Goal: Task Accomplishment & Management: Complete application form

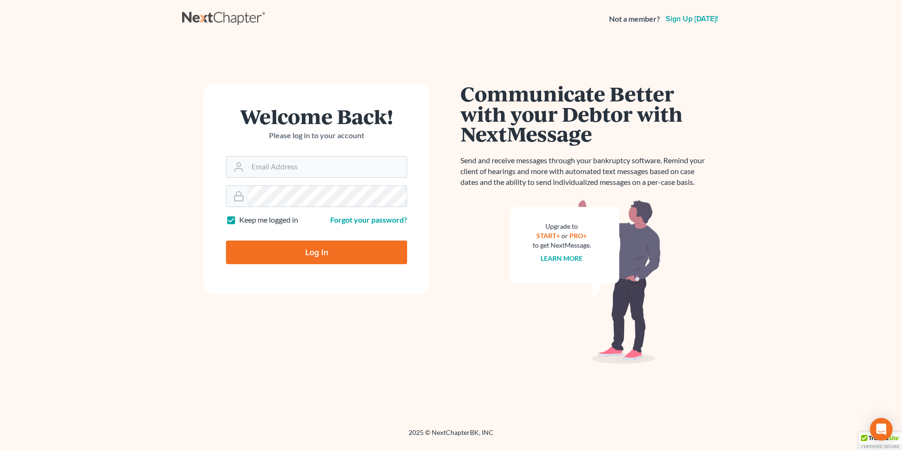
type input "[EMAIL_ADDRESS][DOMAIN_NAME]"
click at [314, 245] on input "Log In" at bounding box center [316, 253] width 181 height 24
type input "Thinking..."
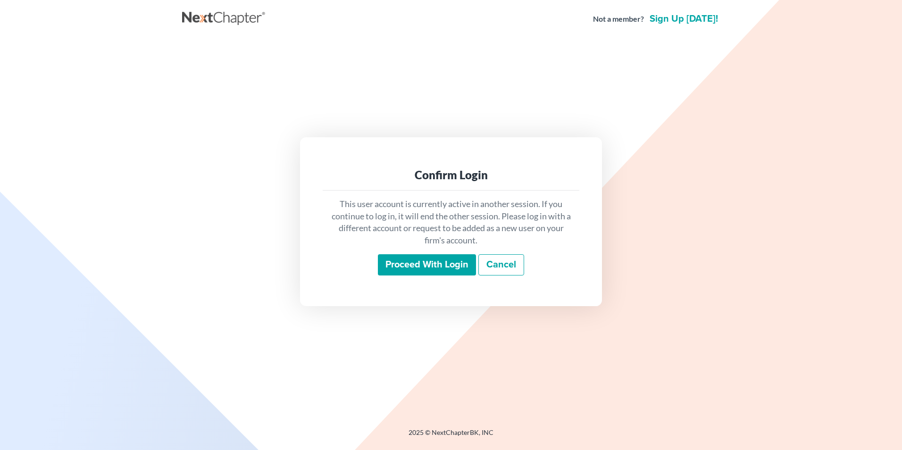
click at [454, 267] on input "Proceed with login" at bounding box center [427, 265] width 98 height 22
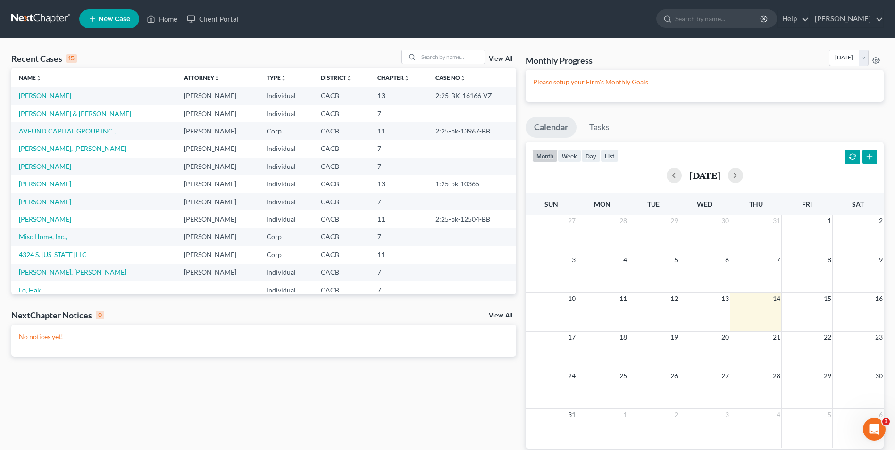
click at [106, 19] on span "New Case" at bounding box center [115, 19] width 32 height 7
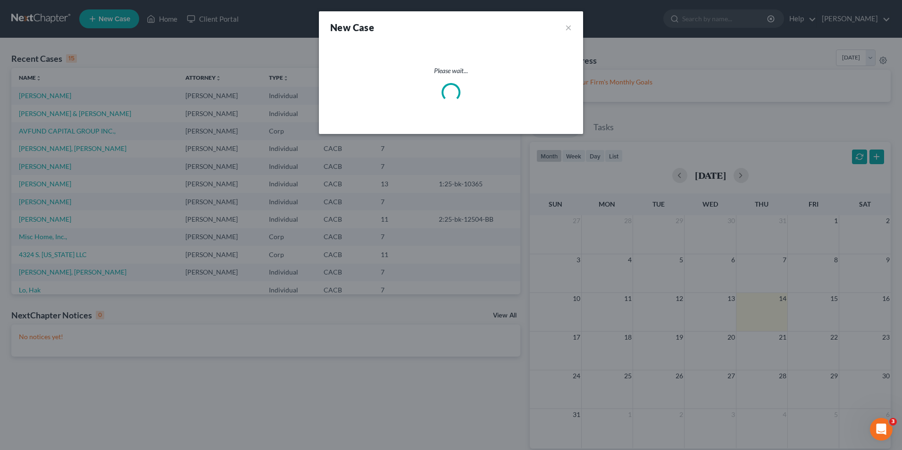
select select "7"
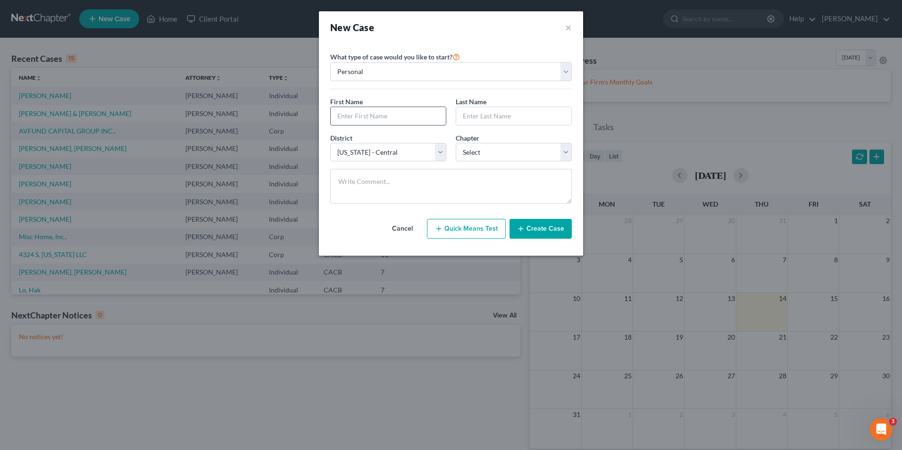
click at [348, 117] on input "text" at bounding box center [388, 116] width 115 height 18
type input "G"
type input "f"
click at [363, 118] on input "Ferma" at bounding box center [388, 116] width 115 height 18
type input "[PERSON_NAME]"
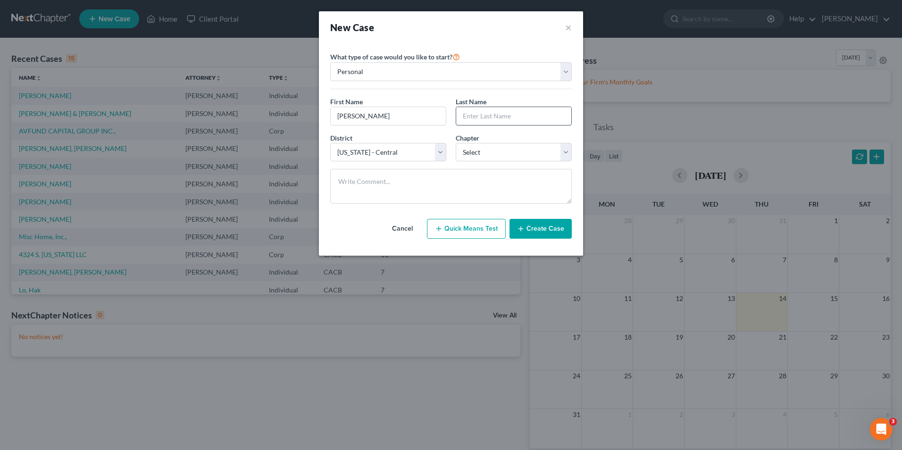
click at [497, 120] on input "text" at bounding box center [513, 116] width 115 height 18
type input "[PERSON_NAME]"
click at [415, 63] on select "Personal Business" at bounding box center [451, 71] width 242 height 19
click at [330, 62] on select "Personal Business" at bounding box center [451, 71] width 242 height 19
click at [536, 230] on button "Create Case" at bounding box center [540, 229] width 62 height 20
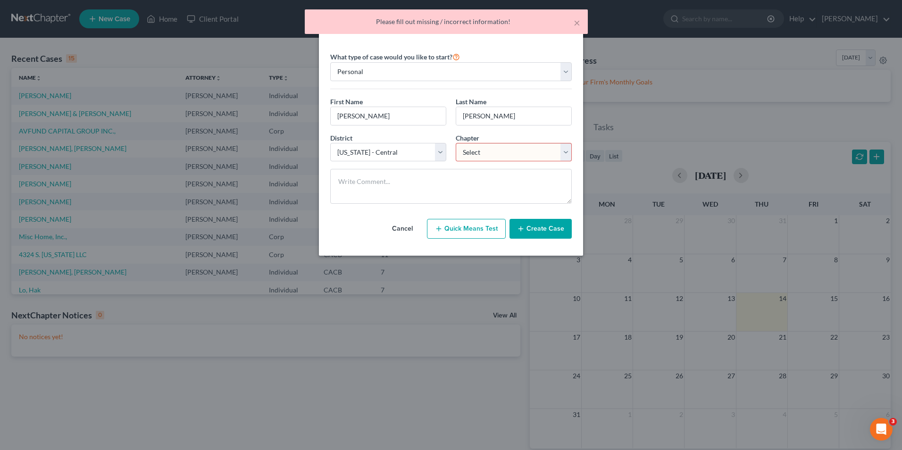
click at [528, 156] on select "Select 7 11 12 13" at bounding box center [514, 152] width 116 height 19
select select "3"
click at [456, 143] on select "Select 7 11 12 13" at bounding box center [514, 152] width 116 height 19
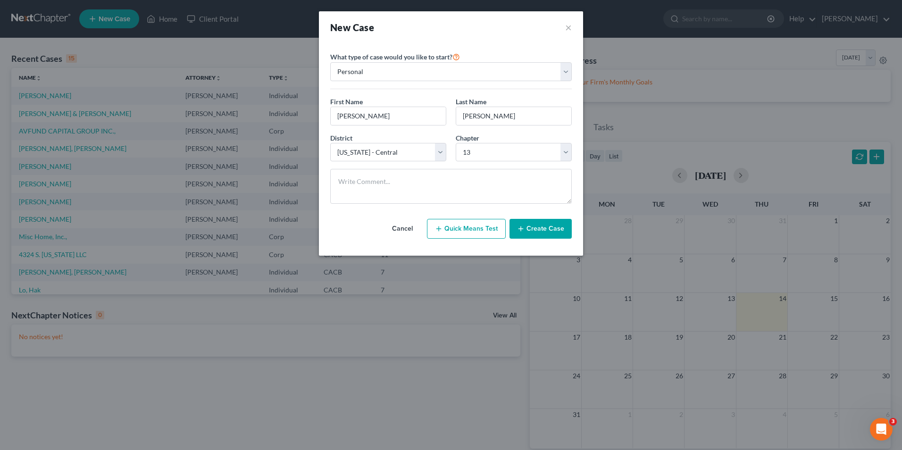
click at [547, 231] on button "Create Case" at bounding box center [540, 229] width 62 height 20
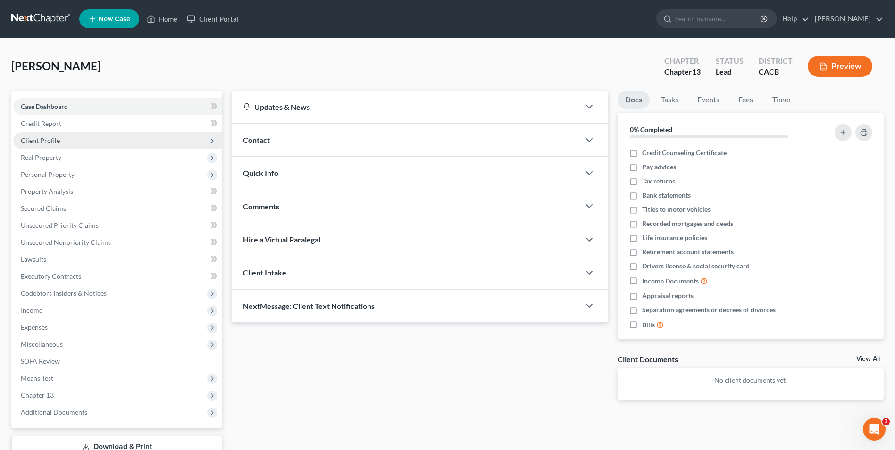
click at [49, 142] on span "Client Profile" at bounding box center [40, 140] width 39 height 8
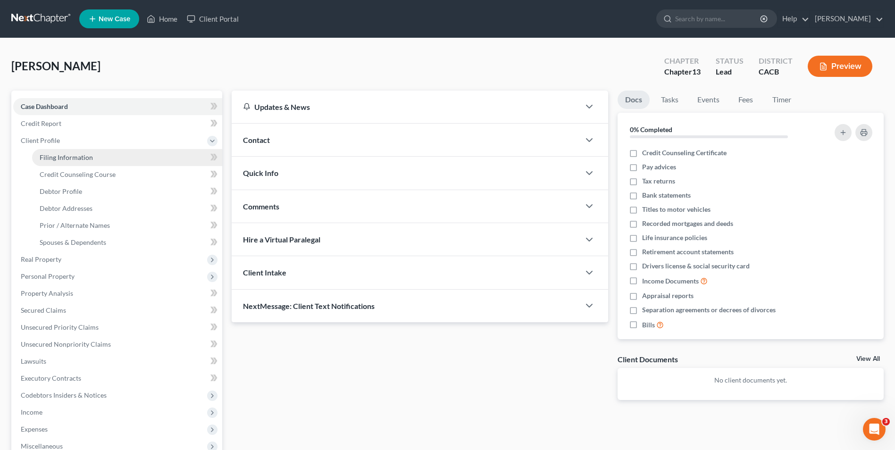
click at [63, 159] on span "Filing Information" at bounding box center [66, 157] width 53 height 8
select select "1"
select select "0"
select select "3"
select select "7"
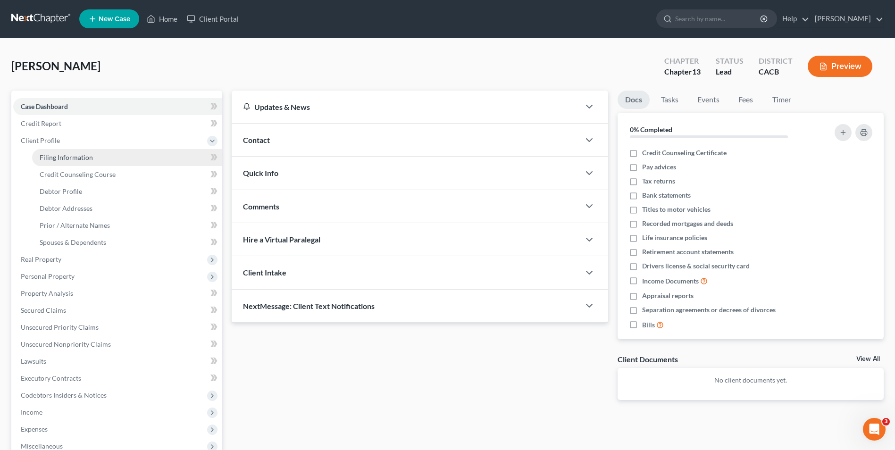
select select "4"
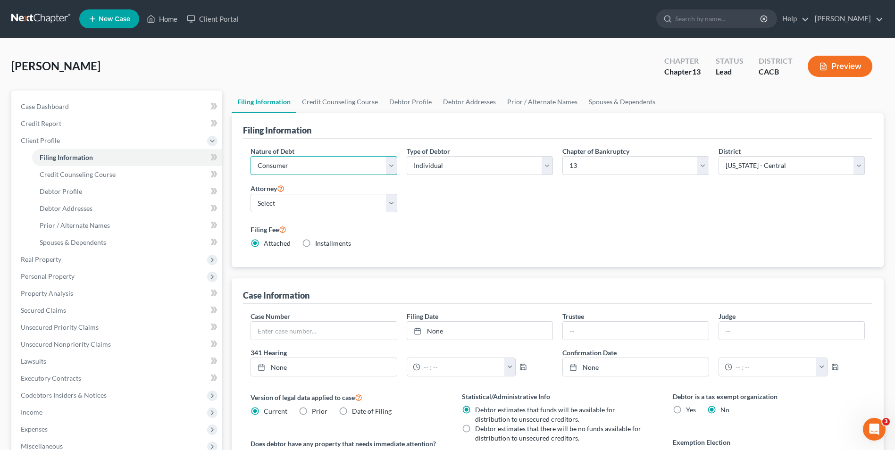
click at [325, 166] on select "Select Business Consumer Other" at bounding box center [323, 165] width 146 height 19
select select "0"
click at [250, 156] on select "Select Business Consumer Other" at bounding box center [323, 165] width 146 height 19
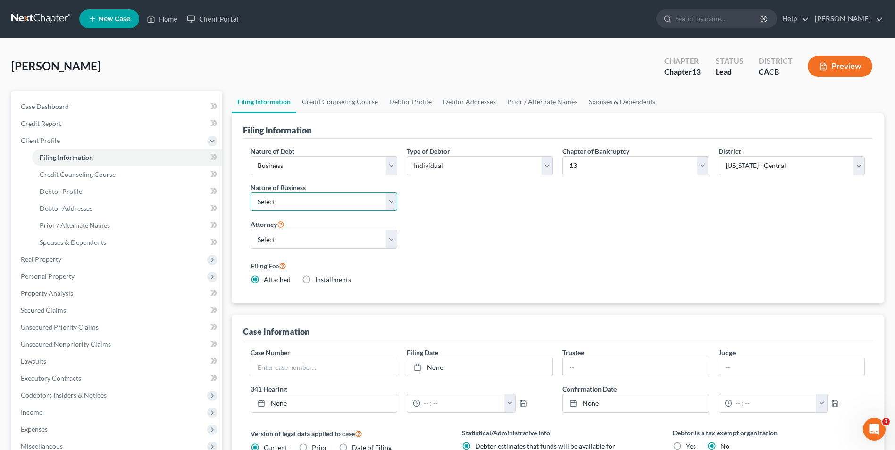
click at [324, 204] on select "Select Clearing Bank Commodity Broker Health Care Business Other Railroad Singl…" at bounding box center [323, 201] width 146 height 19
select select "3"
click at [250, 192] on select "Select Clearing Bank Commodity Broker Health Care Business Other Railroad Singl…" at bounding box center [323, 201] width 146 height 19
click at [292, 244] on select "Select [PERSON_NAME] - CACB" at bounding box center [323, 239] width 146 height 19
select select "0"
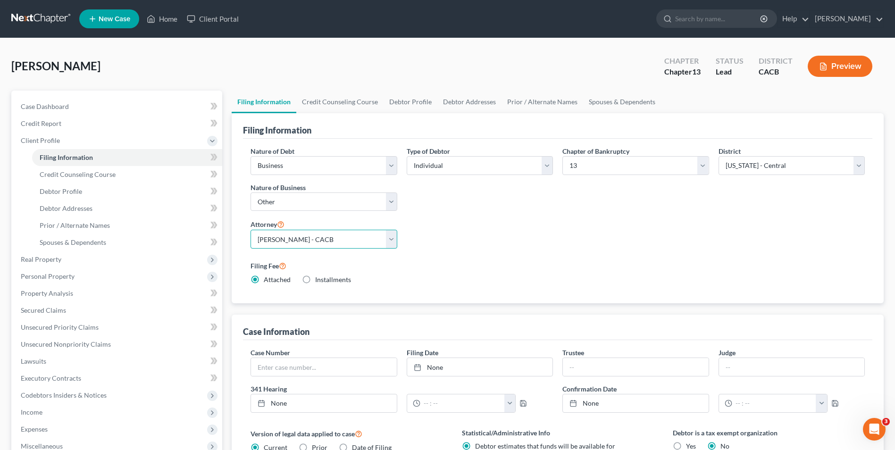
click at [250, 230] on select "Select [PERSON_NAME] - CACB" at bounding box center [323, 239] width 146 height 19
click at [355, 106] on link "Credit Counseling Course" at bounding box center [339, 102] width 87 height 23
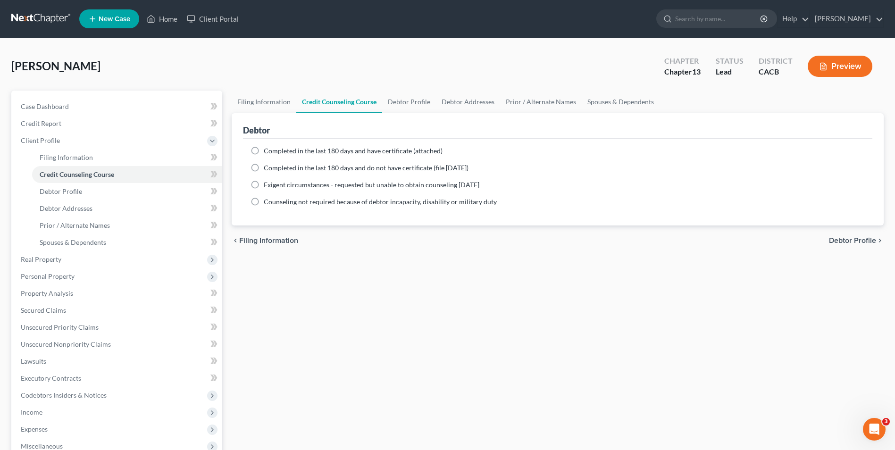
click at [264, 150] on label "Completed in the last 180 days and have certificate (attached)" at bounding box center [353, 150] width 179 height 9
click at [267, 150] on input "Completed in the last 180 days and have certificate (attached)" at bounding box center [270, 149] width 6 height 6
radio input "true"
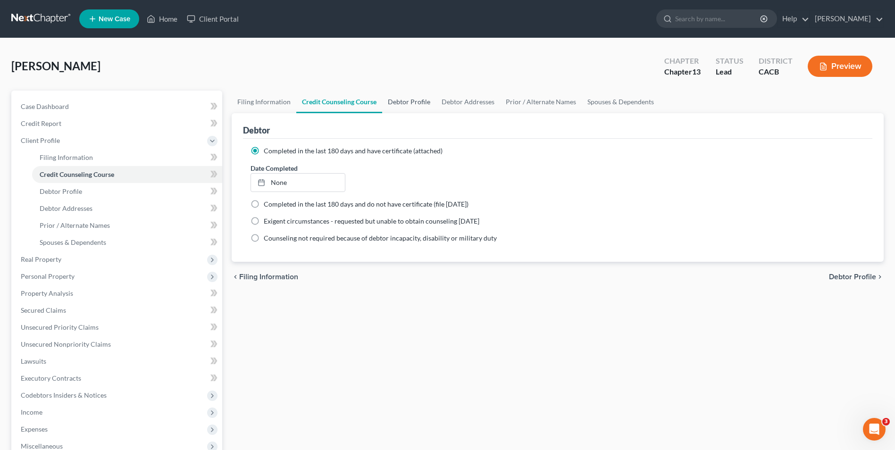
click at [415, 105] on link "Debtor Profile" at bounding box center [409, 102] width 54 height 23
select select "0"
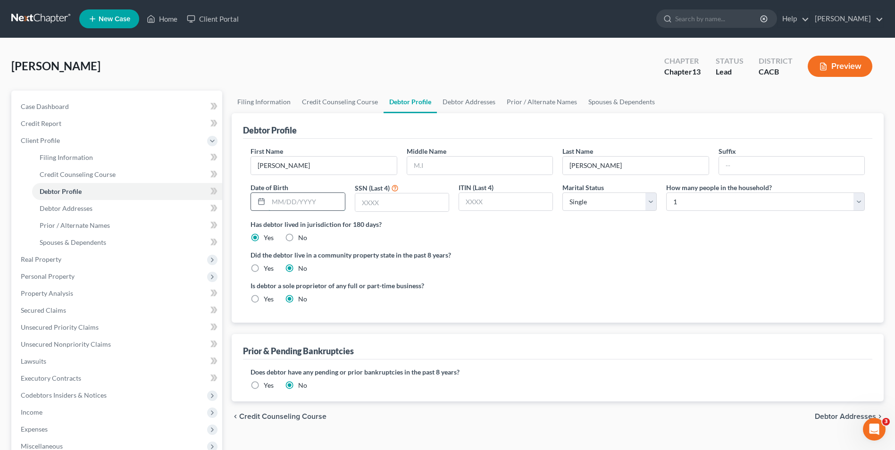
click at [305, 202] on input "text" at bounding box center [306, 202] width 76 height 18
type input "04091965"
click at [425, 200] on input "text" at bounding box center [401, 202] width 93 height 18
type input "0477"
click at [604, 206] on select "Select Single Married Separated Divorced Widowed" at bounding box center [609, 201] width 94 height 19
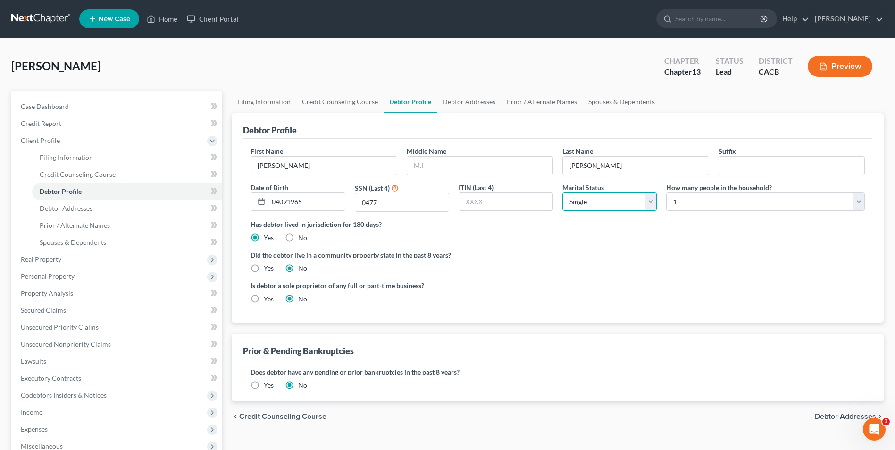
select select "1"
click at [562, 192] on select "Select Single Married Separated Divorced Widowed" at bounding box center [609, 201] width 94 height 19
click at [709, 206] on select "Select 1 2 3 4 5 6 7 8 9 10 11 12 13 14 15 16 17 18 19 20" at bounding box center [765, 201] width 199 height 19
select select "3"
click at [666, 192] on select "Select 1 2 3 4 5 6 7 8 9 10 11 12 13 14 15 16 17 18 19 20" at bounding box center [765, 201] width 199 height 19
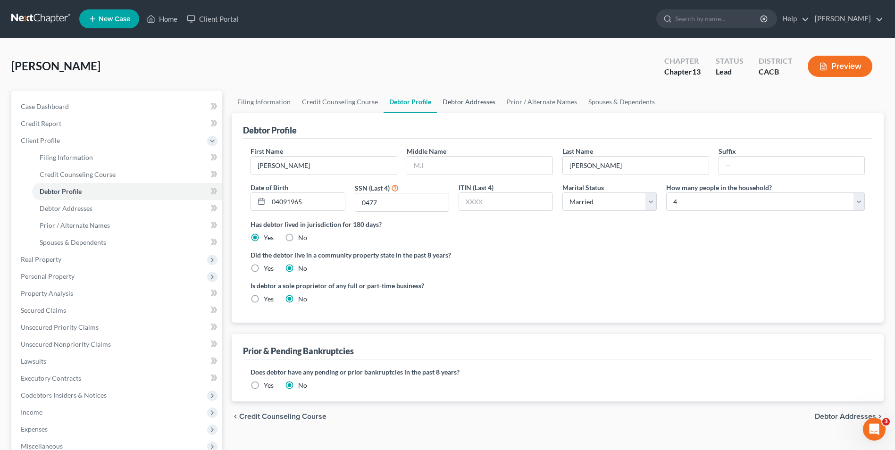
click at [469, 106] on link "Debtor Addresses" at bounding box center [469, 102] width 64 height 23
select select "0"
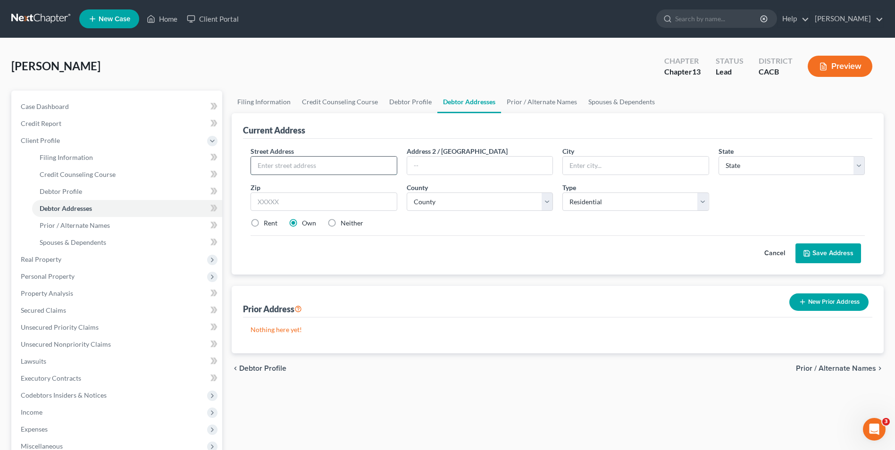
click at [283, 165] on input "text" at bounding box center [323, 166] width 145 height 18
type input "[STREET_ADDRESS]"
type input "Whittier"
select select "4"
type input "90601"
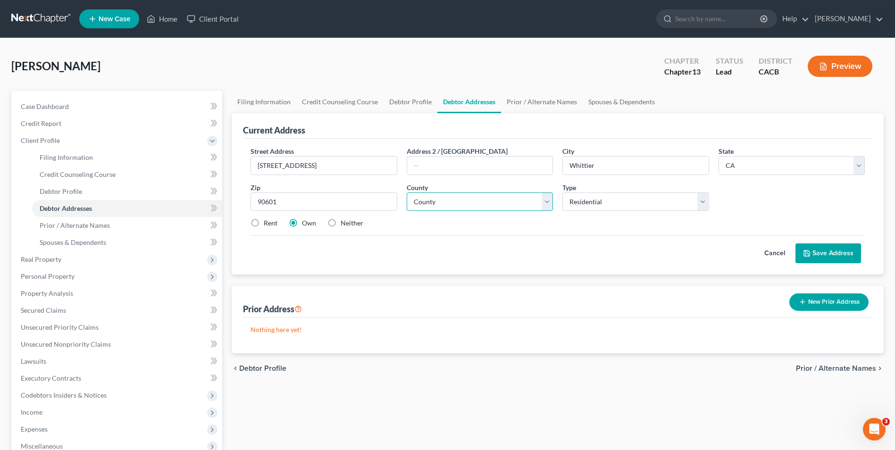
click at [469, 205] on select "County [GEOGRAPHIC_DATA] [GEOGRAPHIC_DATA] [GEOGRAPHIC_DATA] [GEOGRAPHIC_DATA] …" at bounding box center [480, 201] width 146 height 19
select select "18"
click at [407, 192] on select "County [GEOGRAPHIC_DATA] [GEOGRAPHIC_DATA] [GEOGRAPHIC_DATA] [GEOGRAPHIC_DATA] …" at bounding box center [480, 201] width 146 height 19
click at [841, 256] on button "Save Address" at bounding box center [828, 253] width 66 height 20
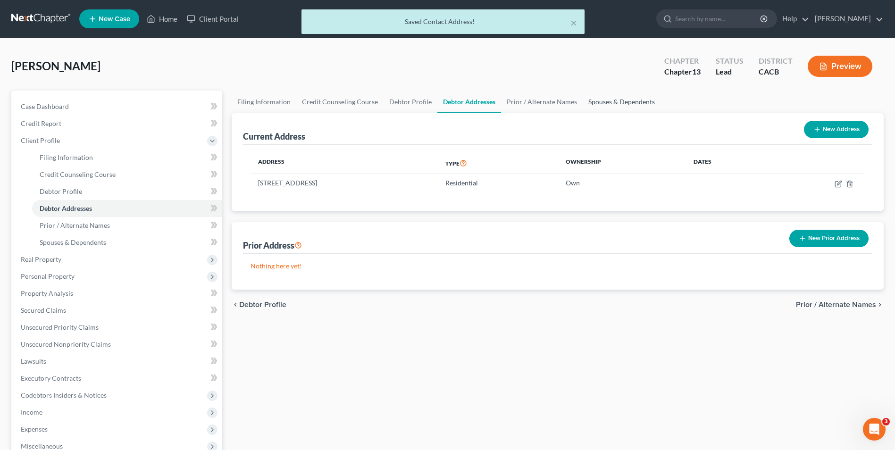
click at [589, 104] on link "Spouses & Dependents" at bounding box center [622, 102] width 78 height 23
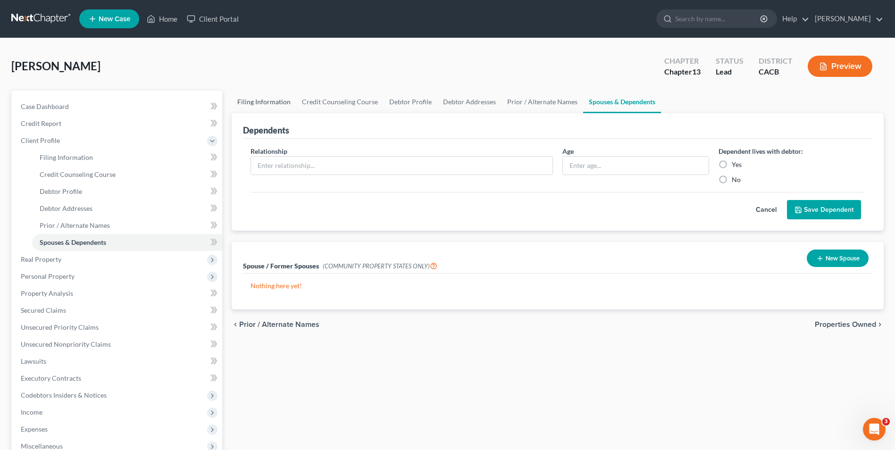
click at [257, 102] on link "Filing Information" at bounding box center [264, 102] width 65 height 23
select select "0"
select select "3"
select select "0"
select select "3"
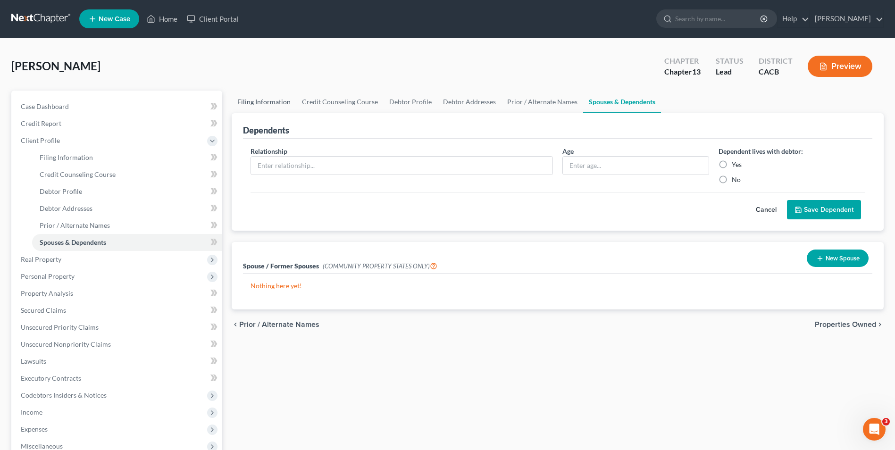
select select "7"
select select "0"
select select "4"
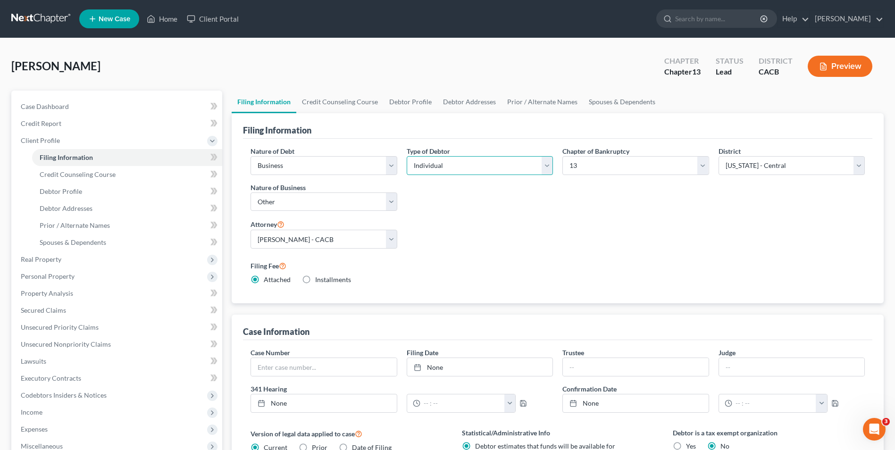
click at [534, 168] on select "Select Individual Joint" at bounding box center [480, 165] width 146 height 19
select select "1"
click at [407, 156] on select "Select Individual Joint" at bounding box center [480, 165] width 146 height 19
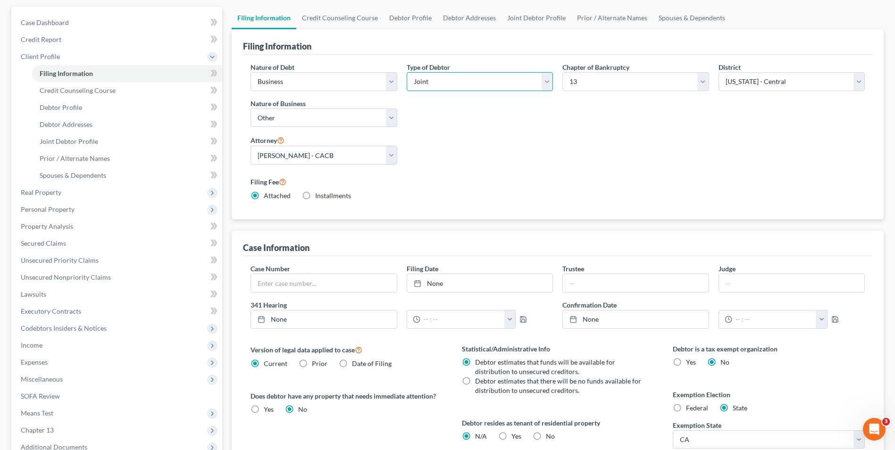
scroll to position [68, 0]
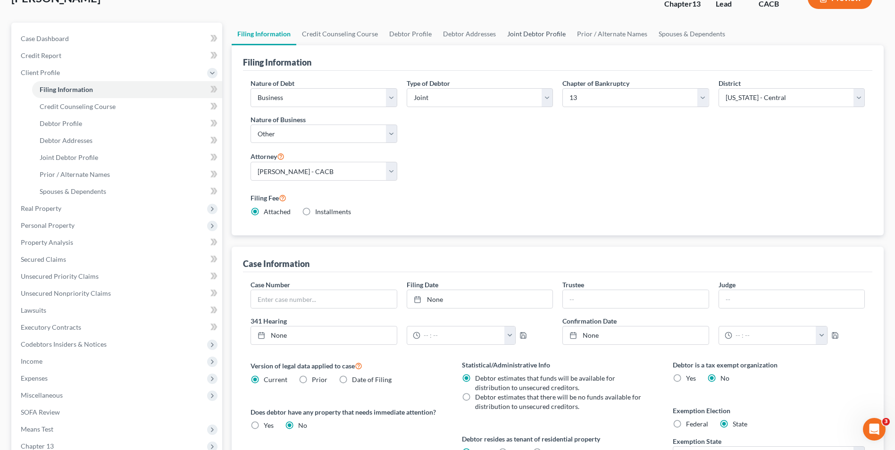
click at [531, 37] on link "Joint Debtor Profile" at bounding box center [536, 34] width 70 height 23
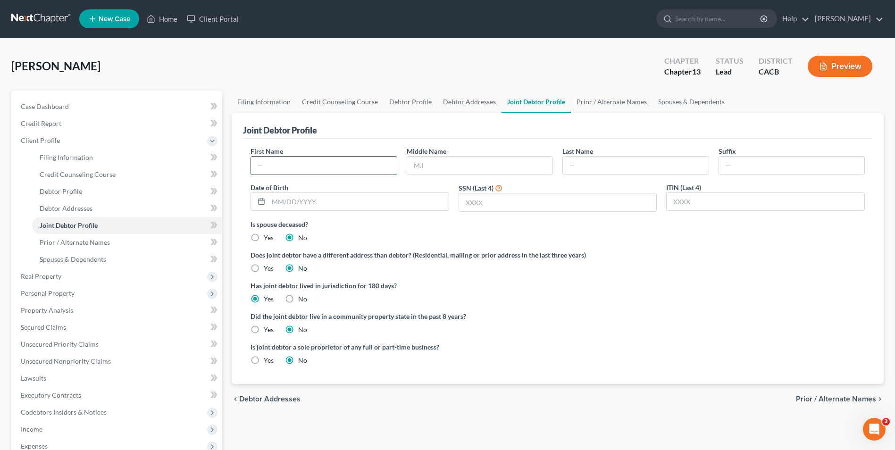
click at [295, 165] on input "text" at bounding box center [323, 166] width 145 height 18
type input "[PERSON_NAME]"
click at [292, 205] on input "text" at bounding box center [358, 202] width 180 height 18
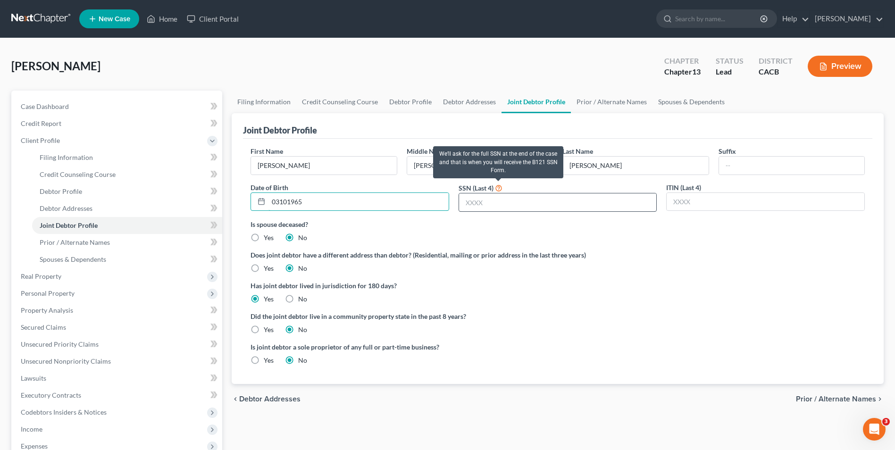
type input "03101965"
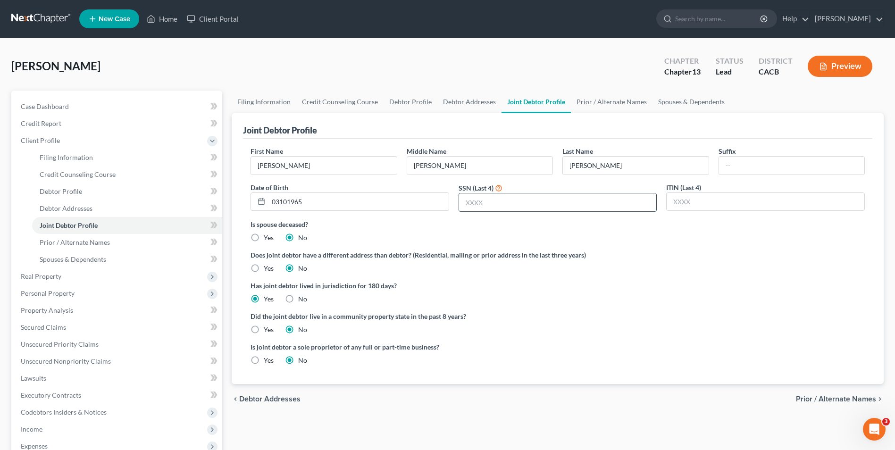
click at [498, 202] on input "text" at bounding box center [558, 202] width 198 height 18
type input "7511"
click at [264, 332] on label "Yes" at bounding box center [269, 329] width 10 height 9
click at [267, 331] on input "Yes" at bounding box center [270, 328] width 6 height 6
radio input "true"
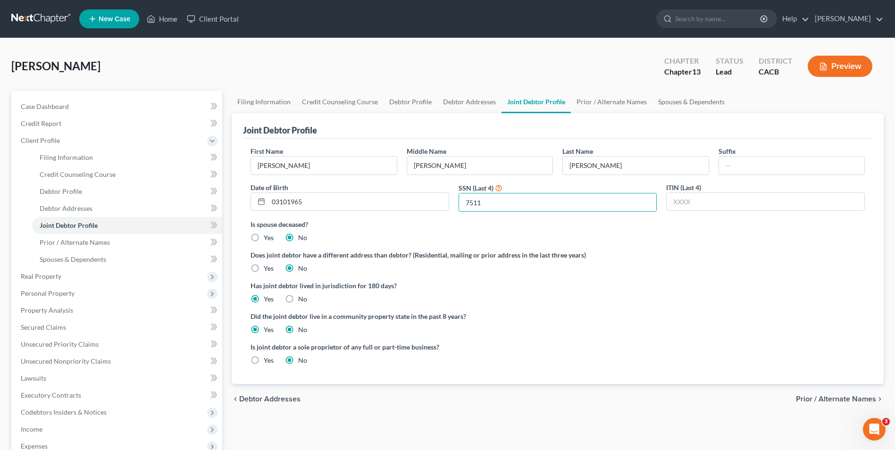
radio input "false"
click at [618, 104] on link "Prior / Alternate Names" at bounding box center [612, 102] width 82 height 23
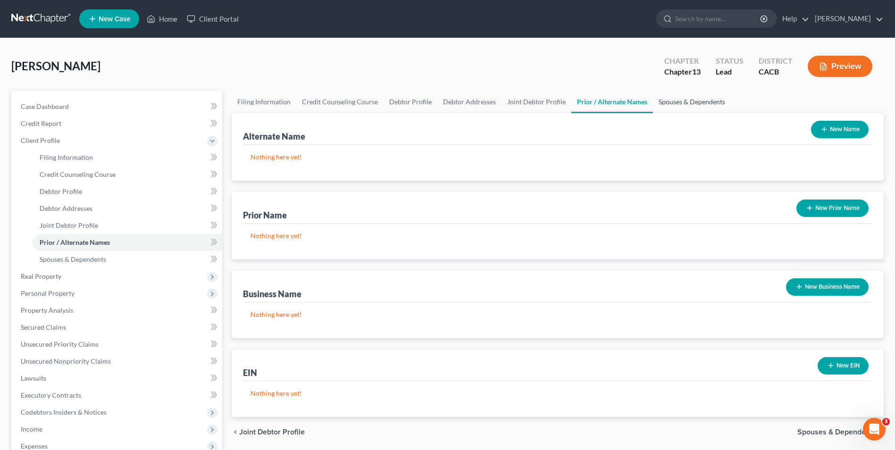
click at [665, 104] on link "Spouses & Dependents" at bounding box center [692, 102] width 78 height 23
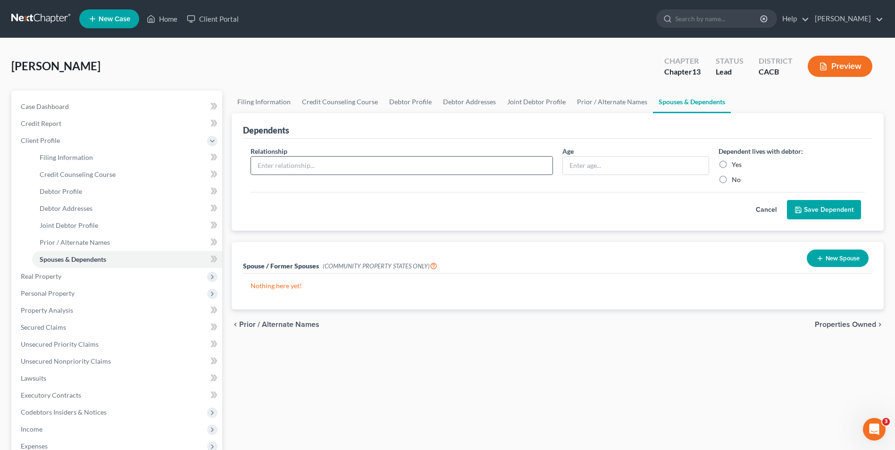
click at [259, 166] on input "text" at bounding box center [401, 166] width 301 height 18
click at [449, 211] on div "Cancel Save Dependent" at bounding box center [557, 206] width 614 height 28
click at [71, 364] on span "Unsecured Nonpriority Claims" at bounding box center [66, 361] width 90 height 8
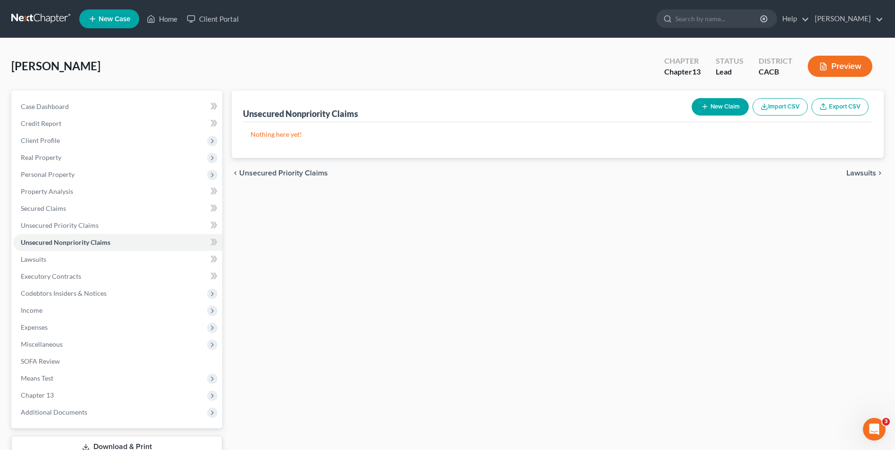
click at [725, 106] on button "New Claim" at bounding box center [720, 106] width 57 height 17
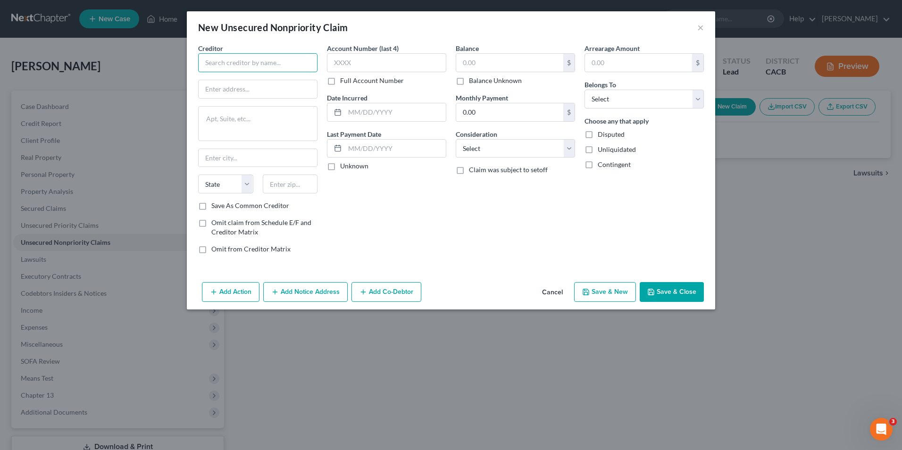
click at [292, 65] on input "text" at bounding box center [257, 62] width 119 height 19
type input "[PERSON_NAME]"
type input "c/o [PERSON_NAME]"
type textarea "[STREET_ADDRESS] of the Stars #1400"
type input "[GEOGRAPHIC_DATA]"
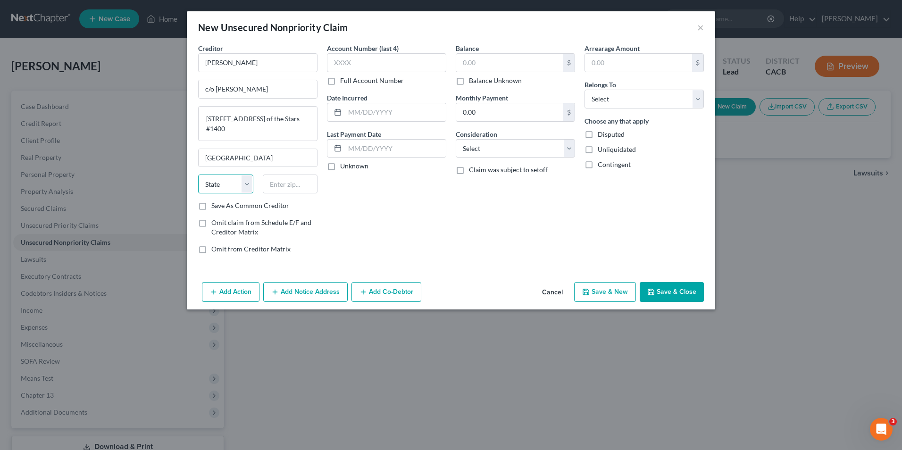
select select "4"
type input "90067"
click at [211, 206] on label "Save As Common Creditor" at bounding box center [250, 205] width 78 height 9
click at [215, 206] on input "Save As Common Creditor" at bounding box center [218, 204] width 6 height 6
checkbox input "true"
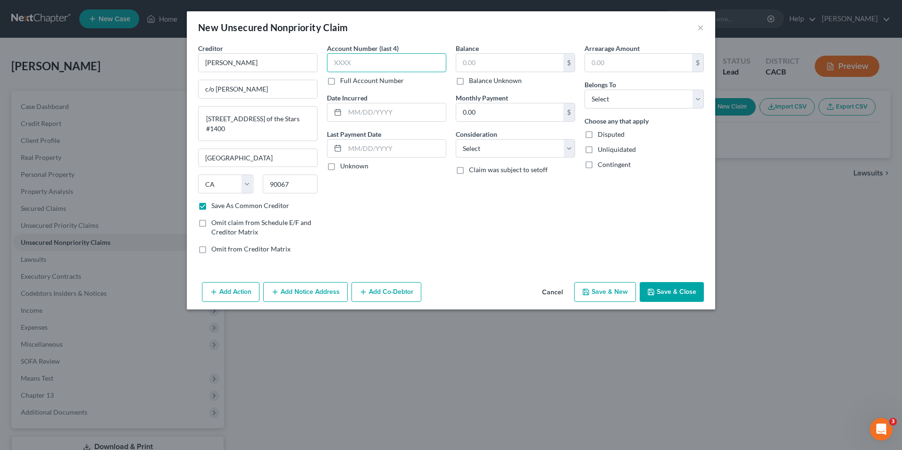
click at [385, 64] on input "text" at bounding box center [386, 62] width 119 height 19
type input "9938"
click at [375, 109] on input "text" at bounding box center [395, 112] width 101 height 18
click at [525, 67] on input "text" at bounding box center [509, 63] width 107 height 18
click at [469, 82] on label "Balance Unknown" at bounding box center [495, 80] width 53 height 9
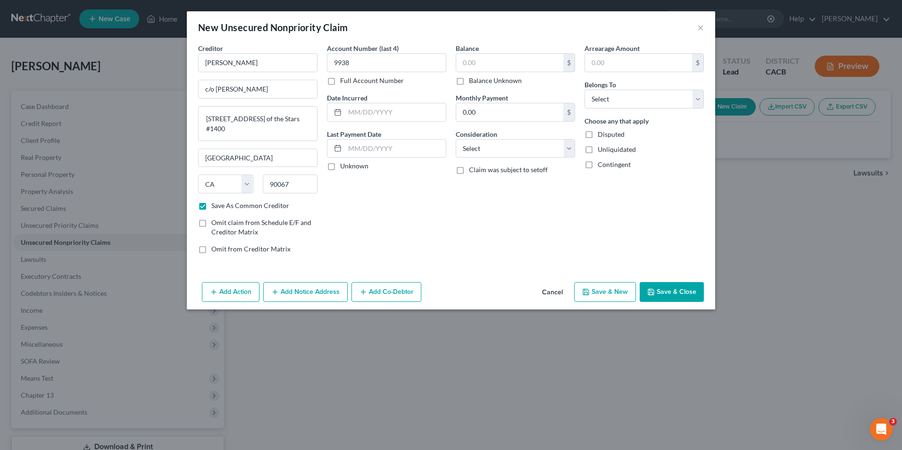
click at [473, 82] on input "Balance Unknown" at bounding box center [476, 79] width 6 height 6
checkbox input "true"
type input "0.00"
click at [500, 150] on select "Select Cable / Satellite Services Collection Agency Credit Card Debt Debt Couns…" at bounding box center [515, 148] width 119 height 19
select select "14"
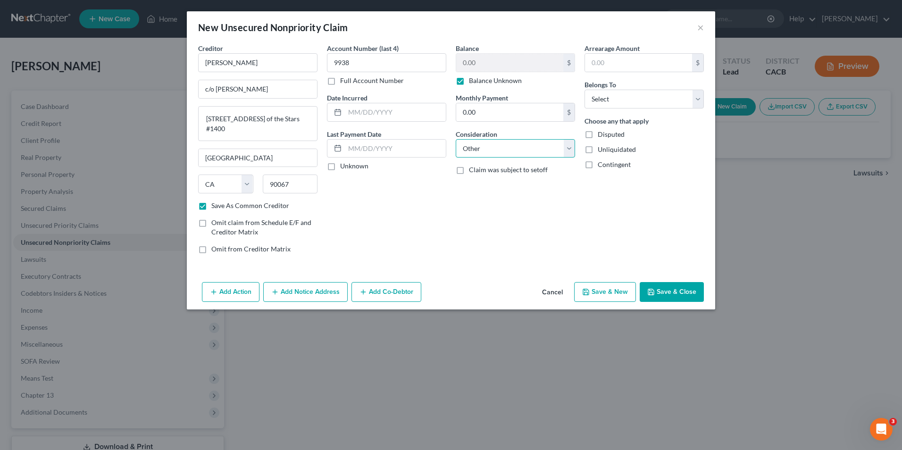
click at [456, 139] on select "Select Cable / Satellite Services Collection Agency Credit Card Debt Debt Couns…" at bounding box center [515, 148] width 119 height 19
drag, startPoint x: 296, startPoint y: 121, endPoint x: 91, endPoint y: 119, distance: 205.7
click at [91, 119] on div "New Unsecured Nonpriority Claim × Creditor * [PERSON_NAME] c/o [PERSON_NAME] 21…" at bounding box center [451, 225] width 902 height 450
click at [593, 294] on button "Save & New" at bounding box center [605, 292] width 62 height 20
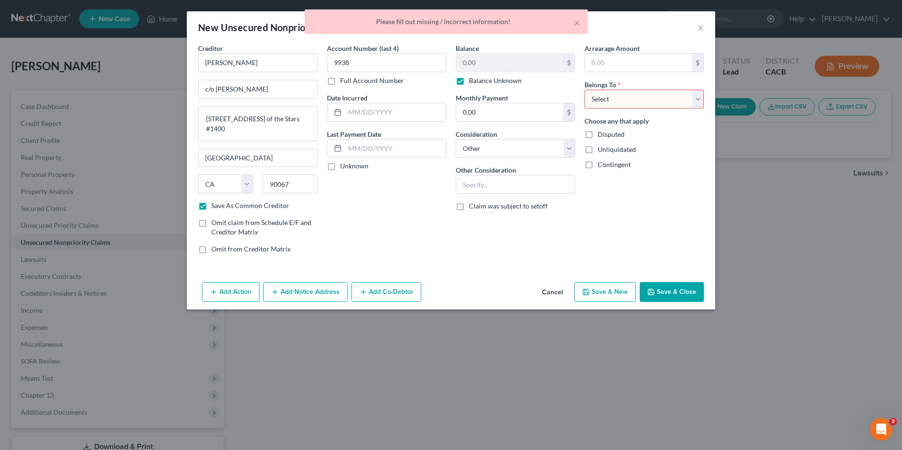
click at [444, 224] on div "Account Number (last 4) 9938 Full Account Number Date Incurred Last Payment Dat…" at bounding box center [386, 152] width 129 height 218
click at [577, 21] on button "×" at bounding box center [577, 22] width 7 height 11
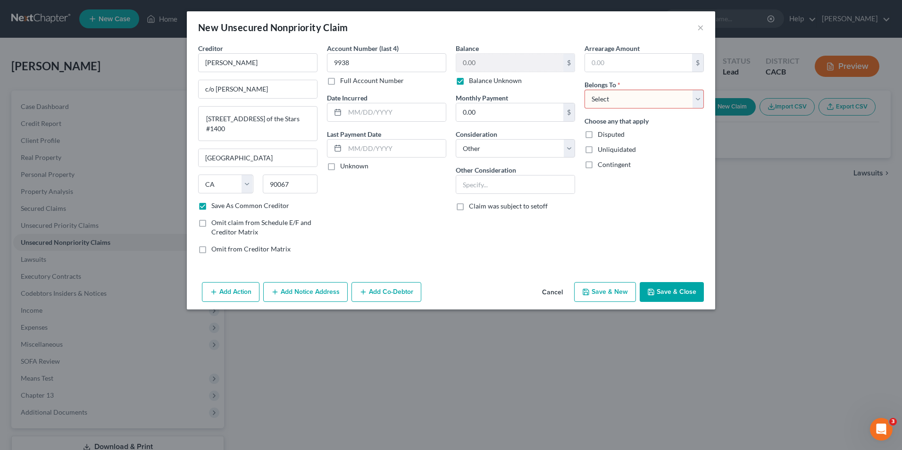
click at [665, 101] on select "Select Debtor 1 Only Debtor 2 Only Debtor 1 And Debtor 2 Only At Least One Of T…" at bounding box center [643, 99] width 119 height 19
select select "2"
click at [584, 90] on select "Select Debtor 1 Only Debtor 2 Only Debtor 1 And Debtor 2 Only At Least One Of T…" at bounding box center [643, 99] width 119 height 19
click at [598, 134] on label "Disputed" at bounding box center [611, 134] width 27 height 9
click at [601, 134] on input "Disputed" at bounding box center [604, 133] width 6 height 6
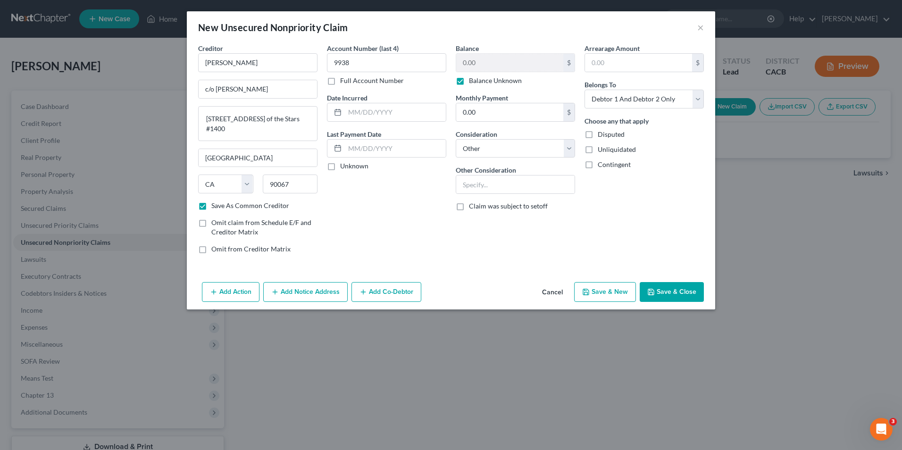
checkbox input "true"
click at [598, 148] on label "Unliquidated" at bounding box center [617, 149] width 38 height 9
click at [601, 148] on input "Unliquidated" at bounding box center [604, 148] width 6 height 6
checkbox input "true"
click at [598, 167] on label "Contingent" at bounding box center [614, 164] width 33 height 9
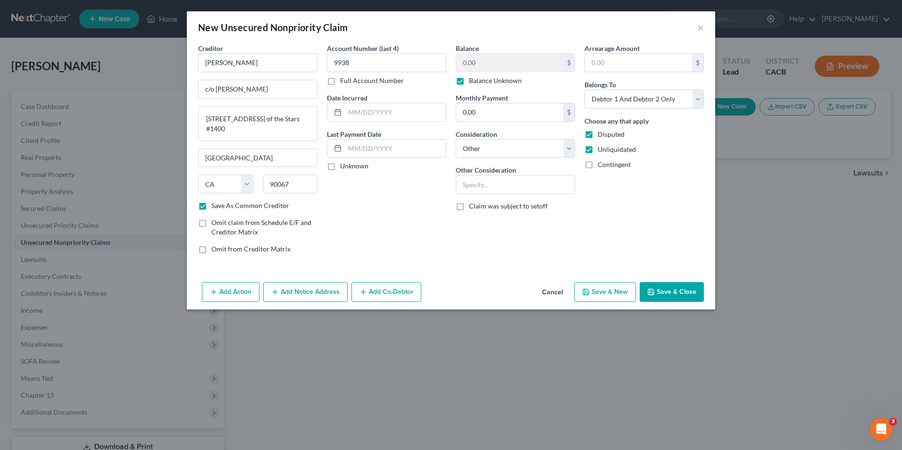
click at [601, 166] on input "Contingent" at bounding box center [604, 163] width 6 height 6
checkbox input "true"
click at [592, 294] on button "Save & New" at bounding box center [605, 292] width 62 height 20
checkbox input "false"
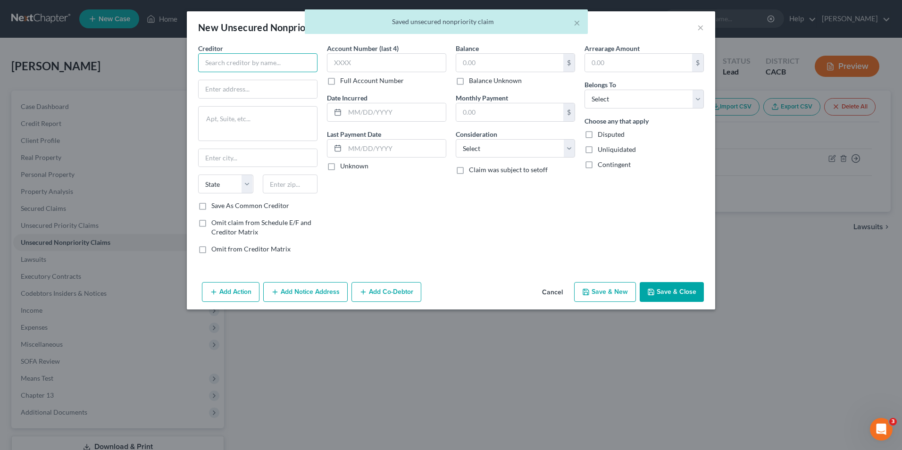
click at [285, 64] on input "text" at bounding box center [257, 62] width 119 height 19
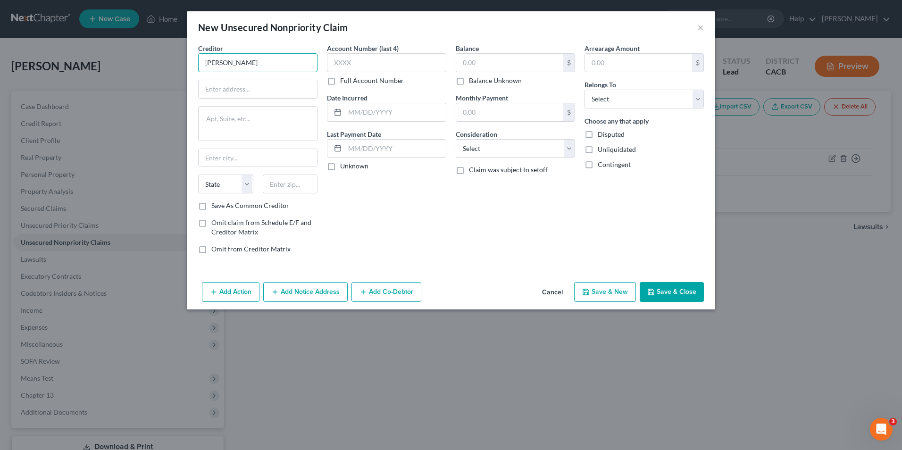
click at [228, 65] on input "[PERSON_NAME]" at bounding box center [257, 62] width 119 height 19
type input "[PERSON_NAME]"
click at [240, 92] on input "text" at bounding box center [258, 89] width 118 height 18
click at [200, 119] on textarea at bounding box center [257, 123] width 119 height 35
paste textarea "[STREET_ADDRESS] of the Stars #1400"
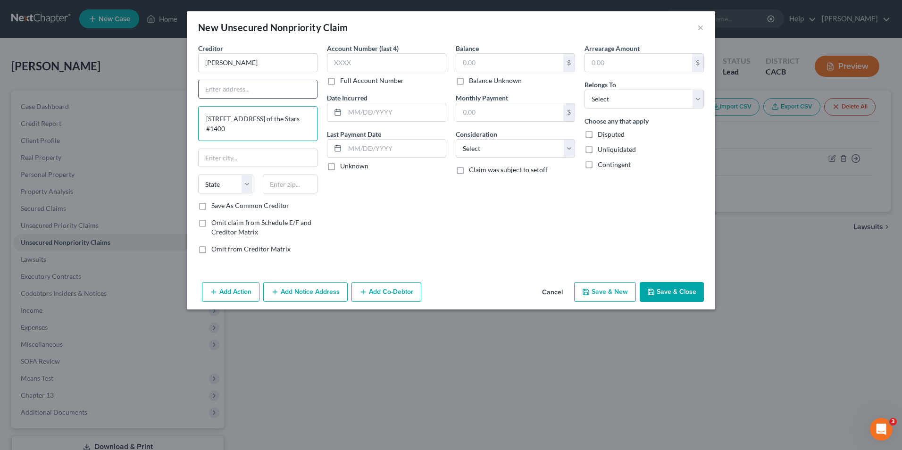
type textarea "[STREET_ADDRESS] of the Stars #1400"
click at [220, 87] on input "text" at bounding box center [258, 89] width 118 height 18
type input "c/o [PERSON_NAME]"
click at [232, 161] on input "text" at bounding box center [258, 158] width 118 height 18
type input "[GEOGRAPHIC_DATA]"
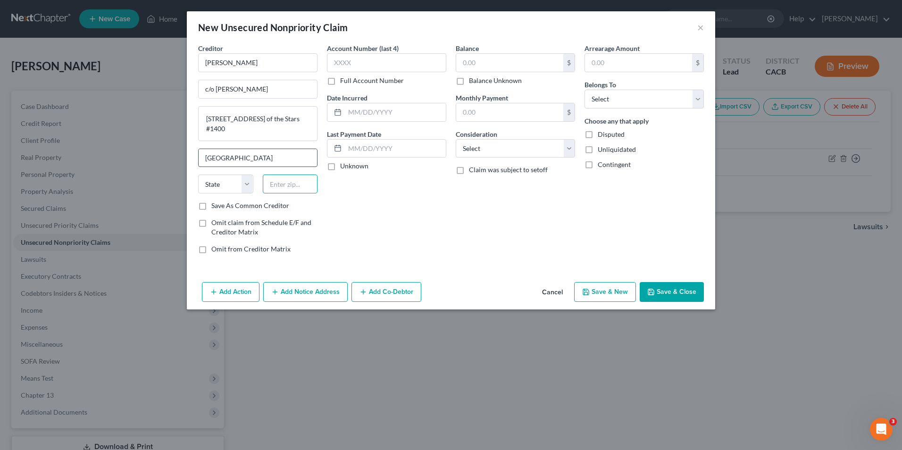
type input "90020"
type input "[GEOGRAPHIC_DATA]"
select select "4"
click at [297, 186] on input "90020" at bounding box center [290, 184] width 55 height 19
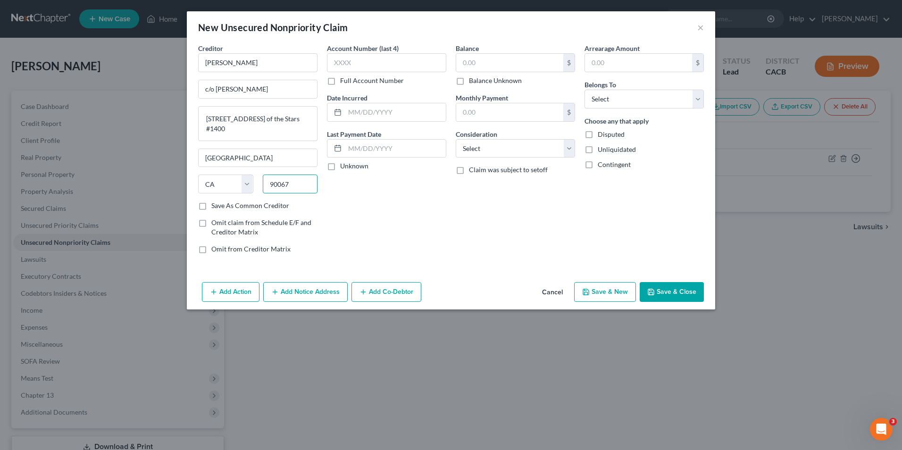
type input "90067"
click at [211, 206] on label "Save As Common Creditor" at bounding box center [250, 205] width 78 height 9
click at [215, 206] on input "Save As Common Creditor" at bounding box center [218, 204] width 6 height 6
checkbox input "true"
click at [354, 59] on input "text" at bounding box center [386, 62] width 119 height 19
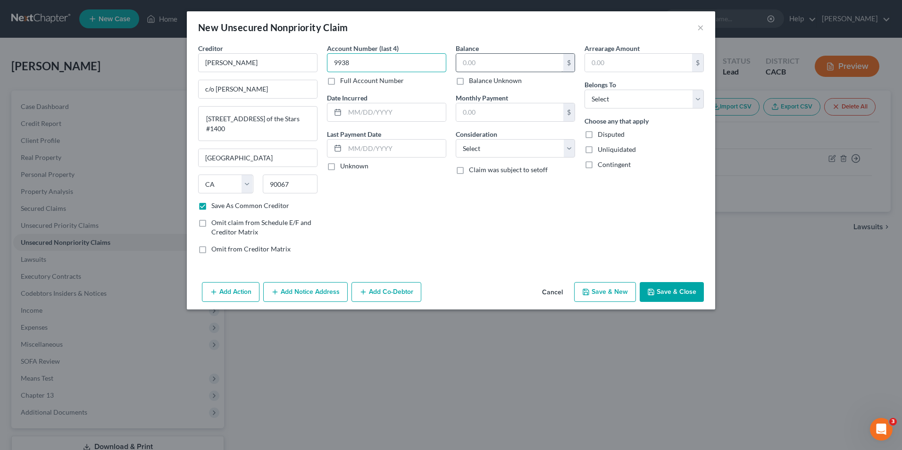
type input "9938"
click at [508, 64] on input "text" at bounding box center [509, 63] width 107 height 18
click at [469, 83] on label "Balance Unknown" at bounding box center [495, 80] width 53 height 9
click at [473, 82] on input "Balance Unknown" at bounding box center [476, 79] width 6 height 6
checkbox input "true"
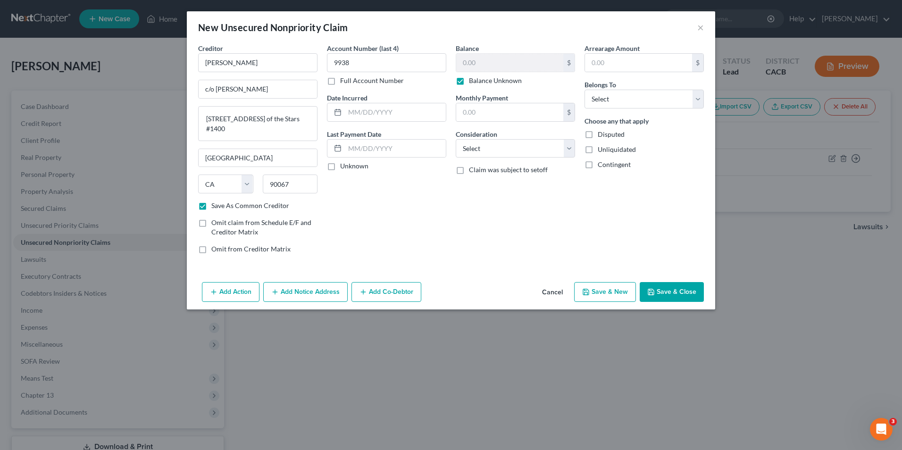
type input "0.00"
click at [626, 104] on select "Select Debtor 1 Only Debtor 2 Only Debtor 1 And Debtor 2 Only At Least One Of T…" at bounding box center [643, 99] width 119 height 19
select select "2"
click at [584, 90] on select "Select Debtor 1 Only Debtor 2 Only Debtor 1 And Debtor 2 Only At Least One Of T…" at bounding box center [643, 99] width 119 height 19
click at [598, 133] on label "Disputed" at bounding box center [611, 134] width 27 height 9
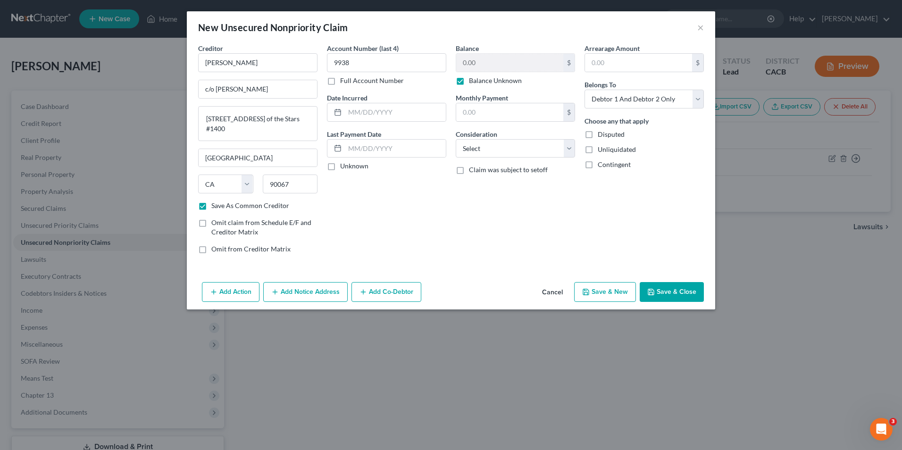
click at [601, 133] on input "Disputed" at bounding box center [604, 133] width 6 height 6
checkbox input "true"
click at [598, 148] on label "Unliquidated" at bounding box center [617, 149] width 38 height 9
click at [601, 148] on input "Unliquidated" at bounding box center [604, 148] width 6 height 6
checkbox input "true"
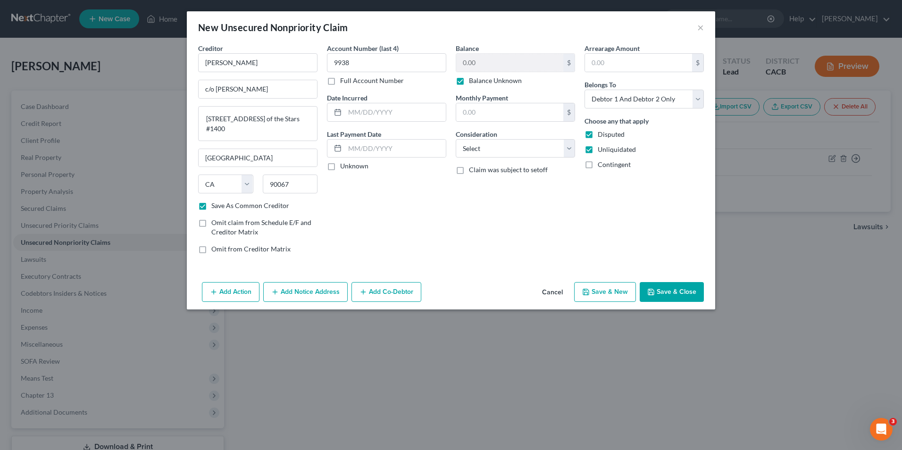
click at [598, 164] on label "Contingent" at bounding box center [614, 164] width 33 height 9
click at [601, 164] on input "Contingent" at bounding box center [604, 163] width 6 height 6
checkbox input "true"
click at [604, 294] on button "Save & New" at bounding box center [605, 292] width 62 height 20
checkbox input "false"
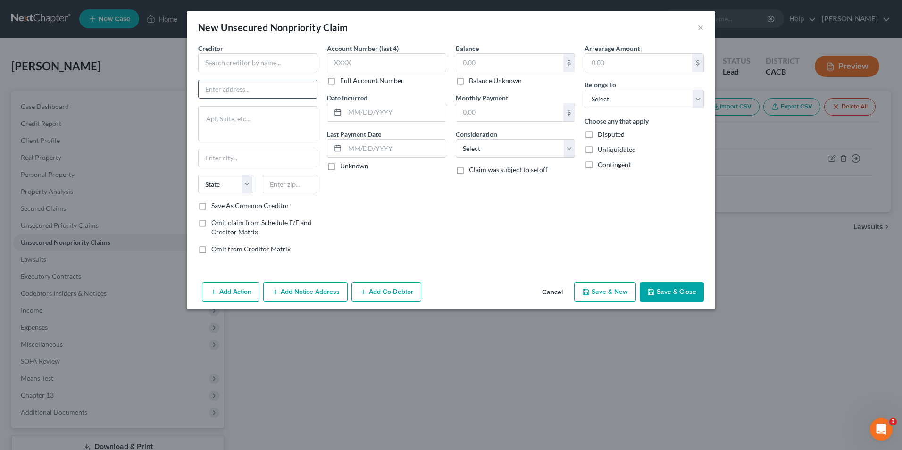
type input "0.00"
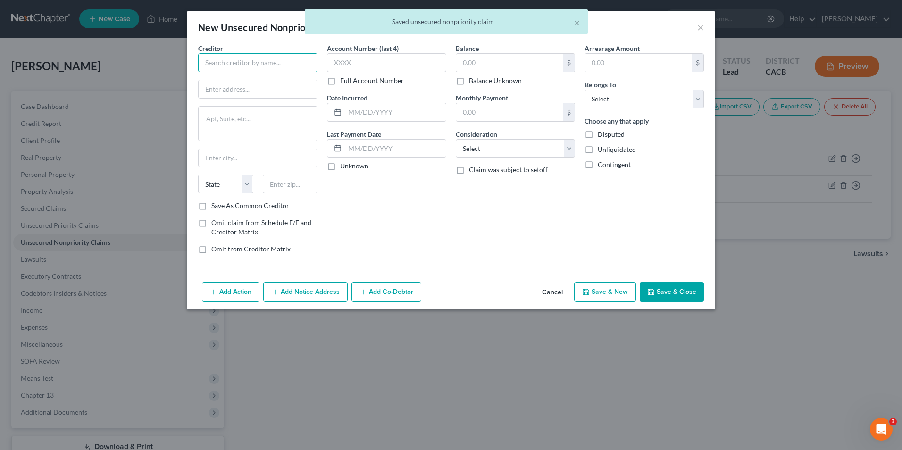
click at [253, 63] on input "text" at bounding box center [257, 62] width 119 height 19
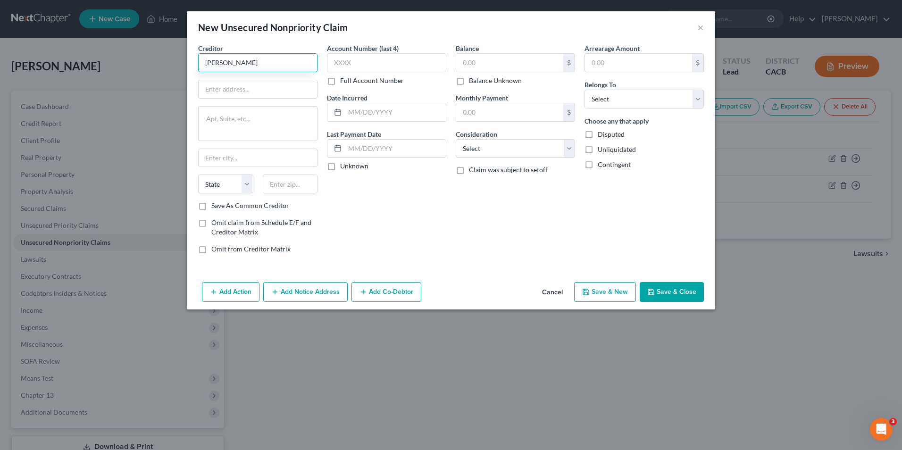
type input "[PERSON_NAME]"
click at [244, 128] on textarea at bounding box center [257, 123] width 119 height 35
paste textarea "[STREET_ADDRESS] of the Stars #1400"
type textarea "[STREET_ADDRESS] of the Stars #1400"
click at [234, 93] on input "text" at bounding box center [258, 89] width 118 height 18
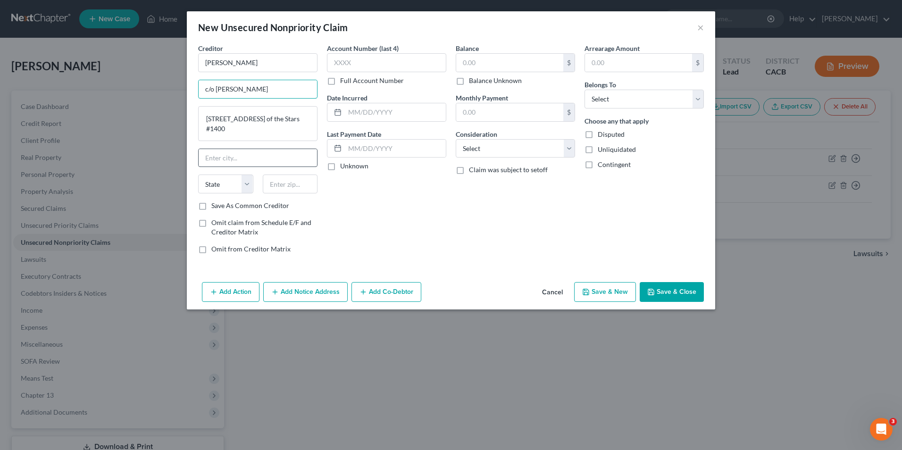
type input "c/o [PERSON_NAME]"
click at [239, 159] on input "text" at bounding box center [258, 158] width 118 height 18
type input "[GEOGRAPHIC_DATA]"
type input "90020"
type input "[GEOGRAPHIC_DATA]"
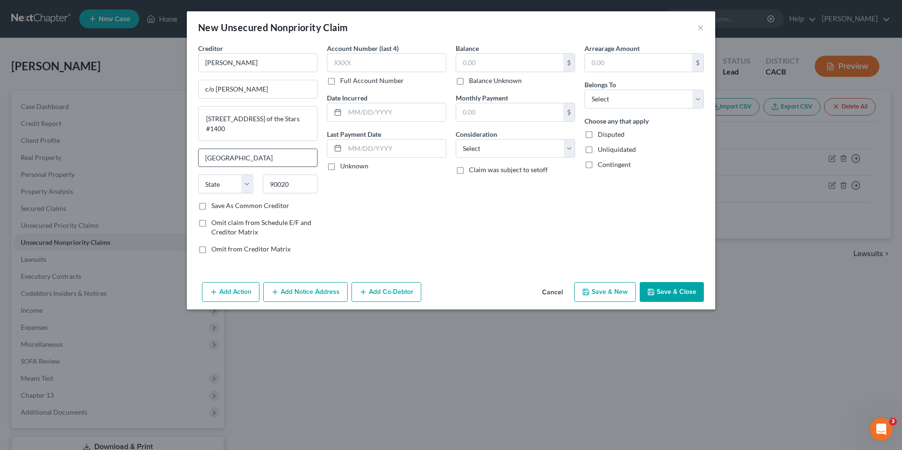
select select "4"
type input "[GEOGRAPHIC_DATA]"
click at [303, 183] on input "90020" at bounding box center [290, 184] width 55 height 19
type input "90067"
type input "[GEOGRAPHIC_DATA]"
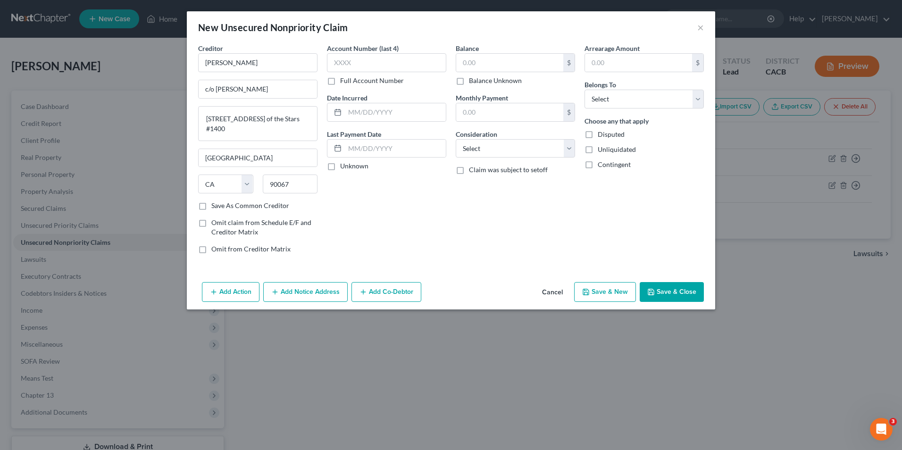
click at [211, 208] on label "Save As Common Creditor" at bounding box center [250, 205] width 78 height 9
click at [215, 207] on input "Save As Common Creditor" at bounding box center [218, 204] width 6 height 6
checkbox input "true"
click at [350, 58] on input "text" at bounding box center [386, 62] width 119 height 19
type input "9938"
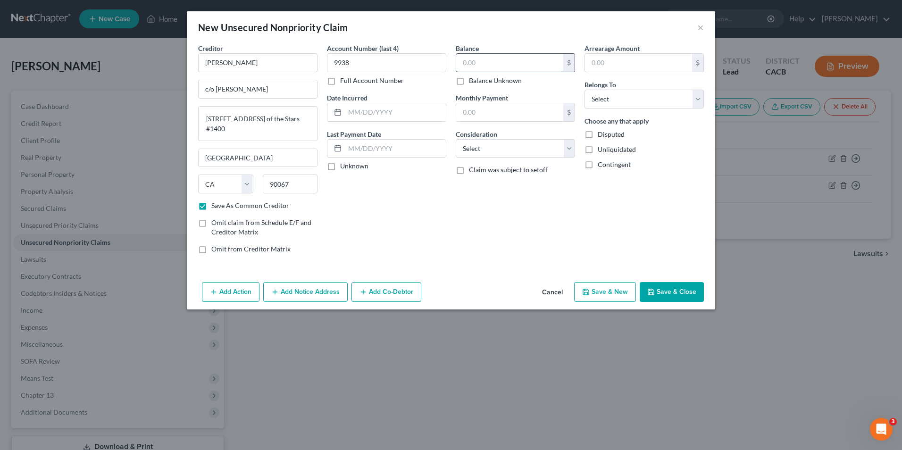
click at [492, 59] on input "text" at bounding box center [509, 63] width 107 height 18
click at [469, 81] on label "Balance Unknown" at bounding box center [495, 80] width 53 height 9
click at [473, 81] on input "Balance Unknown" at bounding box center [476, 79] width 6 height 6
checkbox input "true"
type input "0.00"
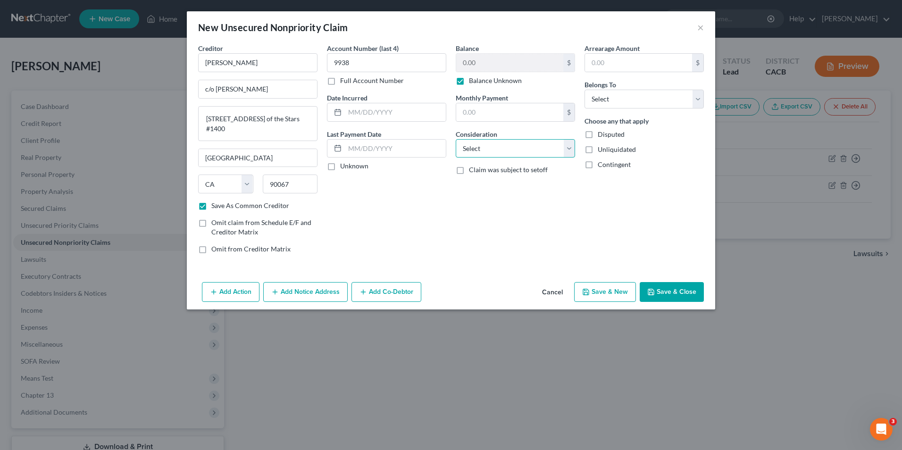
click at [484, 146] on select "Select Cable / Satellite Services Collection Agency Credit Card Debt Debt Couns…" at bounding box center [515, 148] width 119 height 19
select select "14"
click at [456, 139] on select "Select Cable / Satellite Services Collection Agency Credit Card Debt Debt Couns…" at bounding box center [515, 148] width 119 height 19
click at [632, 99] on select "Select Debtor 1 Only Debtor 2 Only Debtor 1 And Debtor 2 Only At Least One Of T…" at bounding box center [643, 99] width 119 height 19
select select "2"
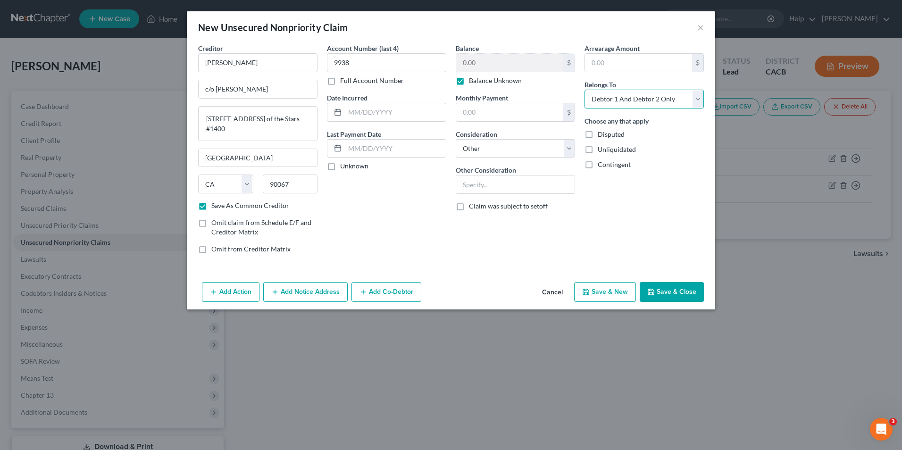
click at [584, 90] on select "Select Debtor 1 Only Debtor 2 Only Debtor 1 And Debtor 2 Only At Least One Of T…" at bounding box center [643, 99] width 119 height 19
click at [598, 134] on label "Disputed" at bounding box center [611, 134] width 27 height 9
click at [601, 134] on input "Disputed" at bounding box center [604, 133] width 6 height 6
checkbox input "true"
click at [598, 152] on label "Unliquidated" at bounding box center [617, 149] width 38 height 9
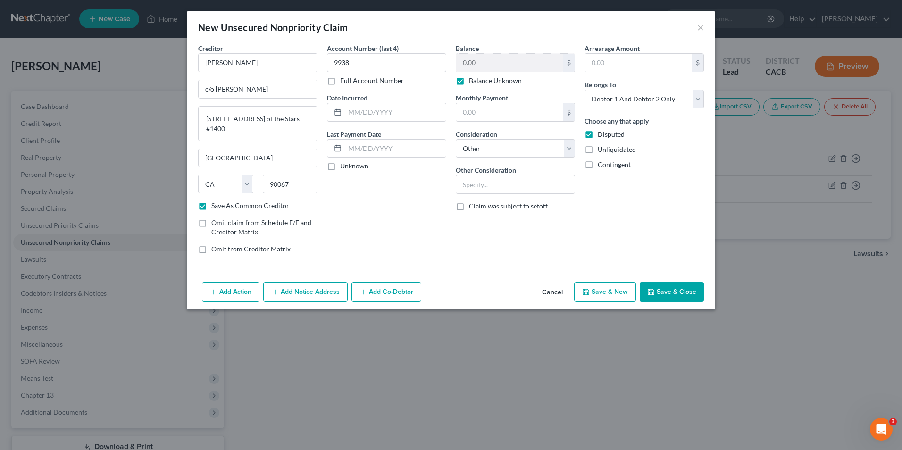
click at [601, 151] on input "Unliquidated" at bounding box center [604, 148] width 6 height 6
checkbox input "true"
drag, startPoint x: 589, startPoint y: 167, endPoint x: 586, endPoint y: 175, distance: 7.6
click at [598, 167] on label "Contingent" at bounding box center [614, 164] width 33 height 9
click at [601, 166] on input "Contingent" at bounding box center [604, 163] width 6 height 6
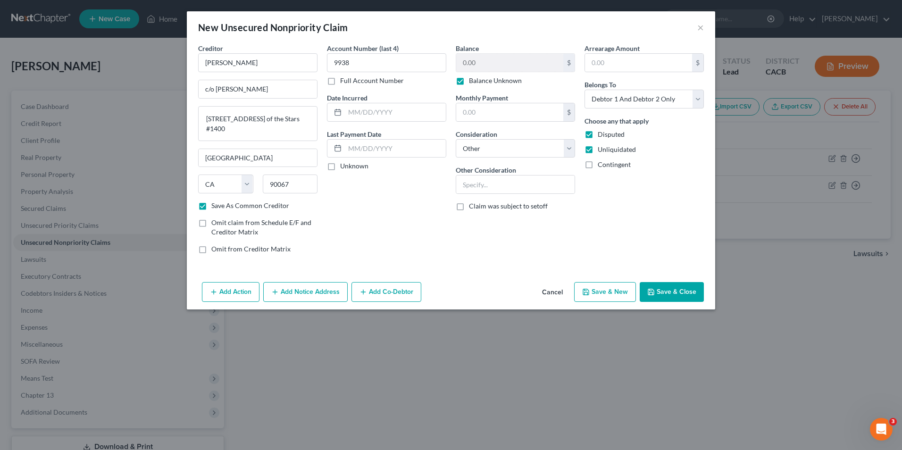
checkbox input "true"
click at [610, 297] on button "Save & New" at bounding box center [605, 292] width 62 height 20
checkbox input "false"
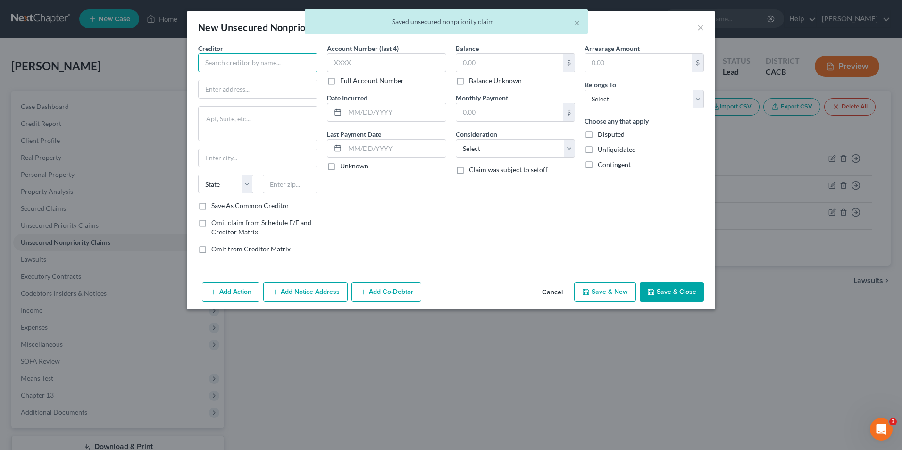
click at [246, 56] on input "text" at bounding box center [257, 62] width 119 height 19
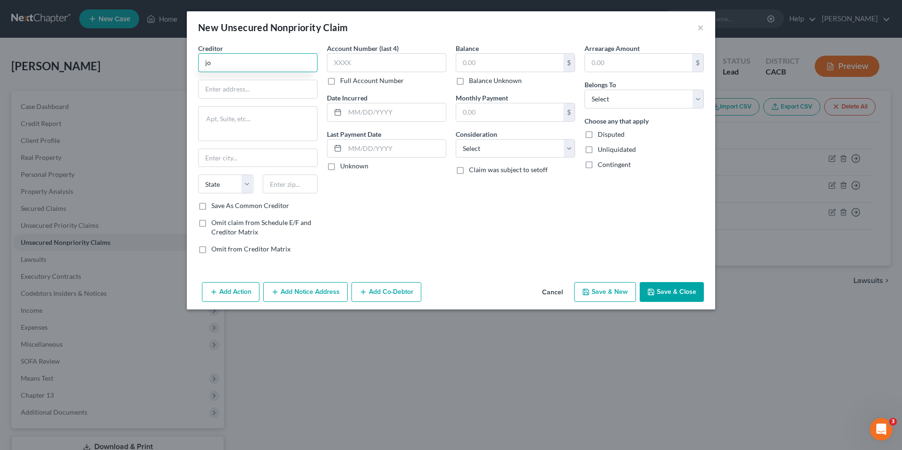
type input "j"
type input "H"
type input "[PERSON_NAME]"
type input "c/o [PERSON_NAME]"
paste textarea "[STREET_ADDRESS] of the Stars #1400"
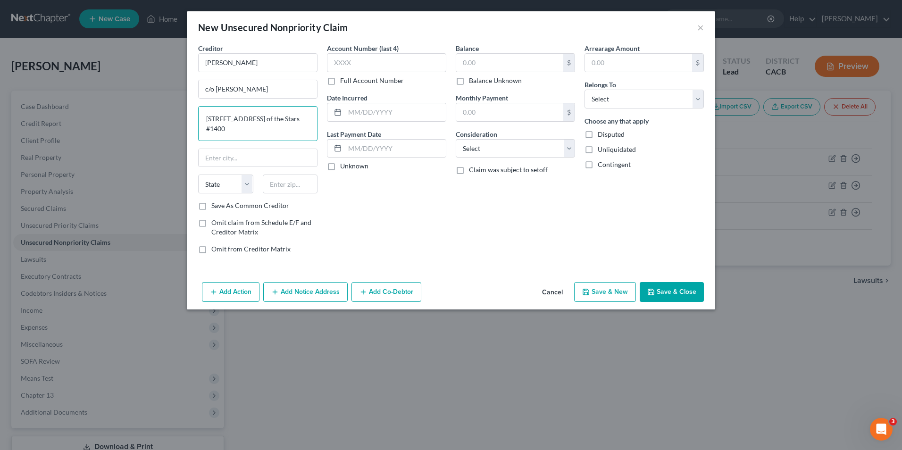
type textarea "[STREET_ADDRESS] of the Stars #1400"
type input "[GEOGRAPHIC_DATA]"
select select "4"
type input "90067"
click at [211, 208] on label "Save As Common Creditor" at bounding box center [250, 205] width 78 height 9
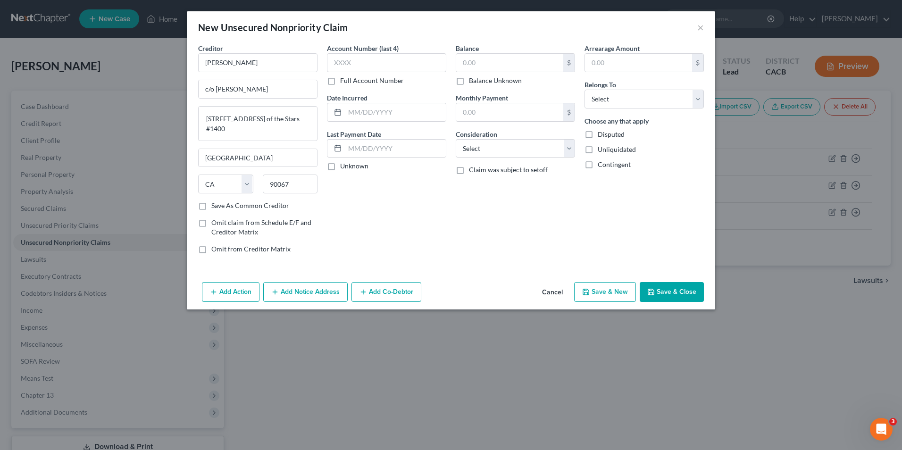
click at [215, 207] on input "Save As Common Creditor" at bounding box center [218, 204] width 6 height 6
checkbox input "true"
click at [372, 69] on input "text" at bounding box center [386, 62] width 119 height 19
type input "3"
type input "9938"
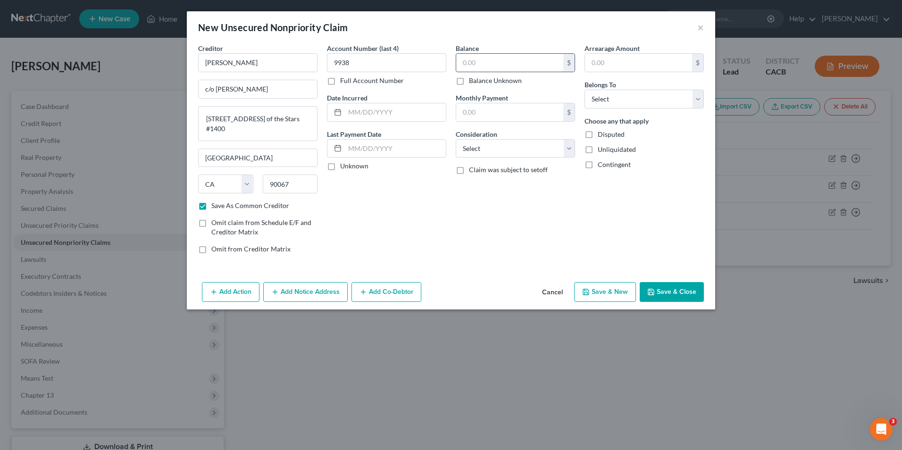
click at [482, 66] on input "text" at bounding box center [509, 63] width 107 height 18
click at [469, 77] on label "Balance Unknown" at bounding box center [495, 80] width 53 height 9
click at [473, 77] on input "Balance Unknown" at bounding box center [476, 79] width 6 height 6
checkbox input "true"
type input "0.00"
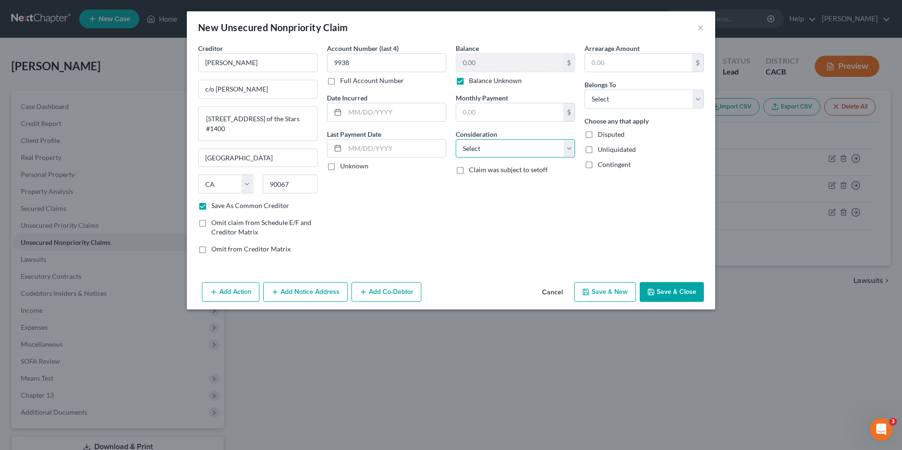
click at [495, 147] on select "Select Cable / Satellite Services Collection Agency Credit Card Debt Debt Couns…" at bounding box center [515, 148] width 119 height 19
select select "14"
click at [456, 139] on select "Select Cable / Satellite Services Collection Agency Credit Card Debt Debt Couns…" at bounding box center [515, 148] width 119 height 19
click at [619, 96] on select "Select Debtor 1 Only Debtor 2 Only Debtor 1 And Debtor 2 Only At Least One Of T…" at bounding box center [643, 99] width 119 height 19
select select "2"
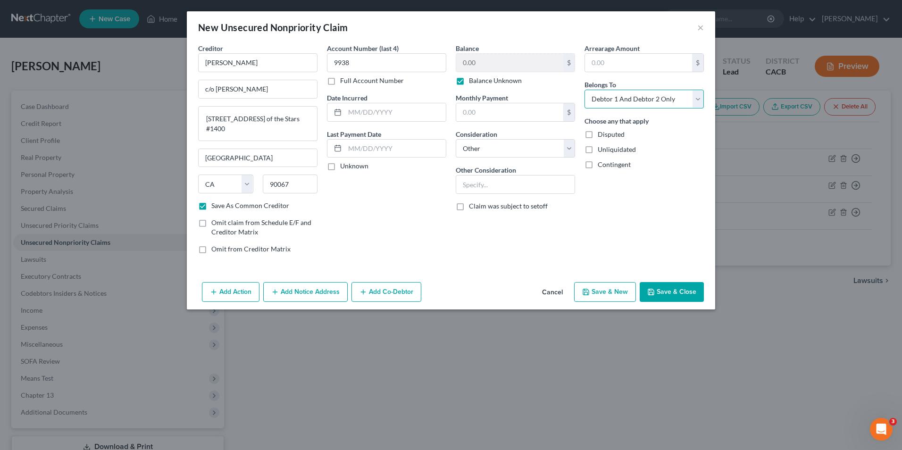
click at [584, 90] on select "Select Debtor 1 Only Debtor 2 Only Debtor 1 And Debtor 2 Only At Least One Of T…" at bounding box center [643, 99] width 119 height 19
click at [598, 133] on label "Disputed" at bounding box center [611, 134] width 27 height 9
click at [601, 133] on input "Disputed" at bounding box center [604, 133] width 6 height 6
checkbox input "true"
click at [598, 150] on label "Unliquidated" at bounding box center [617, 149] width 38 height 9
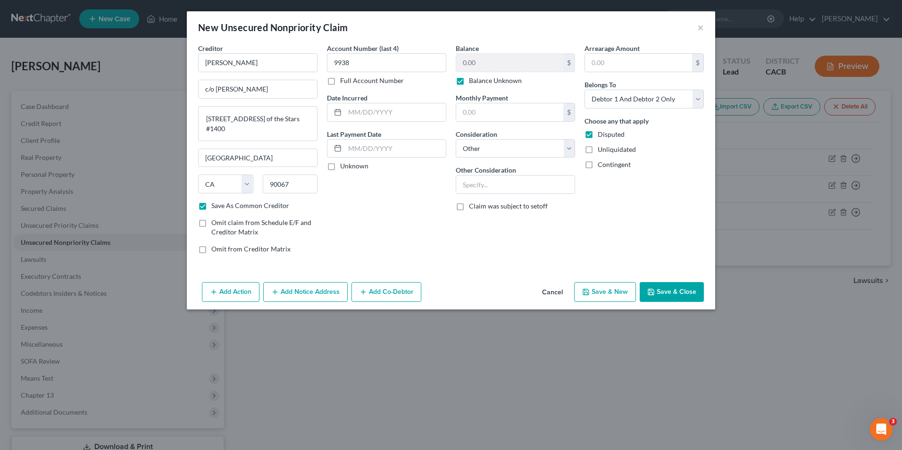
click at [601, 150] on input "Unliquidated" at bounding box center [604, 148] width 6 height 6
checkbox input "true"
click at [598, 164] on label "Contingent" at bounding box center [614, 164] width 33 height 9
click at [601, 164] on input "Contingent" at bounding box center [604, 163] width 6 height 6
checkbox input "true"
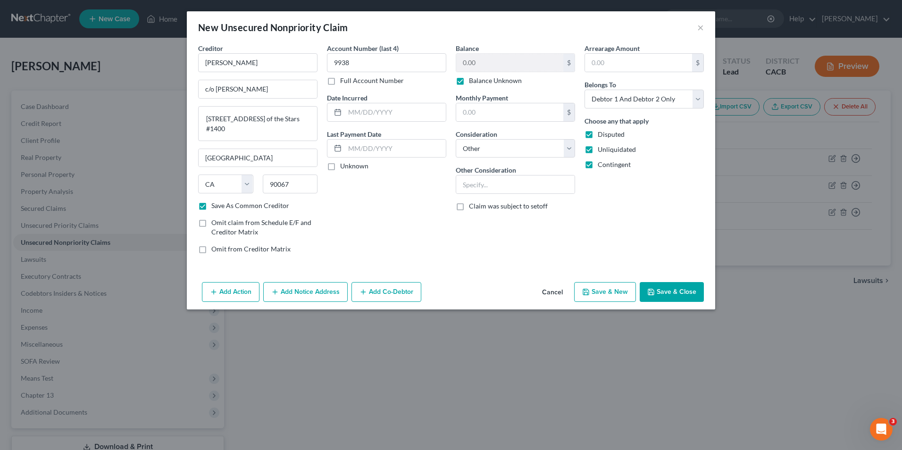
click at [603, 296] on button "Save & New" at bounding box center [605, 292] width 62 height 20
checkbox input "false"
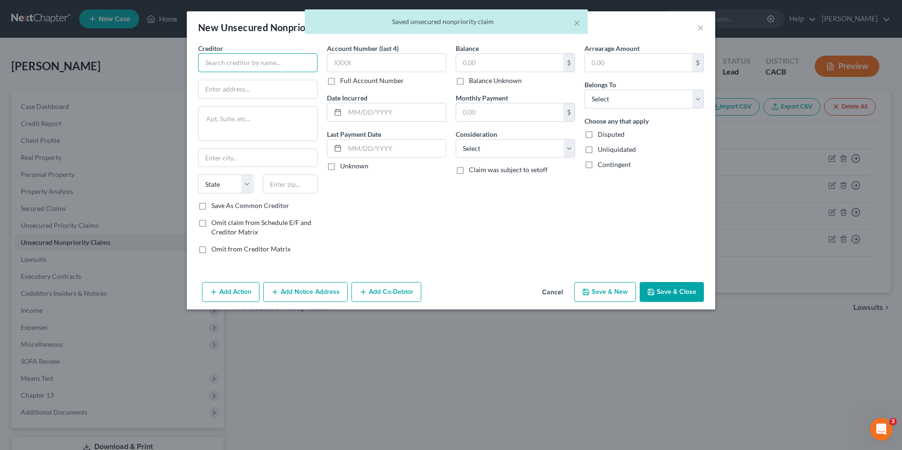
click at [221, 63] on input "text" at bounding box center [257, 62] width 119 height 19
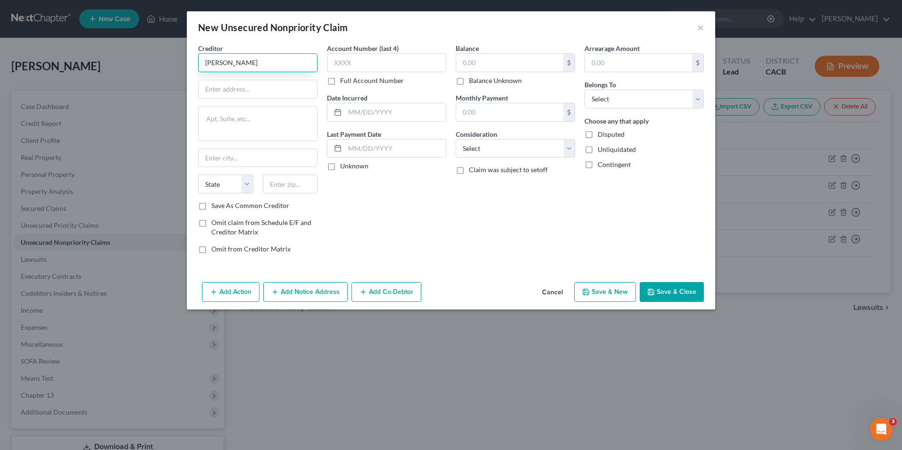
type input "[PERSON_NAME]"
type input "c/o [PERSON_NAME]"
paste textarea "[STREET_ADDRESS] of the Stars #1400"
type textarea "[STREET_ADDRESS] of the Stars #1400"
type input "[GEOGRAPHIC_DATA]"
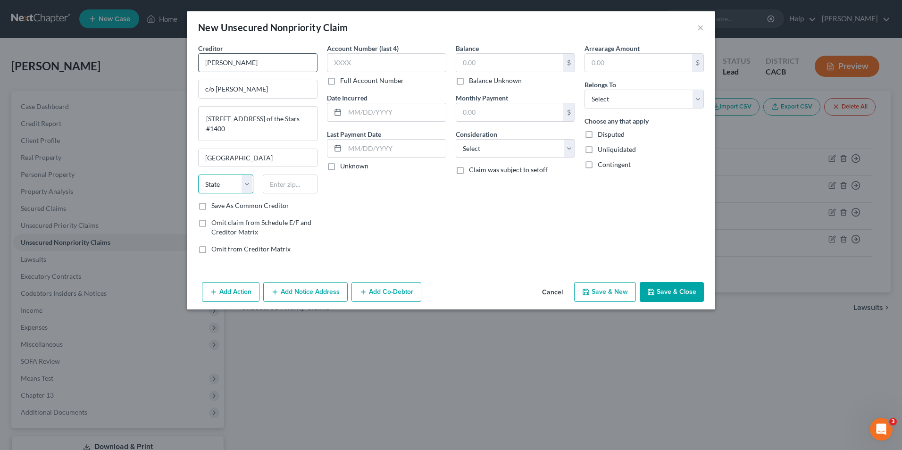
select select "4"
type input "90067"
drag, startPoint x: 204, startPoint y: 206, endPoint x: 299, endPoint y: 110, distance: 135.4
click at [211, 202] on label "Save As Common Creditor" at bounding box center [250, 205] width 78 height 9
click at [215, 202] on input "Save As Common Creditor" at bounding box center [218, 204] width 6 height 6
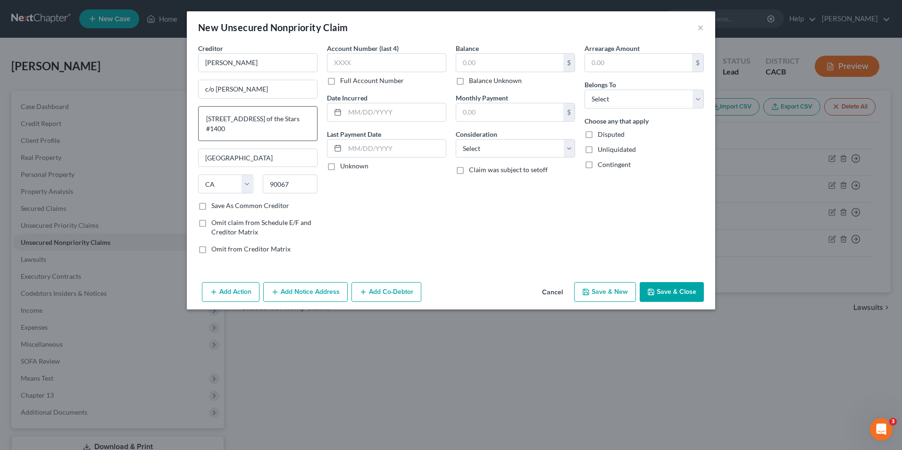
checkbox input "true"
click at [367, 62] on input "text" at bounding box center [386, 62] width 119 height 19
type input "9938"
click at [470, 60] on input "text" at bounding box center [509, 63] width 107 height 18
click at [469, 83] on label "Balance Unknown" at bounding box center [495, 80] width 53 height 9
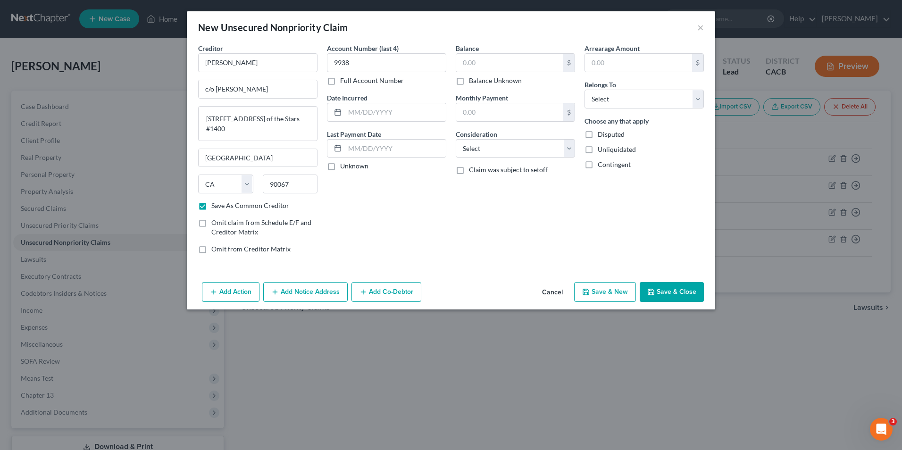
click at [473, 82] on input "Balance Unknown" at bounding box center [476, 79] width 6 height 6
checkbox input "true"
type input "0.00"
drag, startPoint x: 506, startPoint y: 150, endPoint x: 506, endPoint y: 159, distance: 8.5
click at [506, 150] on select "Select Cable / Satellite Services Collection Agency Credit Card Debt Debt Couns…" at bounding box center [515, 148] width 119 height 19
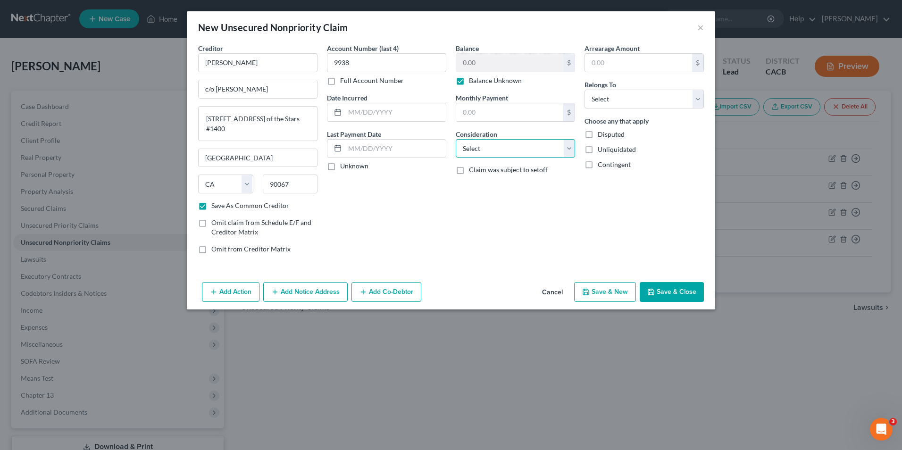
select select "14"
click at [456, 139] on select "Select Cable / Satellite Services Collection Agency Credit Card Debt Debt Couns…" at bounding box center [515, 148] width 119 height 19
click at [645, 65] on input "text" at bounding box center [638, 63] width 107 height 18
drag, startPoint x: 668, startPoint y: 191, endPoint x: 662, endPoint y: 179, distance: 12.5
click at [668, 191] on div "Arrearage Amount $ Belongs To * Select Debtor 1 Only Debtor 2 Only Debtor 1 And…" at bounding box center [644, 152] width 129 height 218
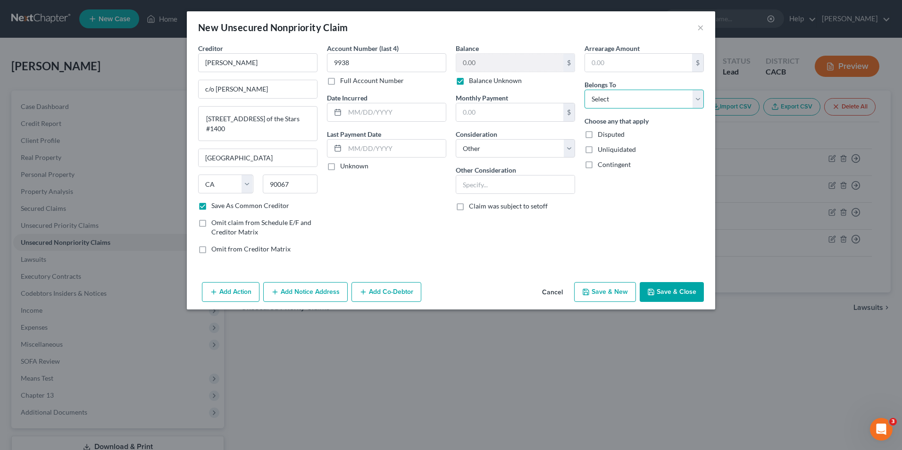
click at [644, 97] on select "Select Debtor 1 Only Debtor 2 Only Debtor 1 And Debtor 2 Only At Least One Of T…" at bounding box center [643, 99] width 119 height 19
select select "2"
click at [584, 90] on select "Select Debtor 1 Only Debtor 2 Only Debtor 1 And Debtor 2 Only At Least One Of T…" at bounding box center [643, 99] width 119 height 19
drag, startPoint x: 588, startPoint y: 136, endPoint x: 588, endPoint y: 149, distance: 13.2
click at [598, 136] on label "Disputed" at bounding box center [611, 134] width 27 height 9
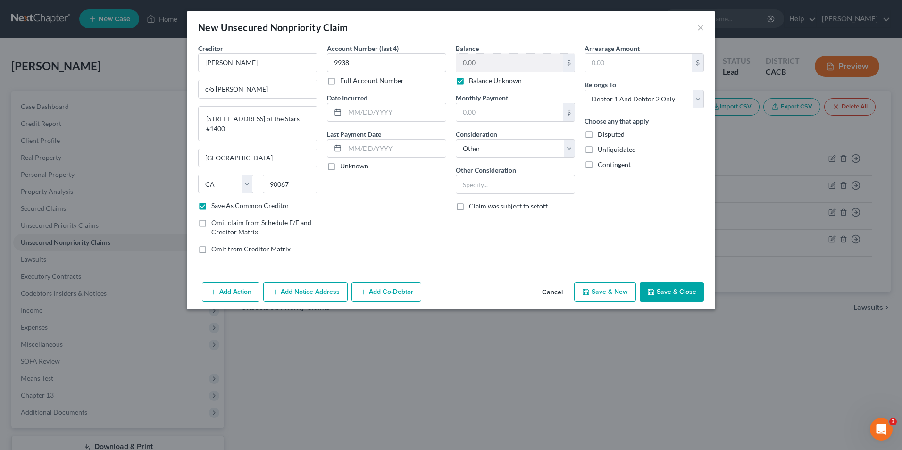
click at [601, 136] on input "Disputed" at bounding box center [604, 133] width 6 height 6
checkbox input "true"
drag, startPoint x: 588, startPoint y: 149, endPoint x: 591, endPoint y: 165, distance: 15.7
click at [598, 151] on label "Unliquidated" at bounding box center [617, 149] width 38 height 9
click at [601, 151] on input "Unliquidated" at bounding box center [604, 148] width 6 height 6
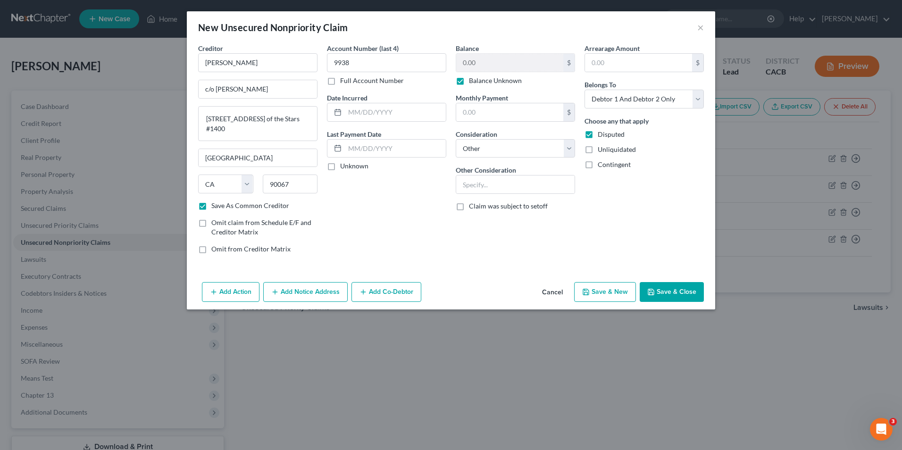
checkbox input "true"
click at [598, 165] on label "Contingent" at bounding box center [614, 164] width 33 height 9
click at [601, 165] on input "Contingent" at bounding box center [604, 163] width 6 height 6
checkbox input "true"
click at [600, 290] on button "Save & New" at bounding box center [605, 292] width 62 height 20
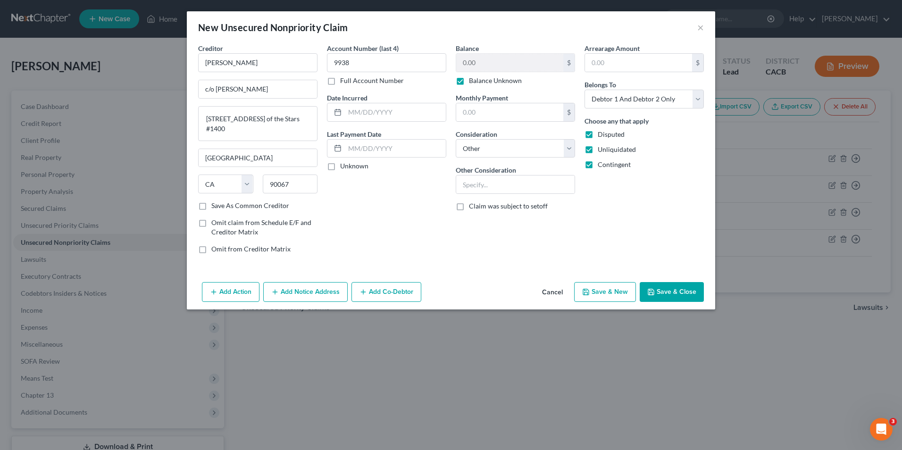
checkbox input "false"
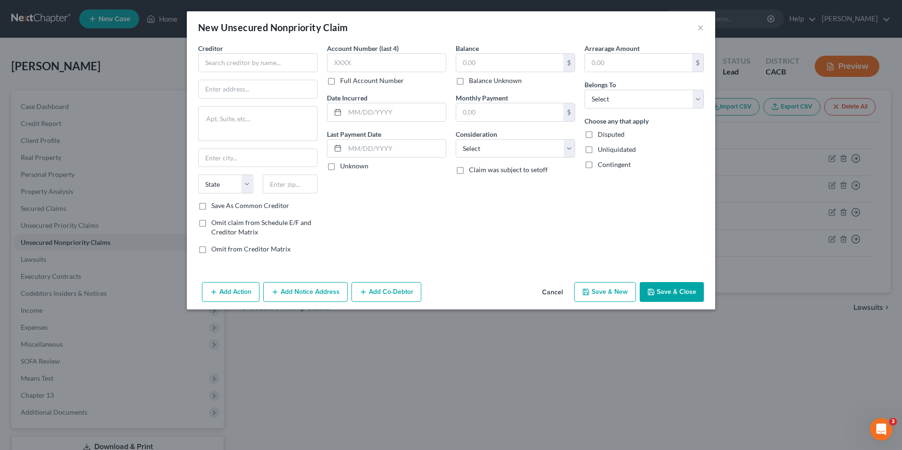
type input "0.00"
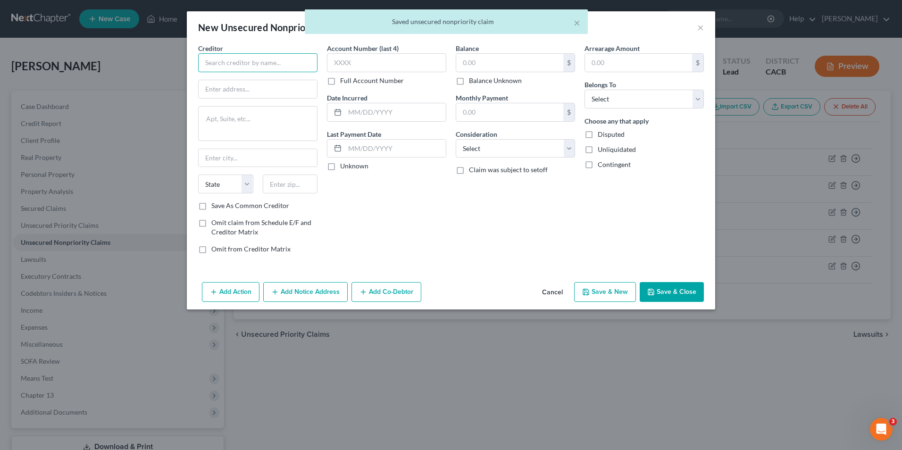
click at [244, 70] on input "text" at bounding box center [257, 62] width 119 height 19
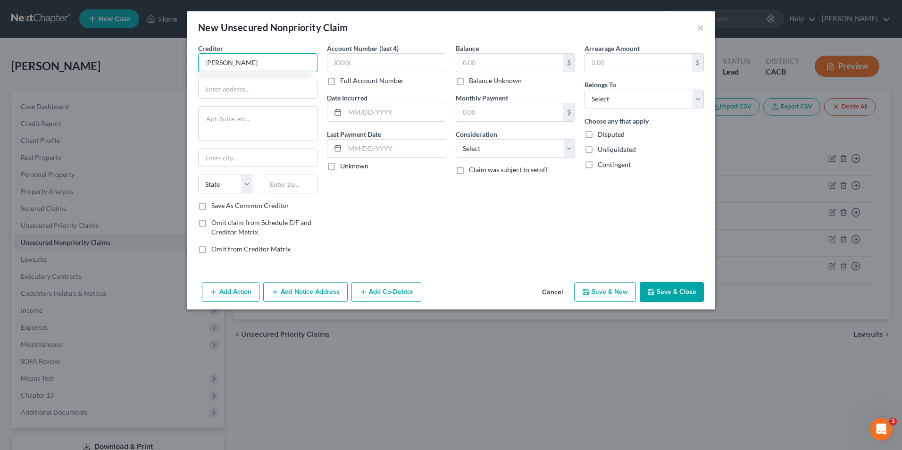
type input "[PERSON_NAME]"
type input "c/o [PERSON_NAME]"
paste textarea "[STREET_ADDRESS] of the Stars #1400"
type textarea "[STREET_ADDRESS] of the Stars #1400"
type input "[GEOGRAPHIC_DATA]"
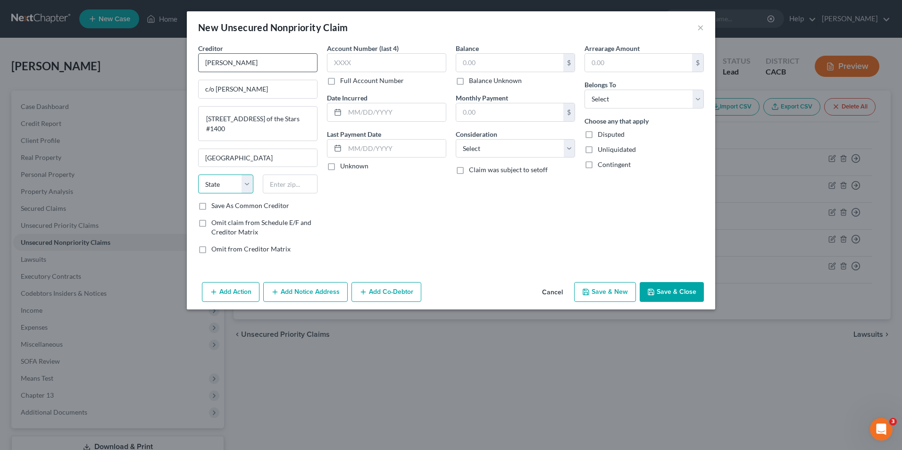
select select "4"
type input "90067"
drag, startPoint x: 202, startPoint y: 204, endPoint x: 374, endPoint y: 172, distance: 175.2
click at [211, 203] on label "Save As Common Creditor" at bounding box center [250, 205] width 78 height 9
click at [215, 203] on input "Save As Common Creditor" at bounding box center [218, 204] width 6 height 6
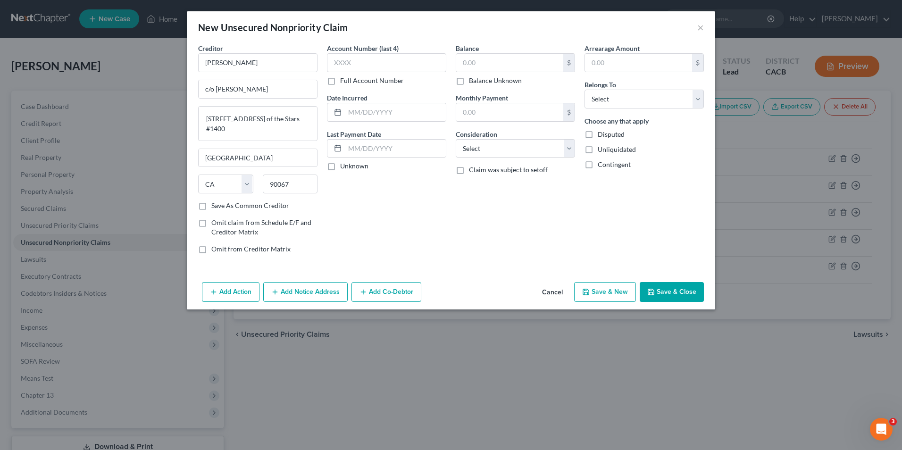
checkbox input "true"
click at [376, 66] on input "text" at bounding box center [386, 62] width 119 height 19
type input "9938"
click at [469, 79] on label "Balance Unknown" at bounding box center [495, 80] width 53 height 9
click at [473, 79] on input "Balance Unknown" at bounding box center [476, 79] width 6 height 6
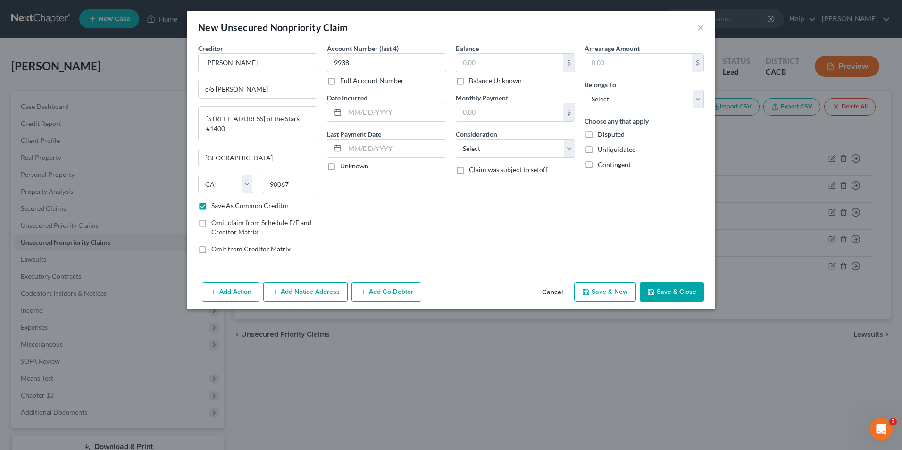
checkbox input "true"
type input "0.00"
click at [494, 152] on select "Select Cable / Satellite Services Collection Agency Credit Card Debt Debt Couns…" at bounding box center [515, 148] width 119 height 19
select select "14"
click at [456, 139] on select "Select Cable / Satellite Services Collection Agency Credit Card Debt Debt Couns…" at bounding box center [515, 148] width 119 height 19
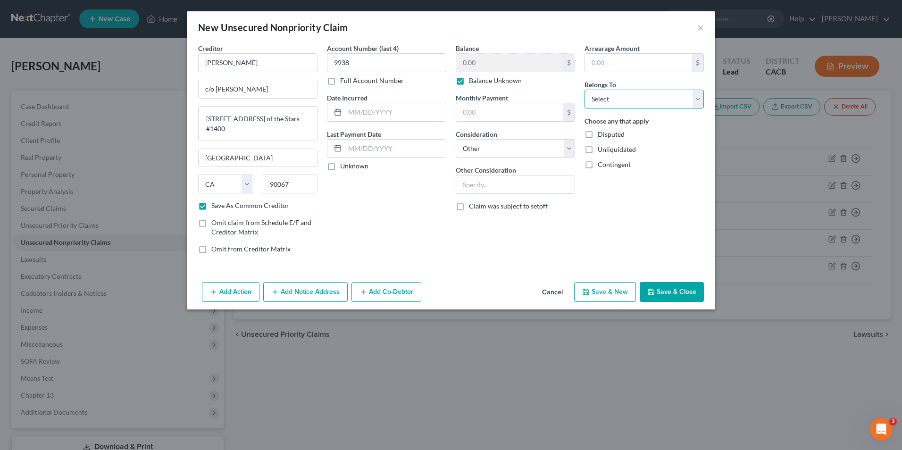
click at [631, 104] on select "Select Debtor 1 Only Debtor 2 Only Debtor 1 And Debtor 2 Only At Least One Of T…" at bounding box center [643, 99] width 119 height 19
select select "2"
click at [584, 90] on select "Select Debtor 1 Only Debtor 2 Only Debtor 1 And Debtor 2 Only At Least One Of T…" at bounding box center [643, 99] width 119 height 19
click at [598, 134] on label "Disputed" at bounding box center [611, 134] width 27 height 9
click at [601, 134] on input "Disputed" at bounding box center [604, 133] width 6 height 6
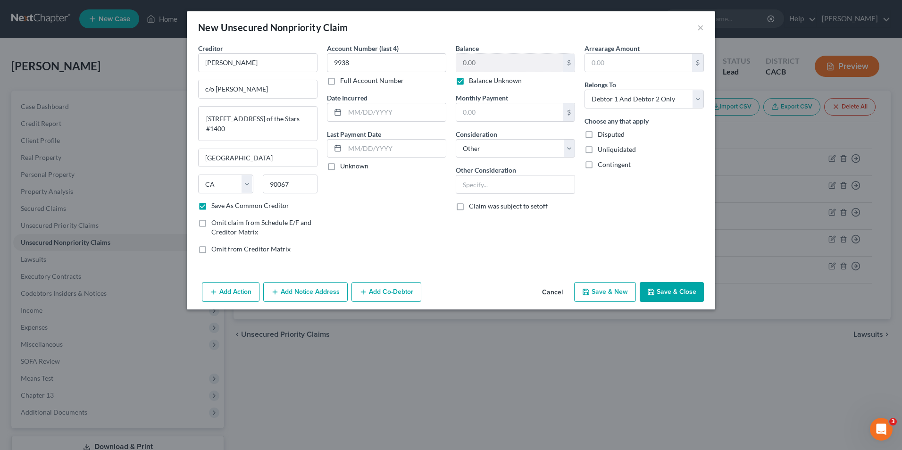
checkbox input "true"
click at [598, 151] on label "Unliquidated" at bounding box center [617, 149] width 38 height 9
click at [601, 151] on input "Unliquidated" at bounding box center [604, 148] width 6 height 6
checkbox input "true"
click at [598, 168] on label "Contingent" at bounding box center [614, 164] width 33 height 9
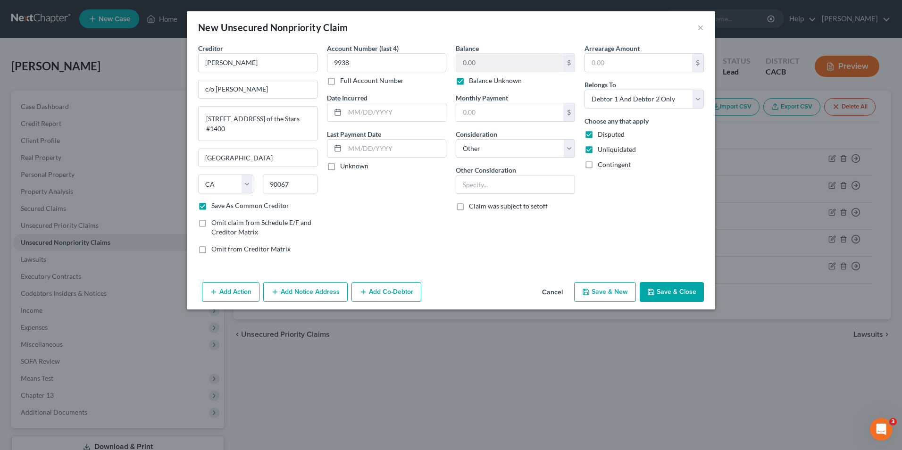
click at [601, 166] on input "Contingent" at bounding box center [604, 163] width 6 height 6
checkbox input "true"
click at [615, 294] on button "Save & New" at bounding box center [605, 292] width 62 height 20
checkbox input "false"
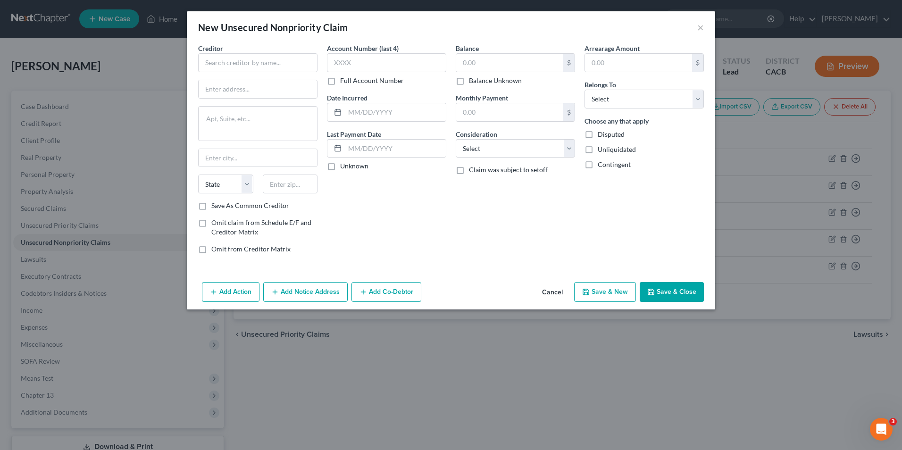
type input "0.00"
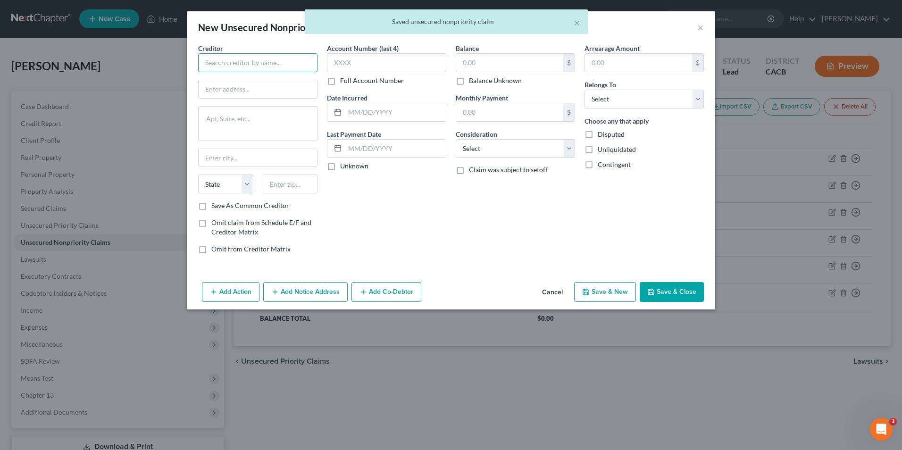
click at [225, 66] on input "text" at bounding box center [257, 62] width 119 height 19
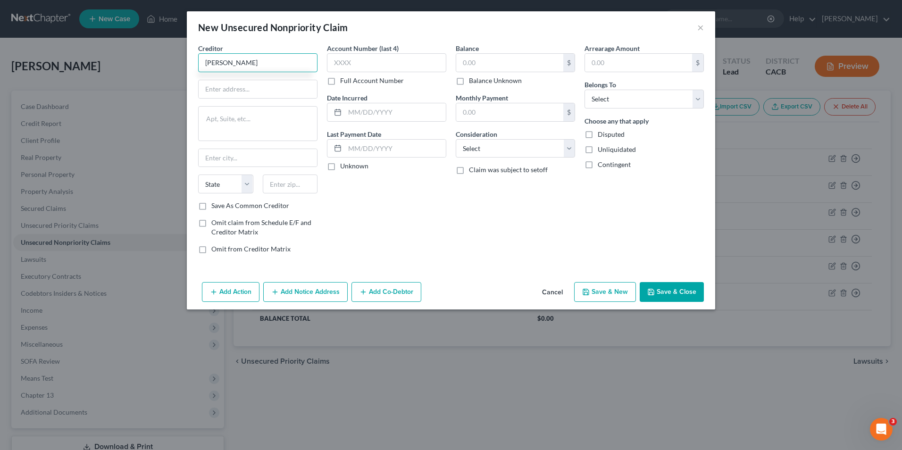
type input "[PERSON_NAME]"
type input "M"
type input "C/o [PERSON_NAME]"
paste textarea "[STREET_ADDRESS] of the Stars #1400"
type textarea "[STREET_ADDRESS] of the Stars #1400"
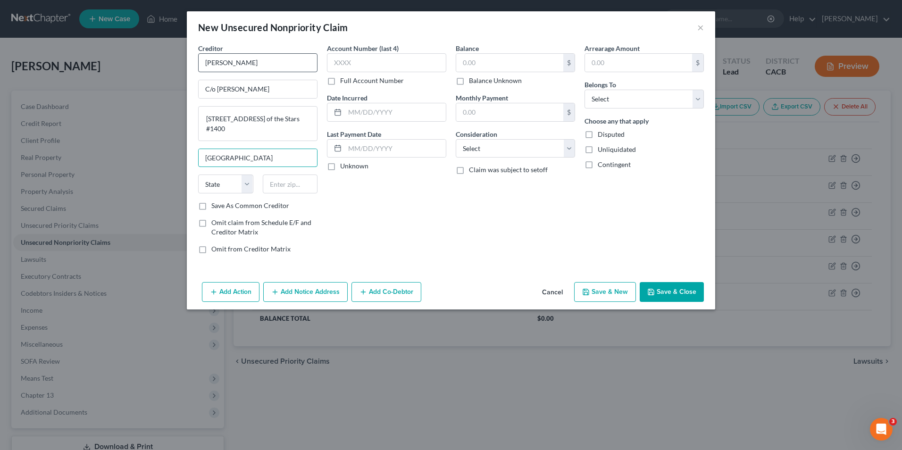
type input "[GEOGRAPHIC_DATA]"
select select "4"
type input "90067"
click at [211, 209] on label "Save As Common Creditor" at bounding box center [250, 205] width 78 height 9
click at [215, 207] on input "Save As Common Creditor" at bounding box center [218, 204] width 6 height 6
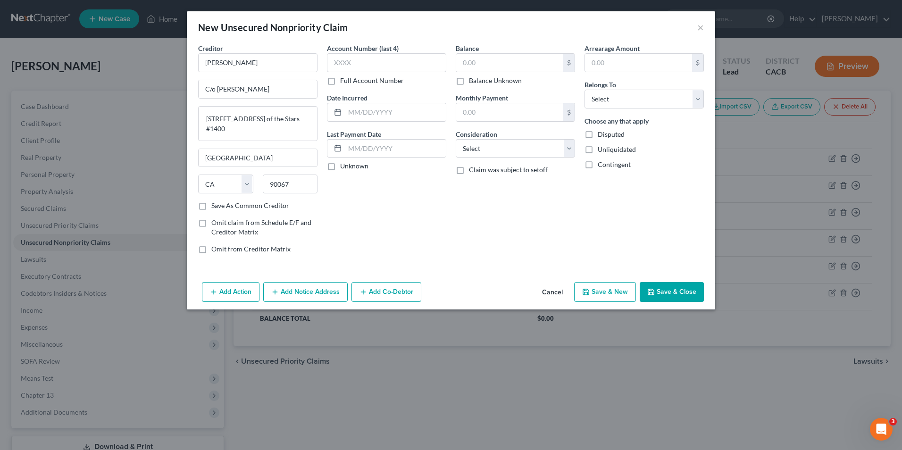
checkbox input "true"
click at [360, 63] on input "text" at bounding box center [386, 62] width 119 height 19
type input "9938"
click at [492, 64] on input "text" at bounding box center [509, 63] width 107 height 18
click at [469, 82] on label "Balance Unknown" at bounding box center [495, 80] width 53 height 9
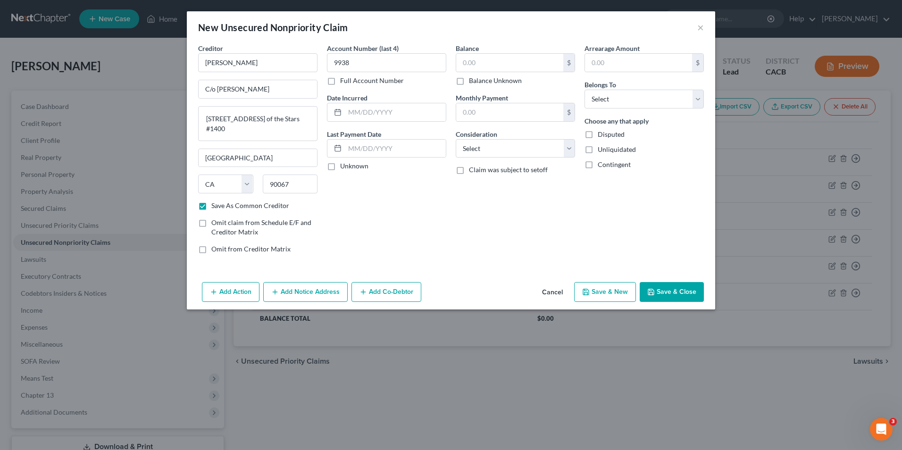
click at [473, 82] on input "Balance Unknown" at bounding box center [476, 79] width 6 height 6
checkbox input "true"
type input "0.00"
click at [500, 143] on select "Select Cable / Satellite Services Collection Agency Credit Card Debt Debt Couns…" at bounding box center [515, 148] width 119 height 19
select select "14"
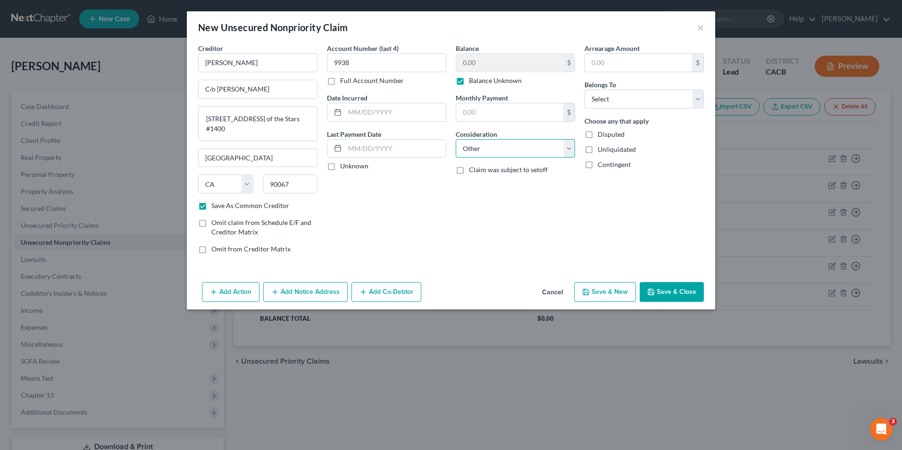
click at [456, 139] on select "Select Cable / Satellite Services Collection Agency Credit Card Debt Debt Couns…" at bounding box center [515, 148] width 119 height 19
click at [624, 96] on select "Select Debtor 1 Only Debtor 2 Only Debtor 1 And Debtor 2 Only At Least One Of T…" at bounding box center [643, 99] width 119 height 19
select select "2"
click at [584, 90] on select "Select Debtor 1 Only Debtor 2 Only Debtor 1 And Debtor 2 Only At Least One Of T…" at bounding box center [643, 99] width 119 height 19
click at [598, 133] on label "Disputed" at bounding box center [611, 134] width 27 height 9
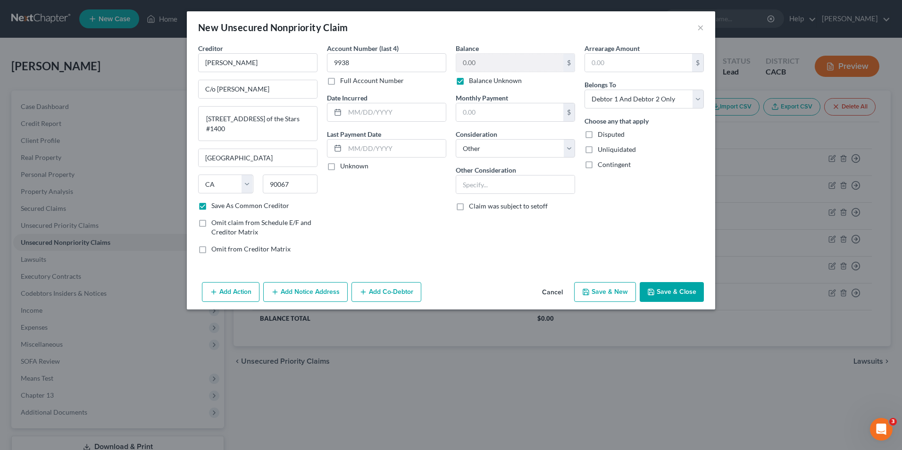
click at [601, 133] on input "Disputed" at bounding box center [604, 133] width 6 height 6
checkbox input "true"
click at [598, 151] on label "Unliquidated" at bounding box center [617, 149] width 38 height 9
click at [601, 151] on input "Unliquidated" at bounding box center [604, 148] width 6 height 6
checkbox input "true"
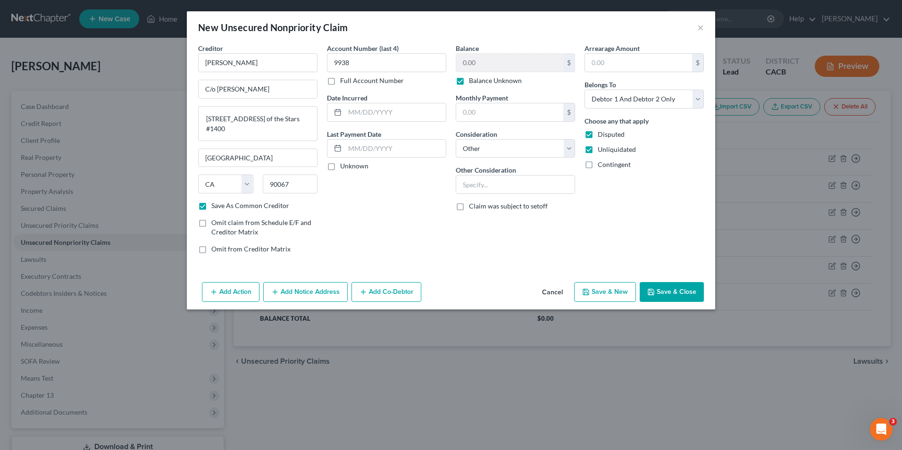
click at [598, 166] on label "Contingent" at bounding box center [614, 164] width 33 height 9
click at [601, 166] on input "Contingent" at bounding box center [604, 163] width 6 height 6
checkbox input "true"
click at [614, 294] on button "Save & New" at bounding box center [605, 292] width 62 height 20
checkbox input "false"
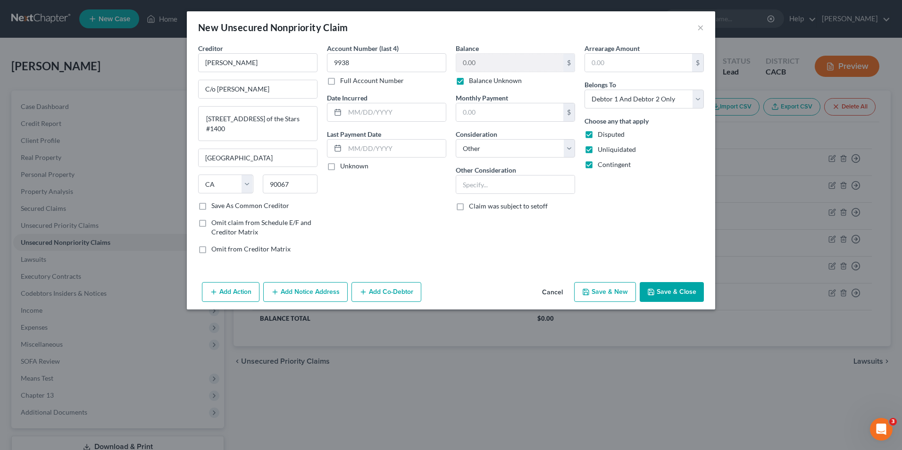
type input "0.00"
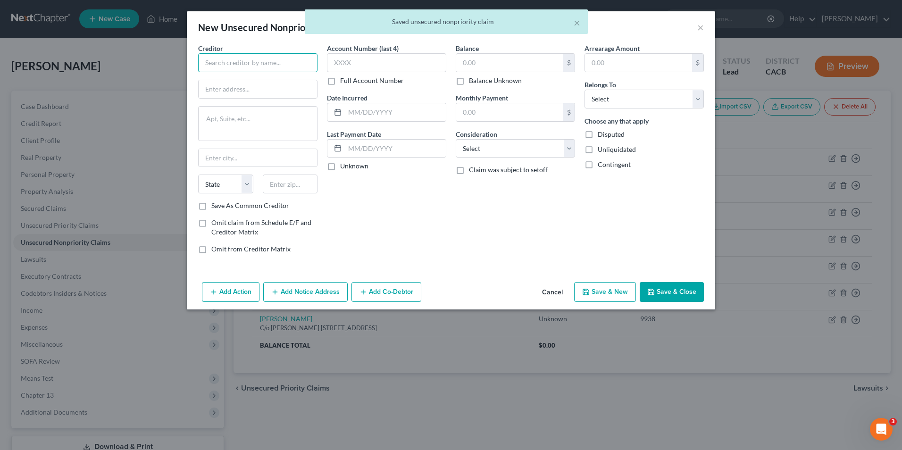
click at [234, 62] on input "text" at bounding box center [257, 62] width 119 height 19
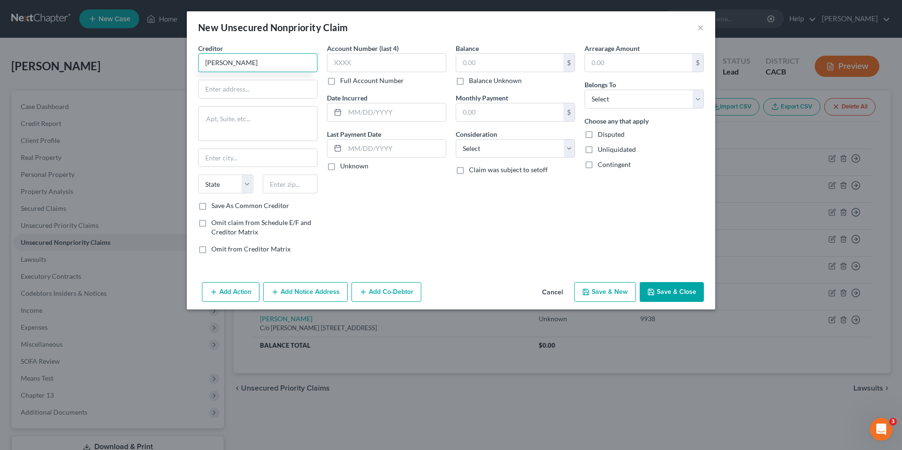
type input "[PERSON_NAME]"
type input "c/o [PERSON_NAME]"
paste textarea "[STREET_ADDRESS] of the Stars #1400"
type textarea "[STREET_ADDRESS] of the Stars #1400"
type input "[GEOGRAPHIC_DATA]"
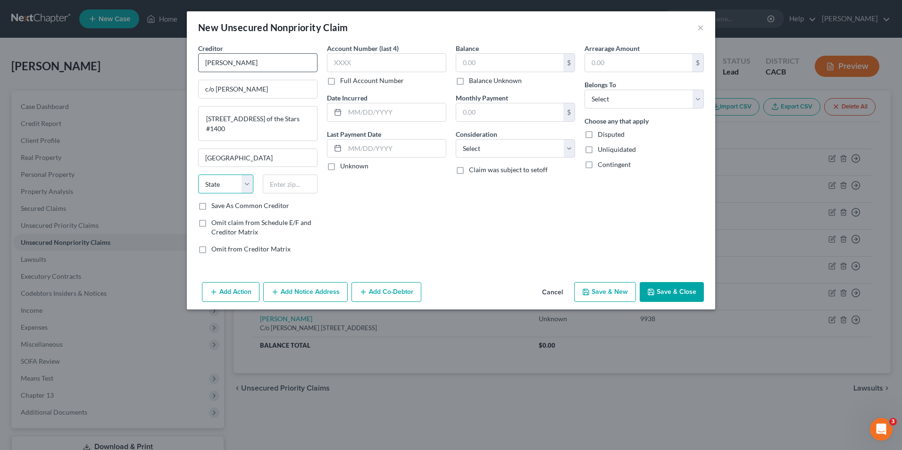
select select "4"
type input "90067"
drag, startPoint x: 200, startPoint y: 209, endPoint x: 249, endPoint y: 189, distance: 52.2
click at [211, 207] on label "Save As Common Creditor" at bounding box center [250, 205] width 78 height 9
click at [215, 207] on input "Save As Common Creditor" at bounding box center [218, 204] width 6 height 6
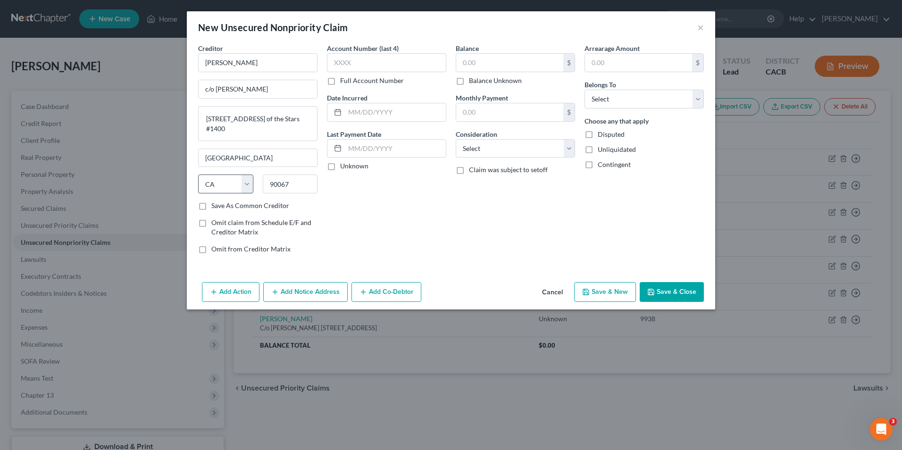
checkbox input "true"
click at [372, 62] on input "text" at bounding box center [386, 62] width 119 height 19
type input "9938"
click at [499, 66] on input "text" at bounding box center [509, 63] width 107 height 18
click at [469, 83] on label "Balance Unknown" at bounding box center [495, 80] width 53 height 9
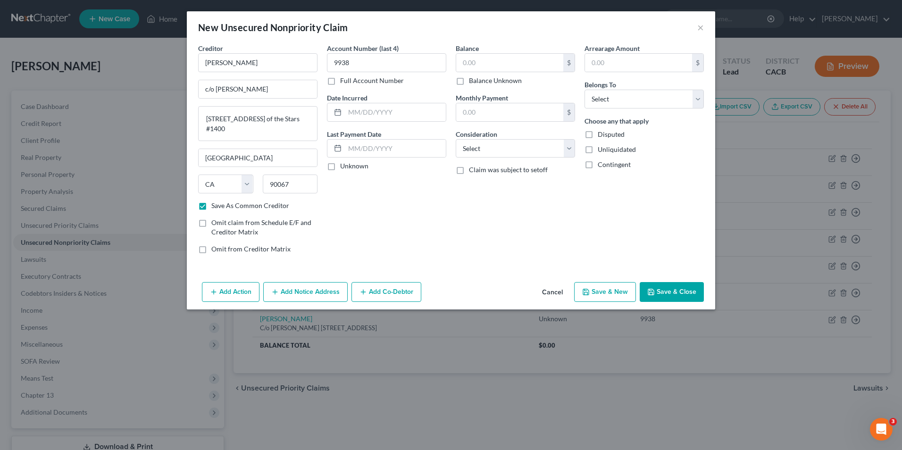
click at [473, 82] on input "Balance Unknown" at bounding box center [476, 79] width 6 height 6
checkbox input "true"
type input "0.00"
click at [488, 150] on select "Select Cable / Satellite Services Collection Agency Credit Card Debt Debt Couns…" at bounding box center [515, 148] width 119 height 19
select select "14"
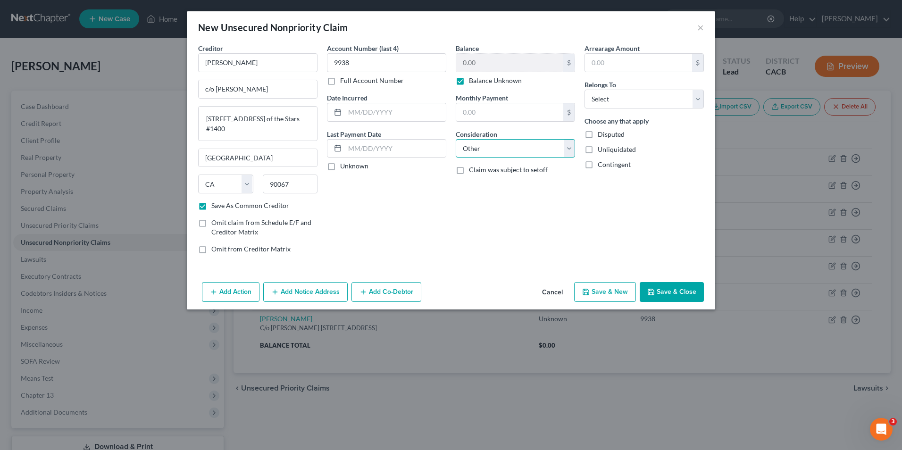
click at [456, 139] on select "Select Cable / Satellite Services Collection Agency Credit Card Debt Debt Couns…" at bounding box center [515, 148] width 119 height 19
click at [622, 68] on input "text" at bounding box center [638, 63] width 107 height 18
drag, startPoint x: 713, startPoint y: 218, endPoint x: 701, endPoint y: 212, distance: 12.9
click at [713, 218] on div "Creditor * [PERSON_NAME] c/o [PERSON_NAME] 2121 Ave of the Stars #1400 [GEOGRAP…" at bounding box center [451, 160] width 528 height 235
click at [664, 102] on select "Select Debtor 1 Only Debtor 2 Only Debtor 1 And Debtor 2 Only At Least One Of T…" at bounding box center [643, 99] width 119 height 19
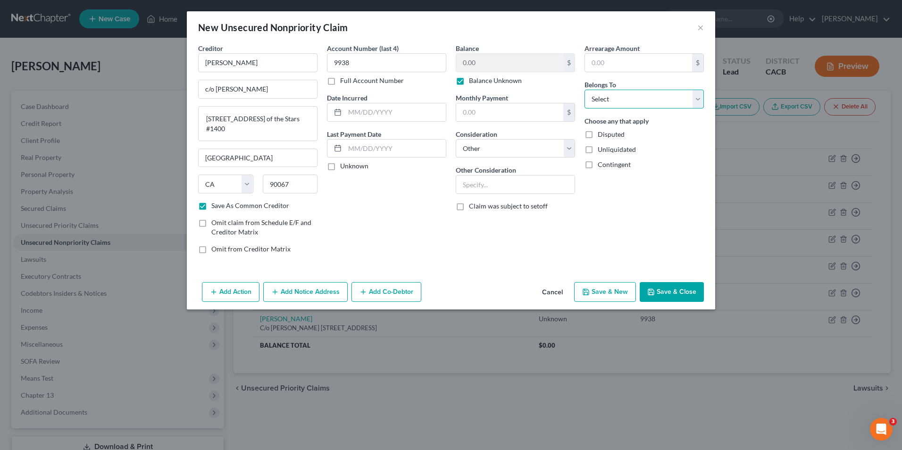
select select "2"
click at [584, 90] on select "Select Debtor 1 Only Debtor 2 Only Debtor 1 And Debtor 2 Only At Least One Of T…" at bounding box center [643, 99] width 119 height 19
drag, startPoint x: 588, startPoint y: 135, endPoint x: 588, endPoint y: 147, distance: 12.3
click at [588, 147] on div "Choose any that apply Disputed Unliquidated Contingent" at bounding box center [643, 142] width 119 height 53
drag, startPoint x: 588, startPoint y: 147, endPoint x: 588, endPoint y: 136, distance: 11.3
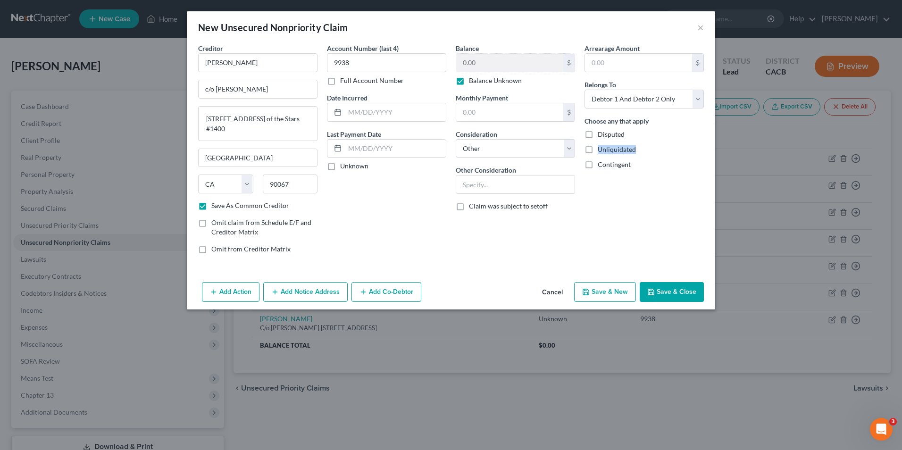
click at [598, 136] on label "Disputed" at bounding box center [611, 134] width 27 height 9
click at [601, 136] on input "Disputed" at bounding box center [604, 133] width 6 height 6
checkbox input "true"
click at [598, 149] on label "Unliquidated" at bounding box center [617, 149] width 38 height 9
click at [601, 149] on input "Unliquidated" at bounding box center [604, 148] width 6 height 6
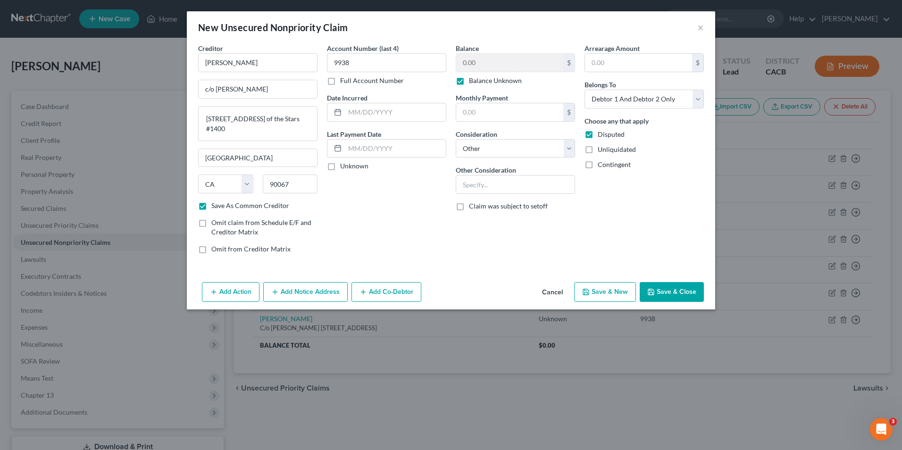
checkbox input "true"
click at [598, 164] on label "Contingent" at bounding box center [614, 164] width 33 height 9
click at [601, 164] on input "Contingent" at bounding box center [604, 163] width 6 height 6
checkbox input "true"
click at [605, 297] on button "Save & New" at bounding box center [605, 292] width 62 height 20
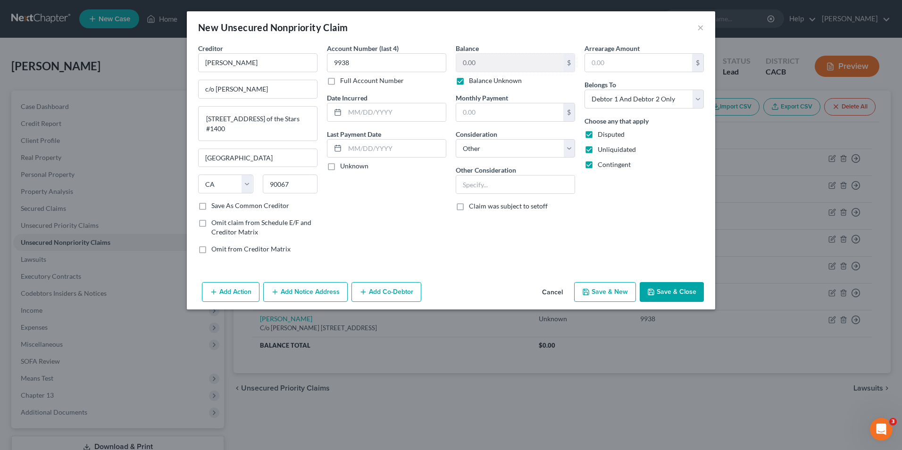
checkbox input "false"
type input "0.00"
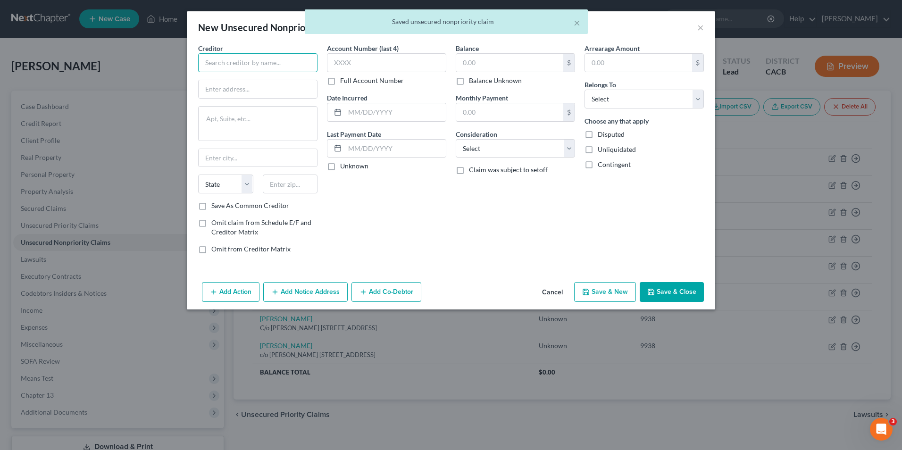
click at [240, 58] on input "text" at bounding box center [257, 62] width 119 height 19
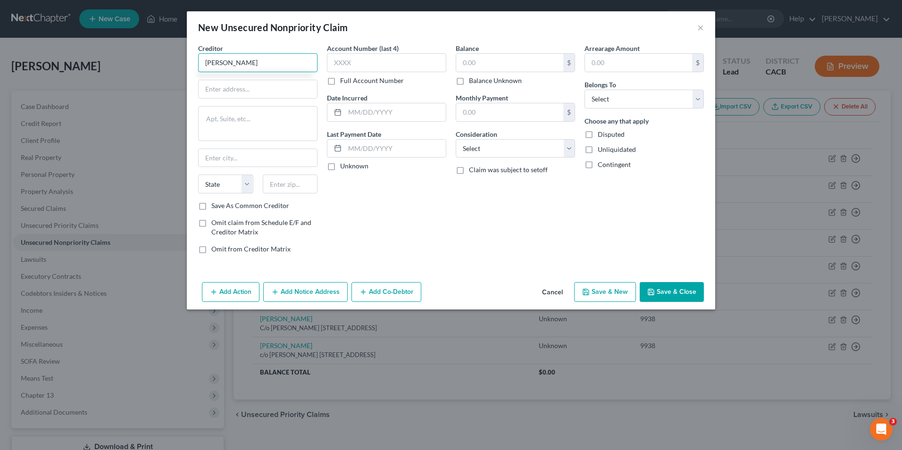
type input "[PERSON_NAME]"
type input "c/o [PERSON_NAME]"
paste textarea "[STREET_ADDRESS] of the Stars #1400"
type textarea "[STREET_ADDRESS] of the Stars #1400"
type input "[GEOGRAPHIC_DATA]"
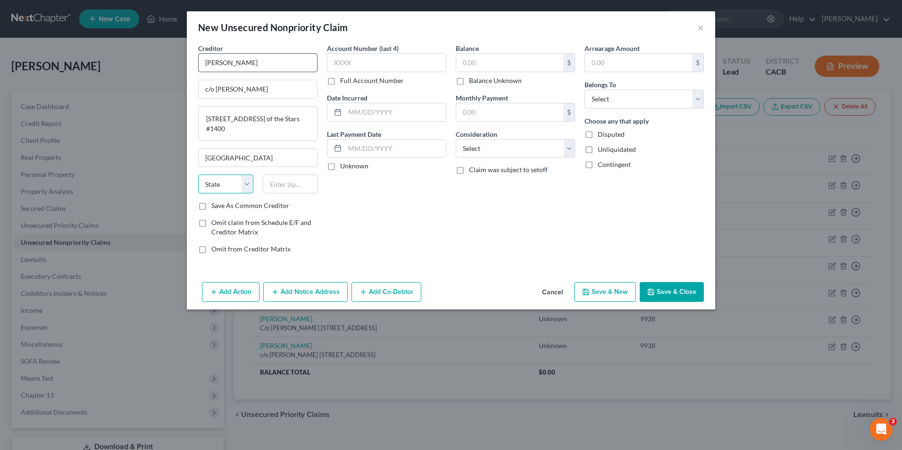
select select "4"
type input "90067"
drag, startPoint x: 201, startPoint y: 207, endPoint x: 258, endPoint y: 141, distance: 87.3
click at [211, 201] on label "Save As Common Creditor" at bounding box center [250, 205] width 78 height 9
click at [376, 63] on input "text" at bounding box center [386, 62] width 119 height 19
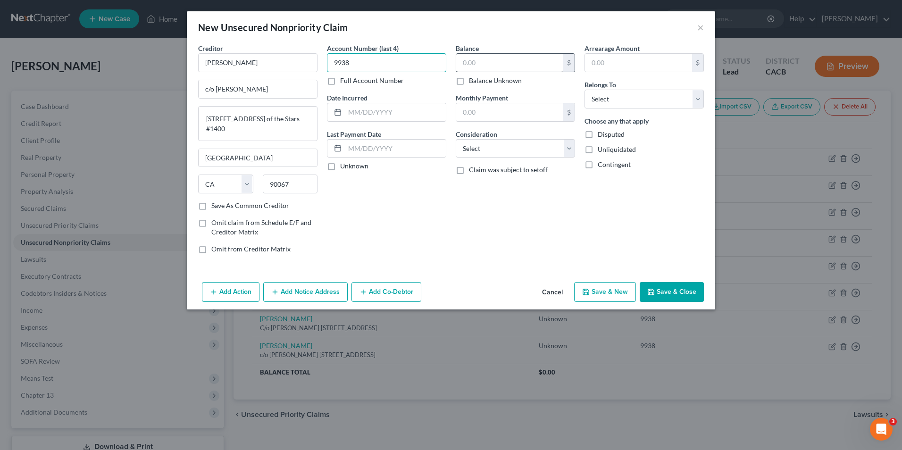
type input "9938"
click at [472, 67] on input "text" at bounding box center [509, 63] width 107 height 18
click at [469, 83] on label "Balance Unknown" at bounding box center [495, 80] width 53 height 9
click at [473, 82] on input "Balance Unknown" at bounding box center [476, 79] width 6 height 6
checkbox input "true"
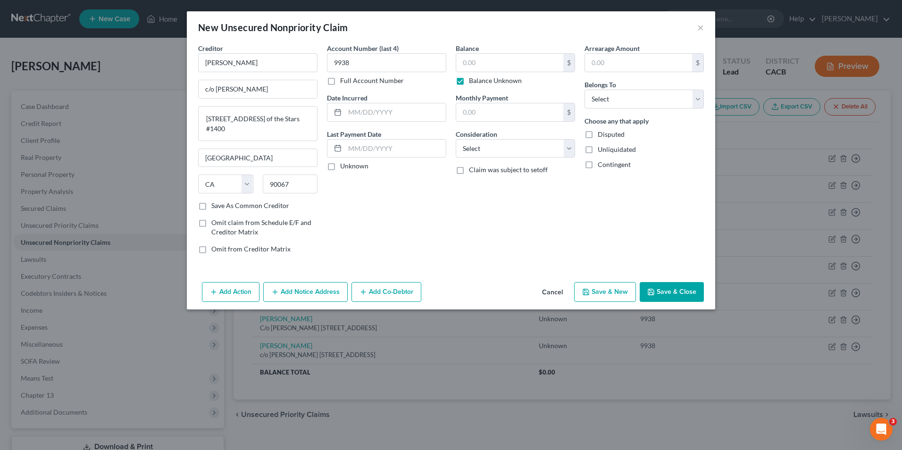
type input "0.00"
click at [489, 146] on select "Select Cable / Satellite Services Collection Agency Credit Card Debt Debt Couns…" at bounding box center [515, 148] width 119 height 19
select select "14"
click at [456, 139] on select "Select Cable / Satellite Services Collection Agency Credit Card Debt Debt Couns…" at bounding box center [515, 148] width 119 height 19
click at [644, 106] on select "Select Debtor 1 Only Debtor 2 Only Debtor 1 And Debtor 2 Only At Least One Of T…" at bounding box center [643, 99] width 119 height 19
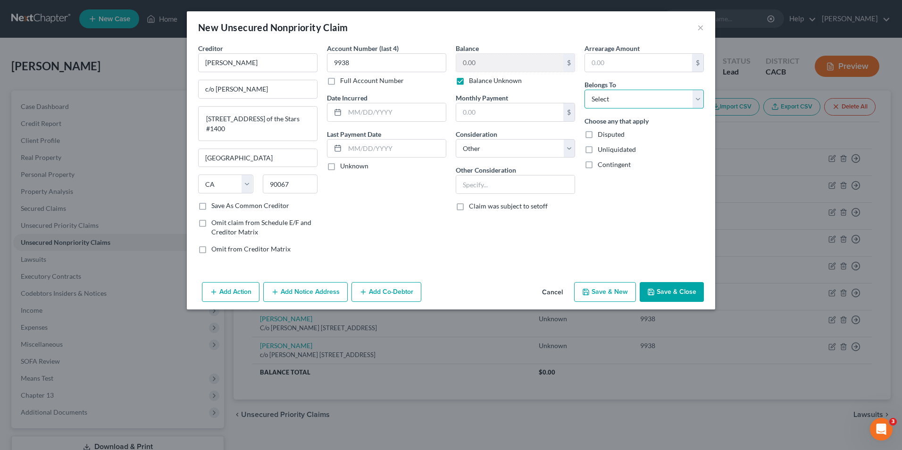
select select "2"
click at [584, 90] on select "Select Debtor 1 Only Debtor 2 Only Debtor 1 And Debtor 2 Only At Least One Of T…" at bounding box center [643, 99] width 119 height 19
click at [598, 133] on label "Disputed" at bounding box center [611, 134] width 27 height 9
click at [601, 133] on input "Disputed" at bounding box center [604, 133] width 6 height 6
checkbox input "true"
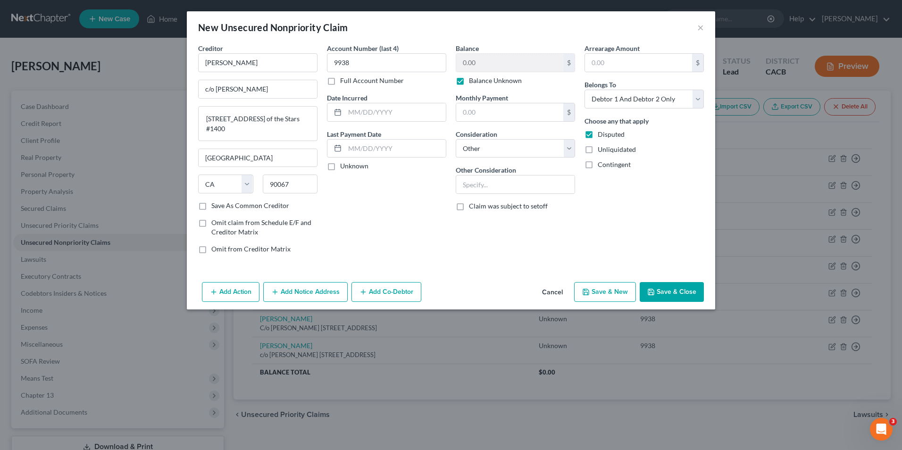
click at [598, 151] on label "Unliquidated" at bounding box center [617, 149] width 38 height 9
click at [601, 151] on input "Unliquidated" at bounding box center [604, 148] width 6 height 6
checkbox input "true"
click at [598, 167] on label "Contingent" at bounding box center [614, 164] width 33 height 9
click at [601, 166] on input "Contingent" at bounding box center [604, 163] width 6 height 6
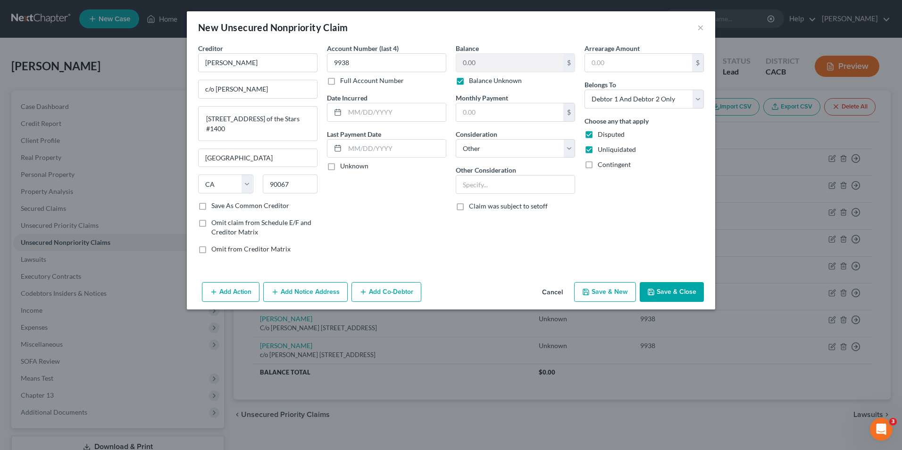
checkbox input "true"
click at [211, 206] on label "Save As Common Creditor" at bounding box center [250, 205] width 78 height 9
click at [215, 206] on input "Save As Common Creditor" at bounding box center [218, 204] width 6 height 6
click at [607, 296] on button "Save & New" at bounding box center [605, 292] width 62 height 20
checkbox input "false"
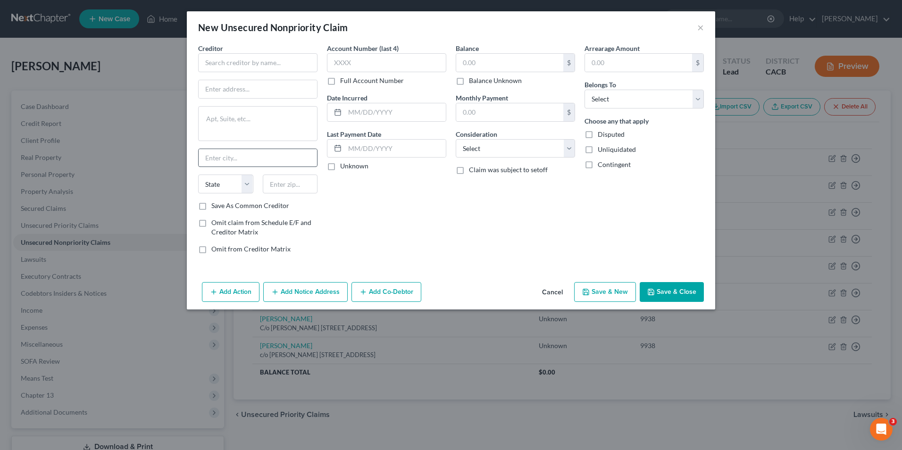
type input "0.00"
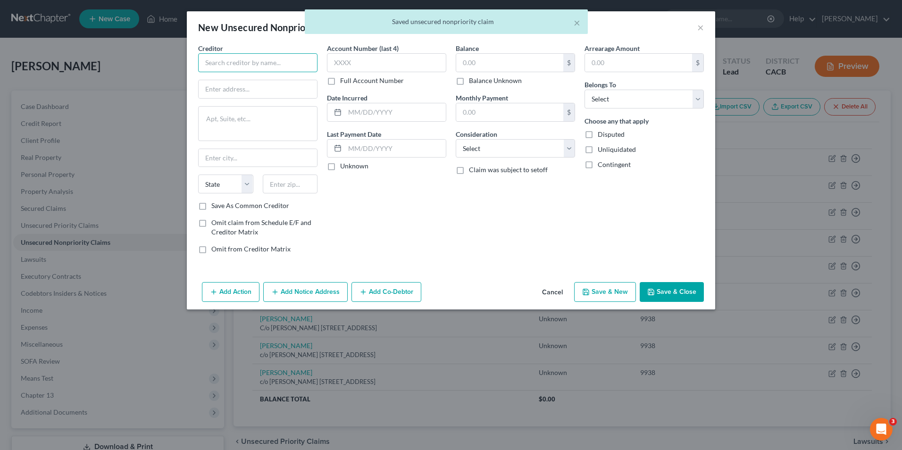
click at [236, 65] on input "text" at bounding box center [257, 62] width 119 height 19
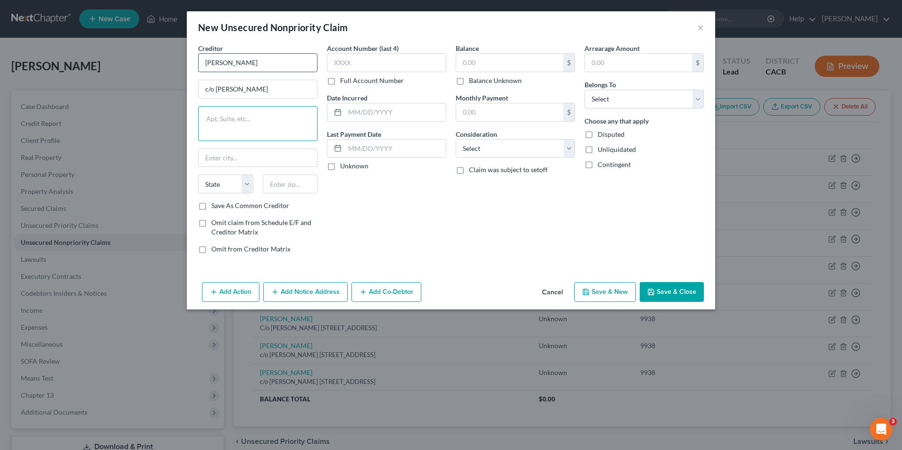
paste textarea "[STREET_ADDRESS] of the Stars #1400"
click at [211, 208] on label "Save As Common Creditor" at bounding box center [250, 205] width 78 height 9
click at [215, 207] on input "Save As Common Creditor" at bounding box center [218, 204] width 6 height 6
click at [384, 67] on input "text" at bounding box center [386, 62] width 119 height 19
click at [499, 63] on input "text" at bounding box center [509, 63] width 107 height 18
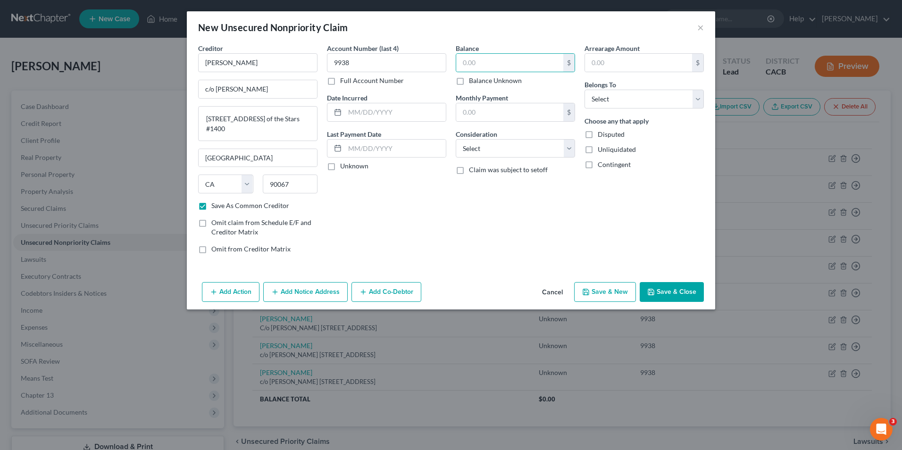
click at [469, 84] on label "Balance Unknown" at bounding box center [495, 80] width 53 height 9
click at [473, 82] on input "Balance Unknown" at bounding box center [476, 79] width 6 height 6
click at [484, 148] on select "Select Cable / Satellite Services Collection Agency Credit Card Debt Debt Couns…" at bounding box center [515, 148] width 119 height 19
click at [456, 139] on select "Select Cable / Satellite Services Collection Agency Credit Card Debt Debt Couns…" at bounding box center [515, 148] width 119 height 19
click at [611, 104] on select "Select Debtor 1 Only Debtor 2 Only Debtor 1 And Debtor 2 Only At Least One Of T…" at bounding box center [643, 99] width 119 height 19
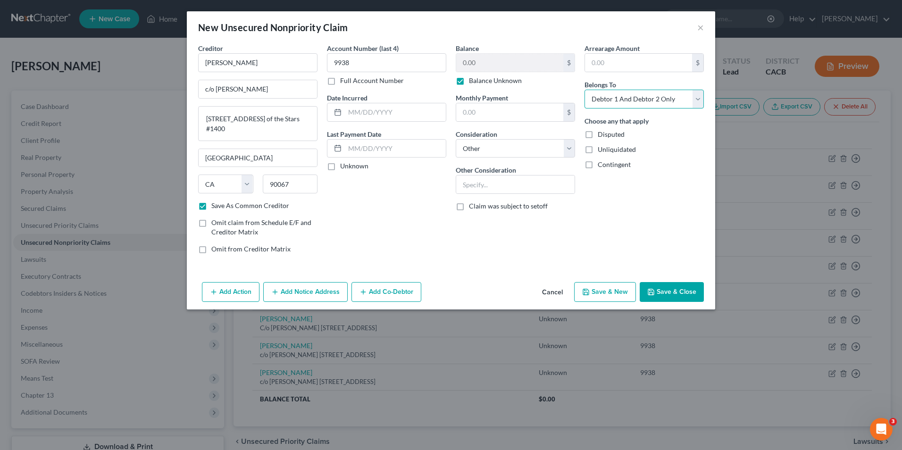
click at [584, 90] on select "Select Debtor 1 Only Debtor 2 Only Debtor 1 And Debtor 2 Only At Least One Of T…" at bounding box center [643, 99] width 119 height 19
click at [598, 134] on label "Disputed" at bounding box center [611, 134] width 27 height 9
click at [601, 134] on input "Disputed" at bounding box center [604, 133] width 6 height 6
click at [598, 154] on label "Unliquidated" at bounding box center [617, 149] width 38 height 9
click at [601, 151] on input "Unliquidated" at bounding box center [604, 148] width 6 height 6
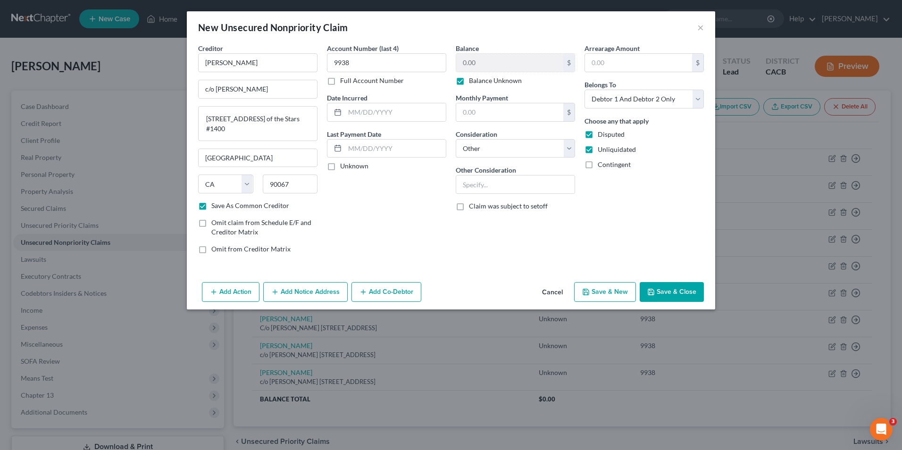
click at [598, 165] on label "Contingent" at bounding box center [614, 164] width 33 height 9
click at [601, 165] on input "Contingent" at bounding box center [604, 163] width 6 height 6
click at [606, 293] on button "Save & New" at bounding box center [605, 292] width 62 height 20
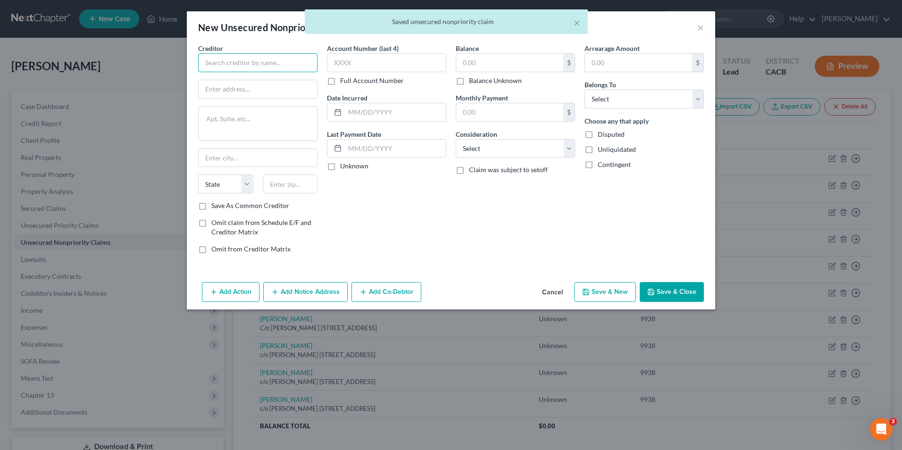
click at [224, 59] on input "text" at bounding box center [257, 62] width 119 height 19
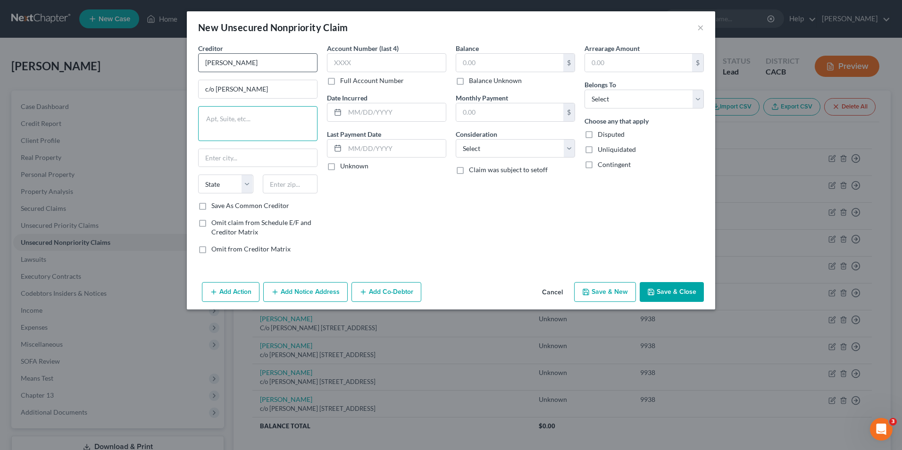
paste textarea "[STREET_ADDRESS] of the Stars #1400"
click at [211, 209] on label "Save As Common Creditor" at bounding box center [250, 205] width 78 height 9
click at [215, 207] on input "Save As Common Creditor" at bounding box center [218, 204] width 6 height 6
click at [370, 61] on input "text" at bounding box center [386, 62] width 119 height 19
click at [497, 58] on input "text" at bounding box center [509, 63] width 107 height 18
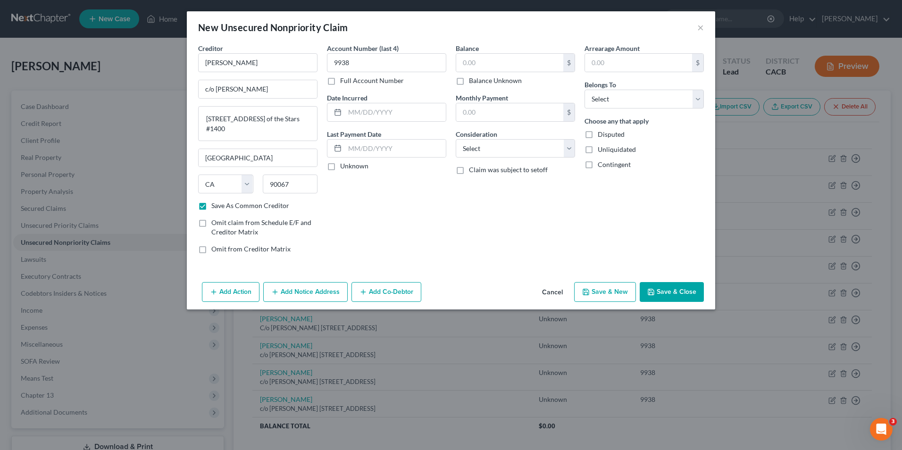
click at [469, 81] on label "Balance Unknown" at bounding box center [495, 80] width 53 height 9
click at [473, 81] on input "Balance Unknown" at bounding box center [476, 79] width 6 height 6
click at [492, 152] on select "Select Cable / Satellite Services Collection Agency Credit Card Debt Debt Couns…" at bounding box center [515, 148] width 119 height 19
click at [456, 139] on select "Select Cable / Satellite Services Collection Agency Credit Card Debt Debt Couns…" at bounding box center [515, 148] width 119 height 19
click at [620, 100] on select "Select Debtor 1 Only Debtor 2 Only Debtor 1 And Debtor 2 Only At Least One Of T…" at bounding box center [643, 99] width 119 height 19
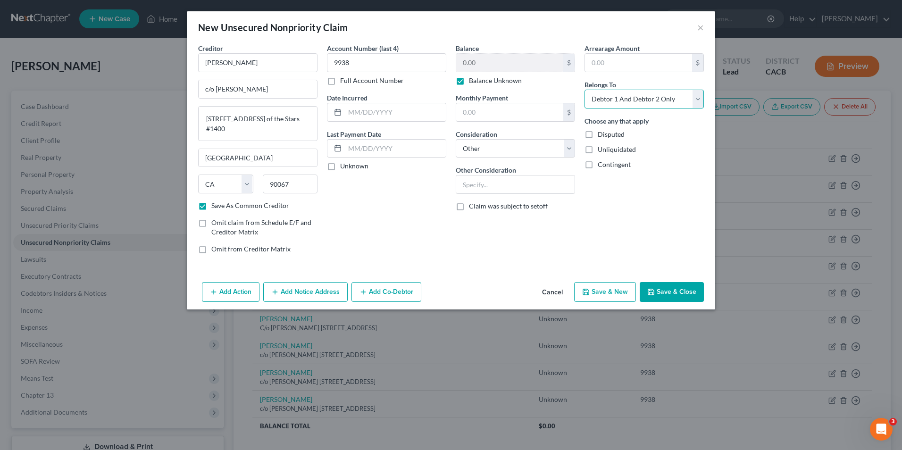
click at [584, 90] on select "Select Debtor 1 Only Debtor 2 Only Debtor 1 And Debtor 2 Only At Least One Of T…" at bounding box center [643, 99] width 119 height 19
click at [598, 135] on label "Disputed" at bounding box center [611, 134] width 27 height 9
click at [601, 135] on input "Disputed" at bounding box center [604, 133] width 6 height 6
click at [598, 150] on label "Unliquidated" at bounding box center [617, 149] width 38 height 9
click at [601, 150] on input "Unliquidated" at bounding box center [604, 148] width 6 height 6
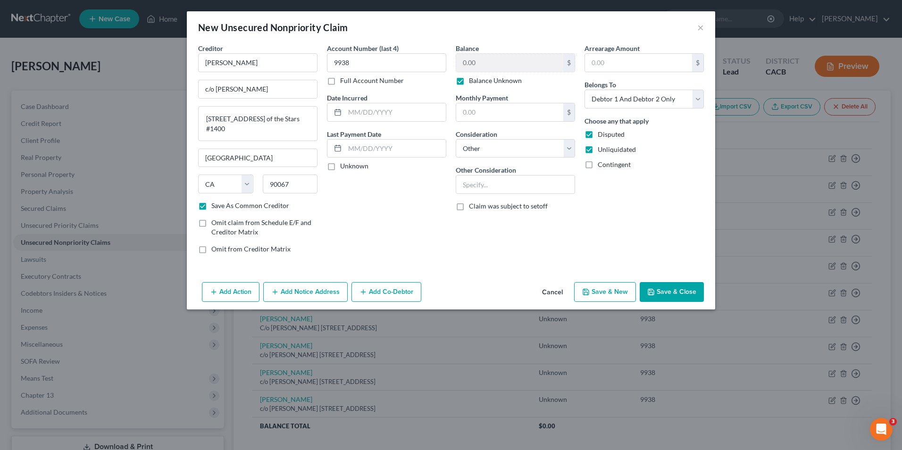
click at [598, 167] on label "Contingent" at bounding box center [614, 164] width 33 height 9
click at [601, 166] on input "Contingent" at bounding box center [604, 163] width 6 height 6
click at [604, 289] on button "Save & New" at bounding box center [605, 292] width 62 height 20
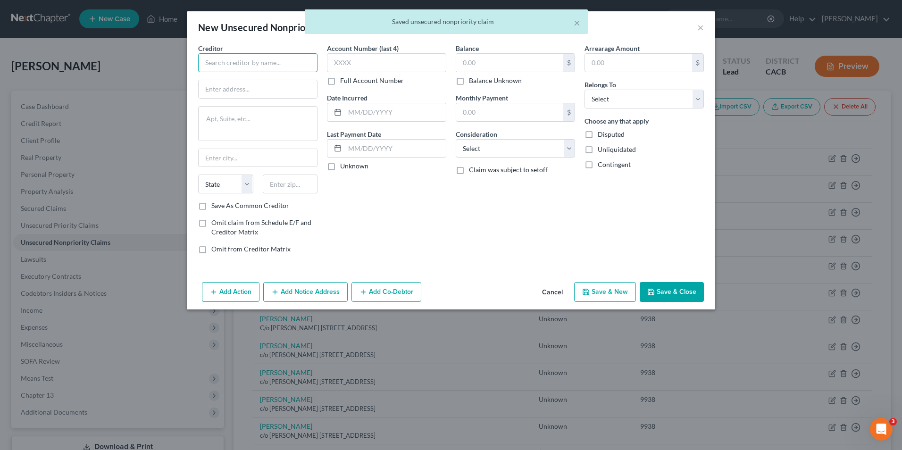
click at [267, 59] on input "text" at bounding box center [257, 62] width 119 height 19
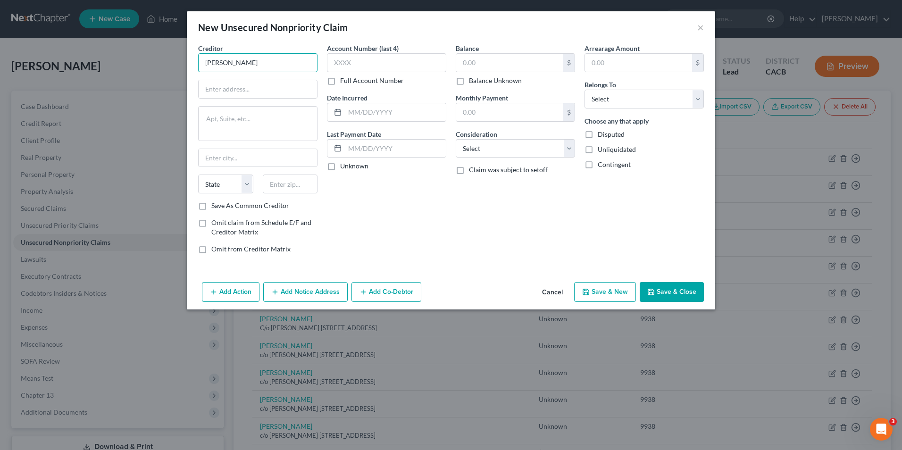
click at [214, 62] on input "[PERSON_NAME]" at bounding box center [257, 62] width 119 height 19
paste textarea "[STREET_ADDRESS] of the Stars #1400"
click at [211, 208] on label "Save As Common Creditor" at bounding box center [250, 205] width 78 height 9
click at [215, 207] on input "Save As Common Creditor" at bounding box center [218, 204] width 6 height 6
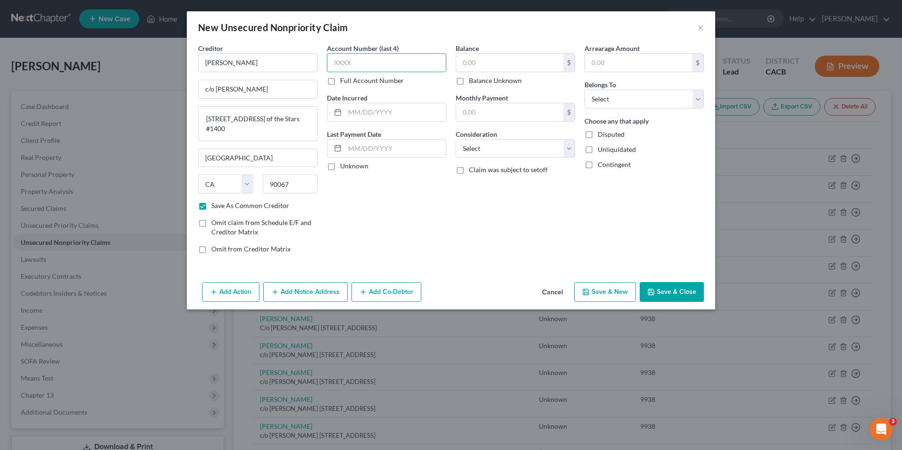
click at [367, 64] on input "text" at bounding box center [386, 62] width 119 height 19
click at [469, 80] on label "Balance Unknown" at bounding box center [495, 80] width 53 height 9
click at [473, 80] on input "Balance Unknown" at bounding box center [476, 79] width 6 height 6
click at [628, 98] on select "Select Debtor 1 Only Debtor 2 Only Debtor 1 And Debtor 2 Only At Least One Of T…" at bounding box center [643, 99] width 119 height 19
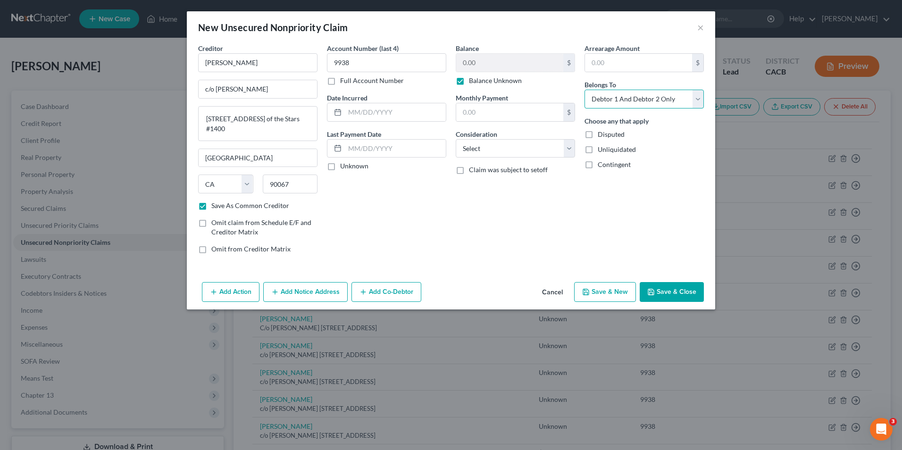
click at [584, 90] on select "Select Debtor 1 Only Debtor 2 Only Debtor 1 And Debtor 2 Only At Least One Of T…" at bounding box center [643, 99] width 119 height 19
click at [598, 136] on label "Disputed" at bounding box center [611, 134] width 27 height 9
click at [601, 136] on input "Disputed" at bounding box center [604, 133] width 6 height 6
click at [598, 152] on label "Unliquidated" at bounding box center [617, 149] width 38 height 9
click at [601, 151] on input "Unliquidated" at bounding box center [604, 148] width 6 height 6
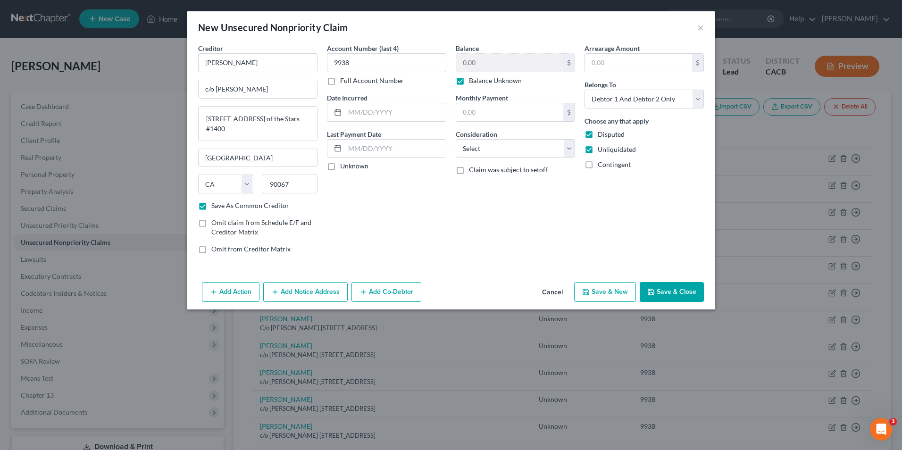
click at [598, 166] on label "Contingent" at bounding box center [614, 164] width 33 height 9
click at [601, 166] on input "Contingent" at bounding box center [604, 163] width 6 height 6
click at [665, 294] on button "Save & Close" at bounding box center [672, 292] width 64 height 20
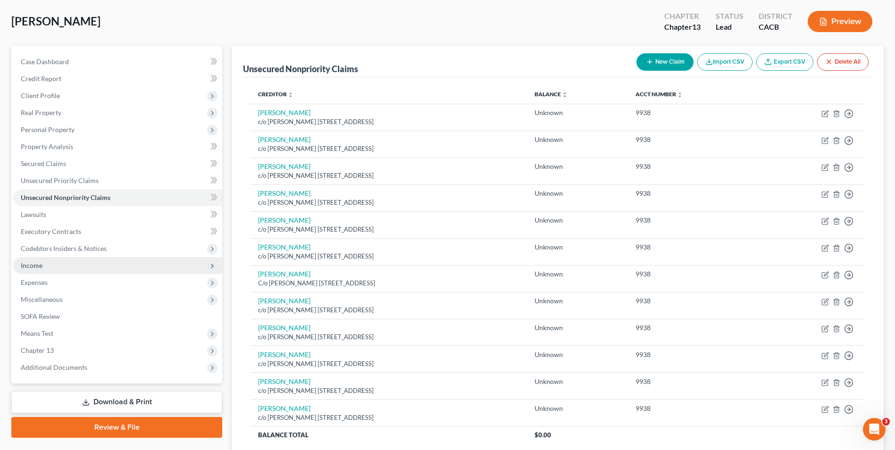
scroll to position [123, 0]
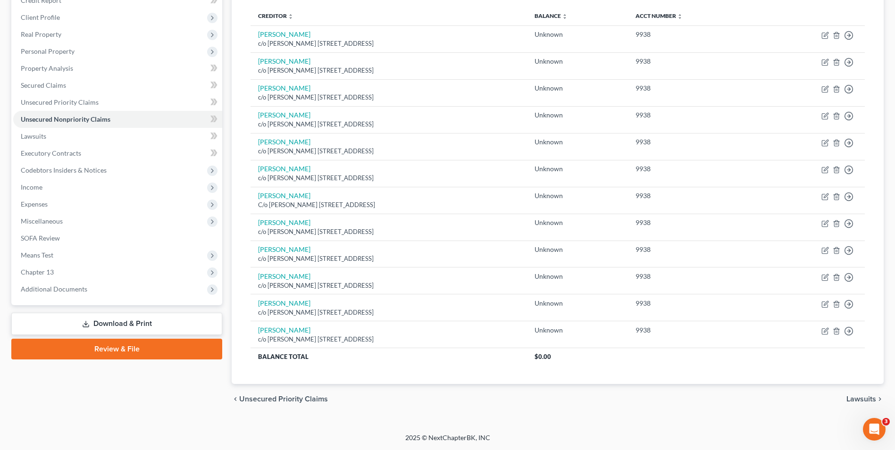
click at [128, 325] on link "Download & Print" at bounding box center [116, 324] width 211 height 22
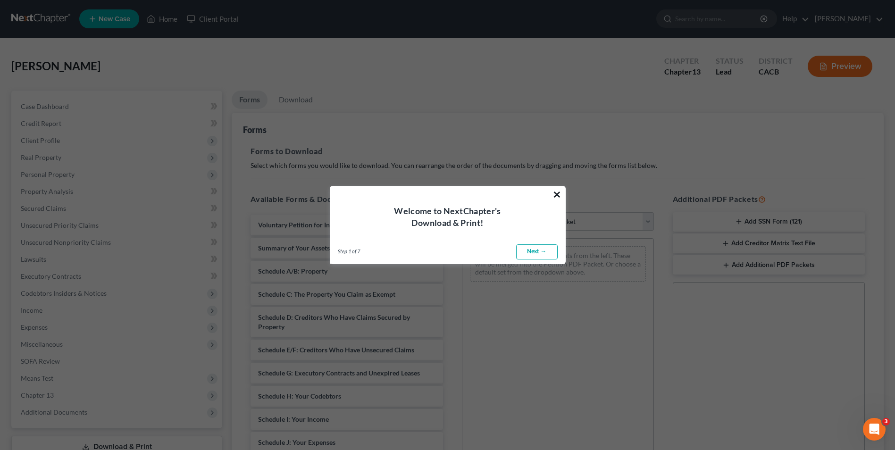
click at [558, 195] on button "×" at bounding box center [556, 194] width 9 height 15
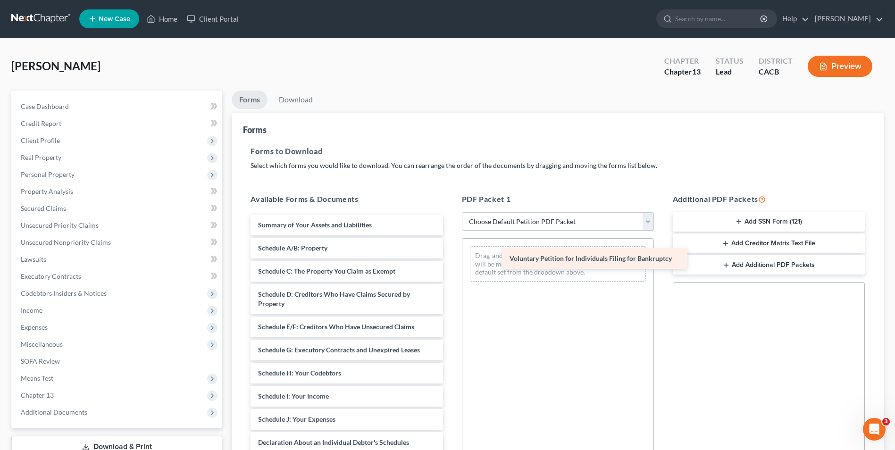
drag, startPoint x: 295, startPoint y: 223, endPoint x: 546, endPoint y: 257, distance: 253.7
click at [450, 257] on div "Voluntary Petition for Individuals Filing for Bankruptcy Voluntary Petition for…" at bounding box center [346, 413] width 207 height 396
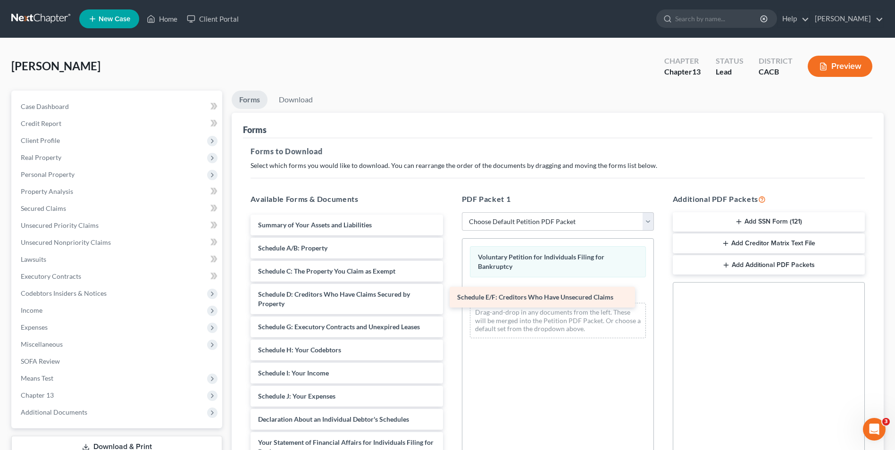
drag, startPoint x: 370, startPoint y: 329, endPoint x: 570, endPoint y: 299, distance: 201.9
click at [450, 299] on div "Schedule E/F: Creditors Who Have Unsecured Claims Summary of Your Assets and Li…" at bounding box center [346, 401] width 207 height 373
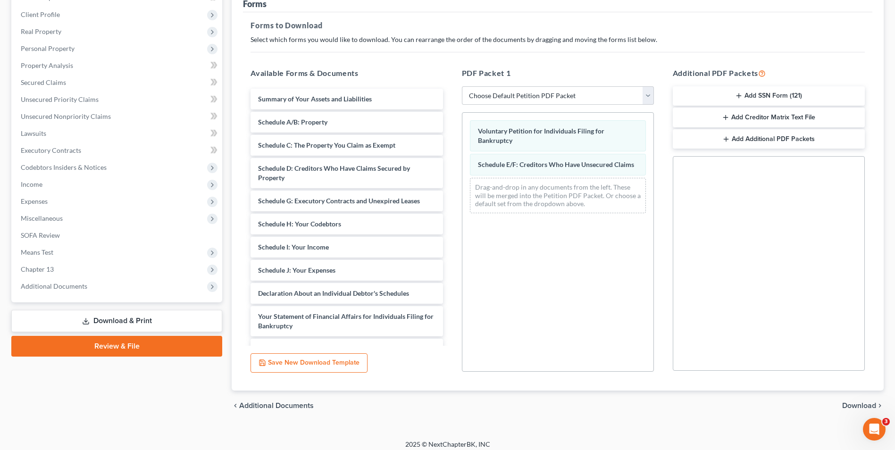
scroll to position [133, 0]
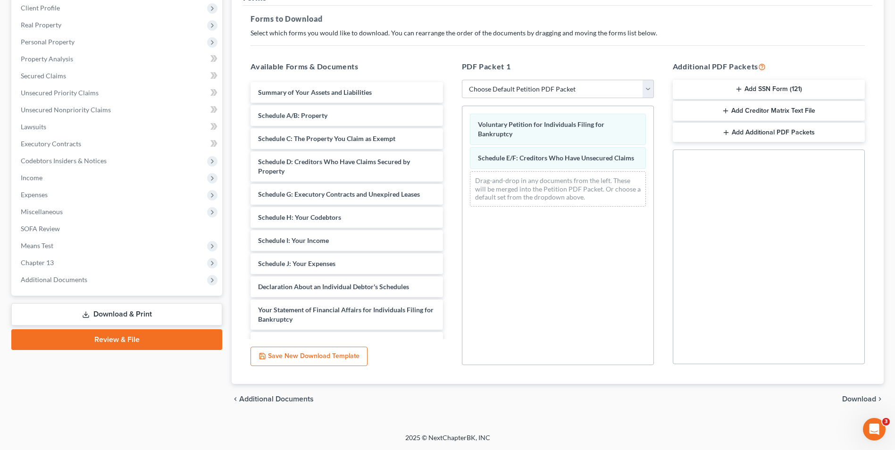
click at [757, 113] on button "Add Creditor Matrix Text File" at bounding box center [769, 111] width 192 height 20
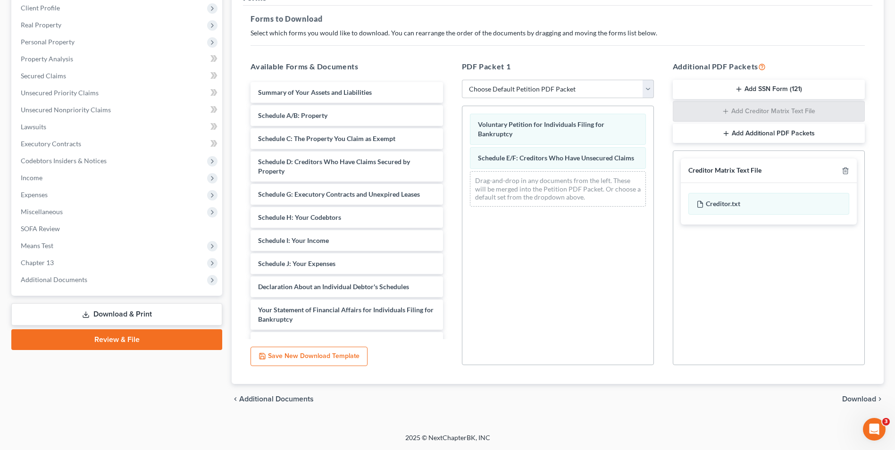
click at [761, 91] on button "Add SSN Form (121)" at bounding box center [769, 90] width 192 height 20
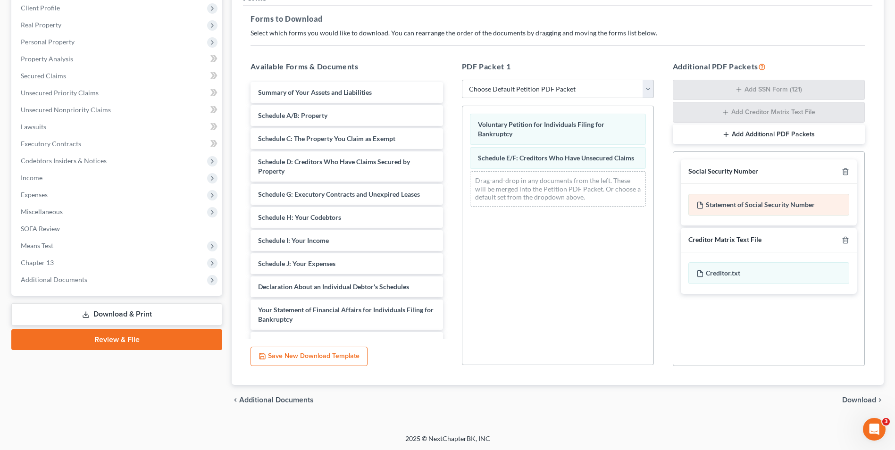
click at [734, 206] on div "Statement of Social Security Number" at bounding box center [768, 205] width 161 height 22
click at [562, 295] on div "Voluntary Petition for Individuals Filing for Bankruptcy Schedule E/F: Creditor…" at bounding box center [558, 235] width 192 height 259
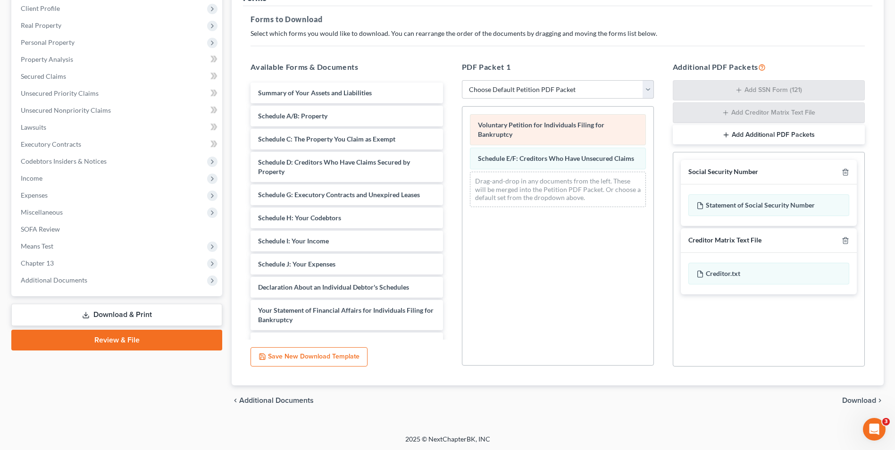
scroll to position [134, 0]
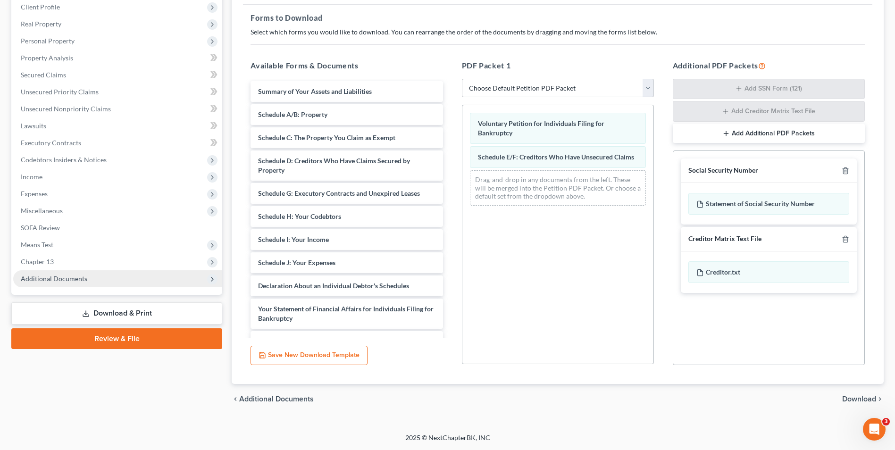
click at [59, 277] on span "Additional Documents" at bounding box center [54, 279] width 67 height 8
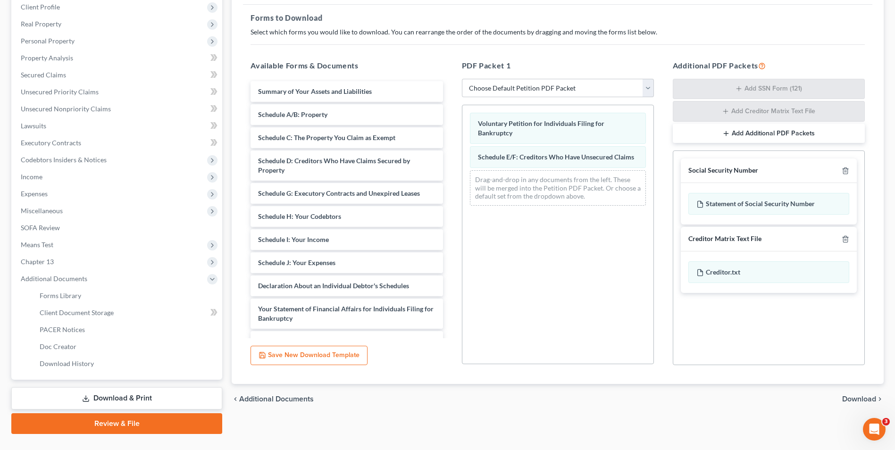
click at [100, 400] on link "Download & Print" at bounding box center [116, 398] width 211 height 22
click at [76, 298] on span "Forms Library" at bounding box center [61, 296] width 42 height 8
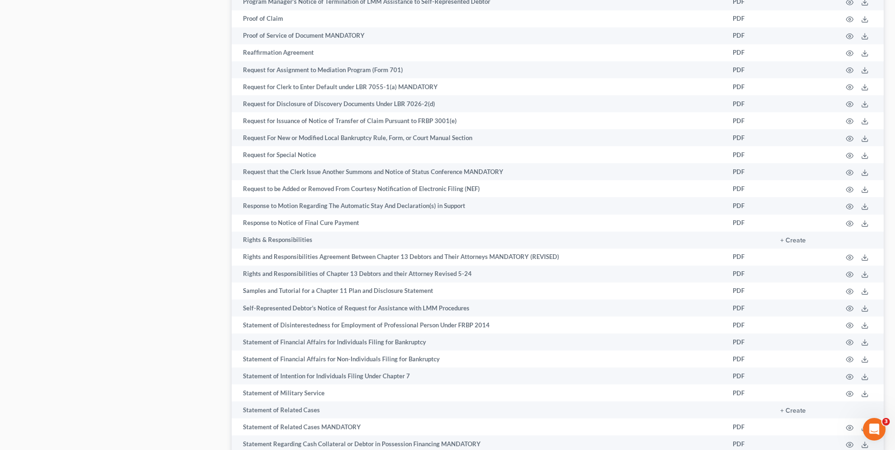
scroll to position [4529, 0]
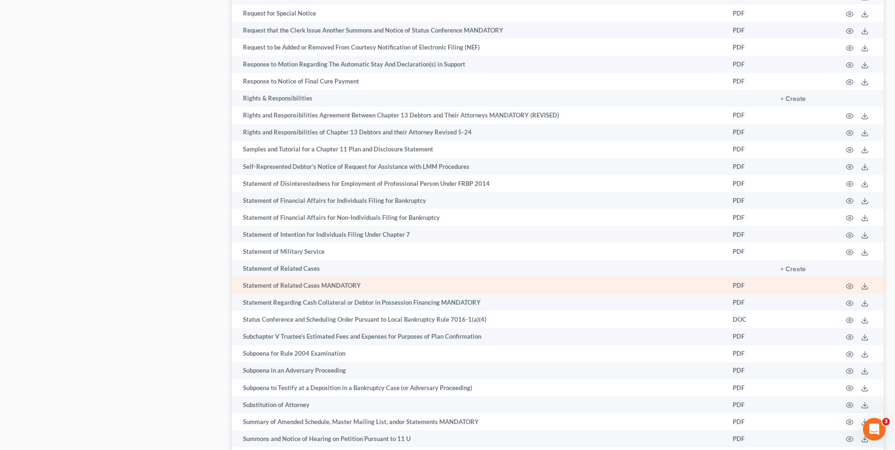
click at [345, 284] on td "Statement of Related Cases MANDATORY" at bounding box center [478, 285] width 493 height 17
click at [864, 285] on icon at bounding box center [865, 287] width 8 height 8
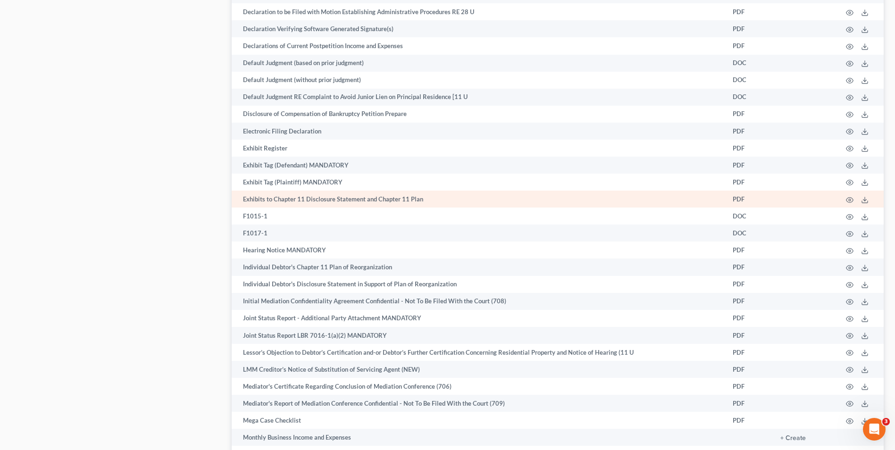
scroll to position [1840, 0]
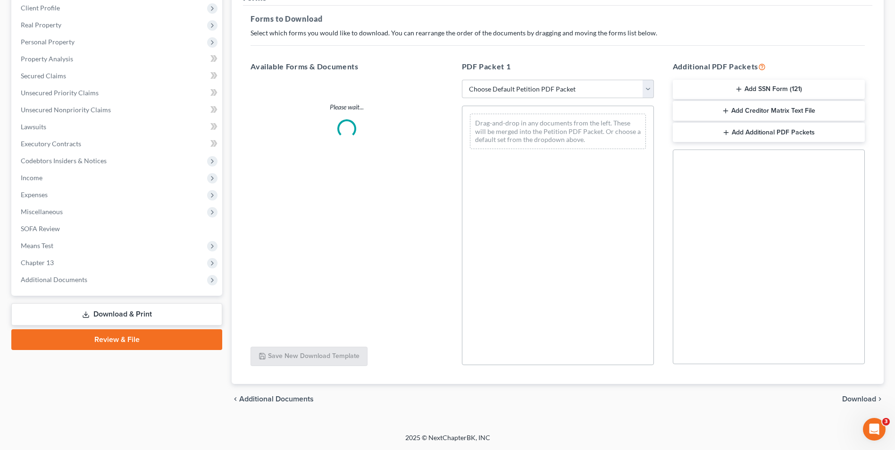
scroll to position [133, 0]
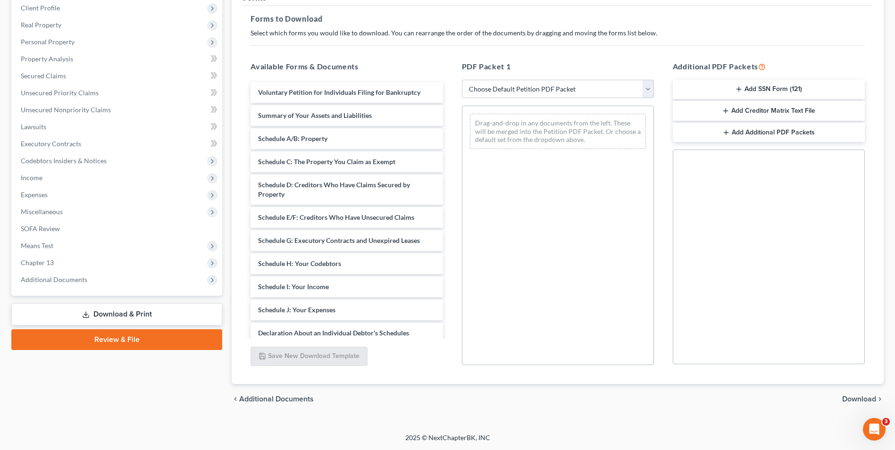
click at [755, 90] on button "Add SSN Form (121)" at bounding box center [769, 90] width 192 height 20
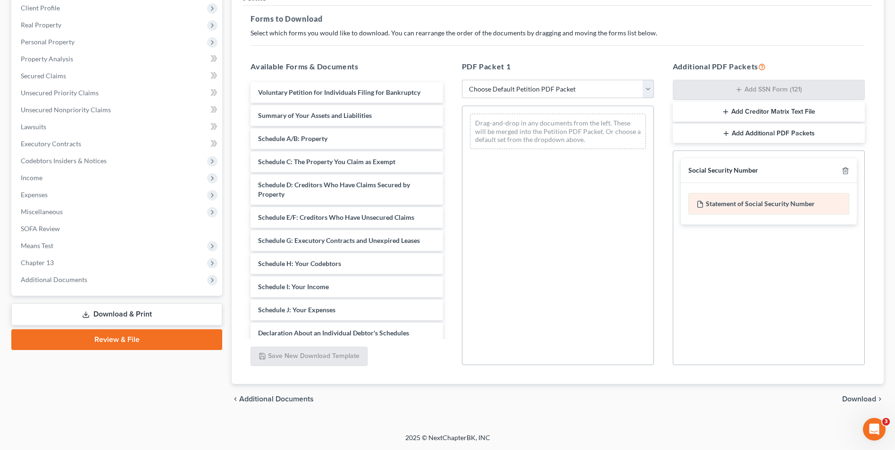
click at [722, 207] on div "Statement of Social Security Number" at bounding box center [768, 204] width 161 height 22
drag, startPoint x: 722, startPoint y: 207, endPoint x: 716, endPoint y: 246, distance: 39.6
click at [718, 249] on div "Social Security Number Statement of Social Security Number Creditor Matrix Text…" at bounding box center [769, 257] width 192 height 215
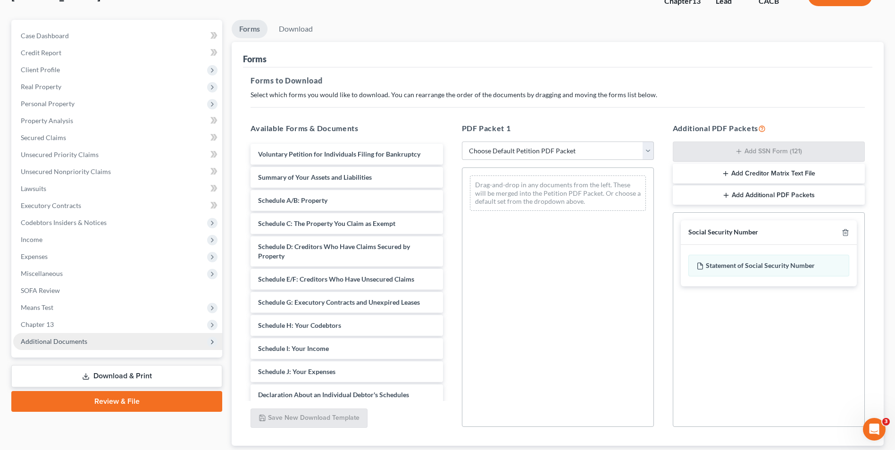
scroll to position [0, 0]
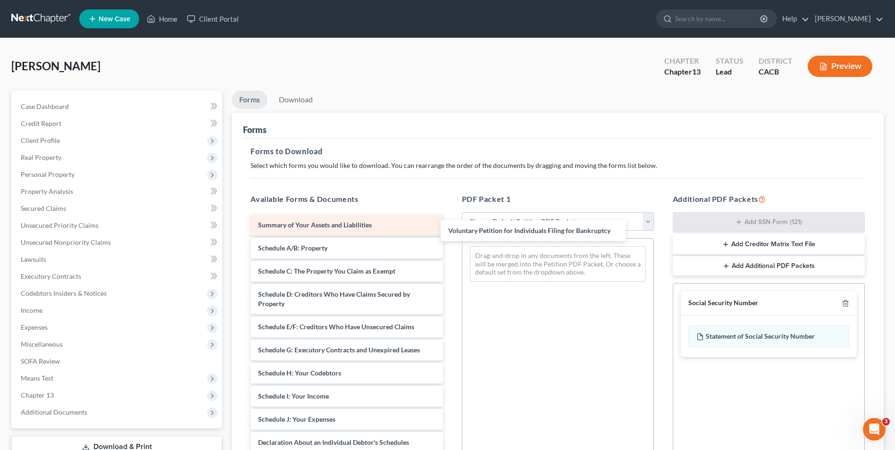
drag, startPoint x: 330, startPoint y: 227, endPoint x: 366, endPoint y: 233, distance: 35.8
click at [450, 233] on div "Voluntary Petition for Individuals Filing for Bankruptcy Voluntary Petition for…" at bounding box center [346, 413] width 207 height 396
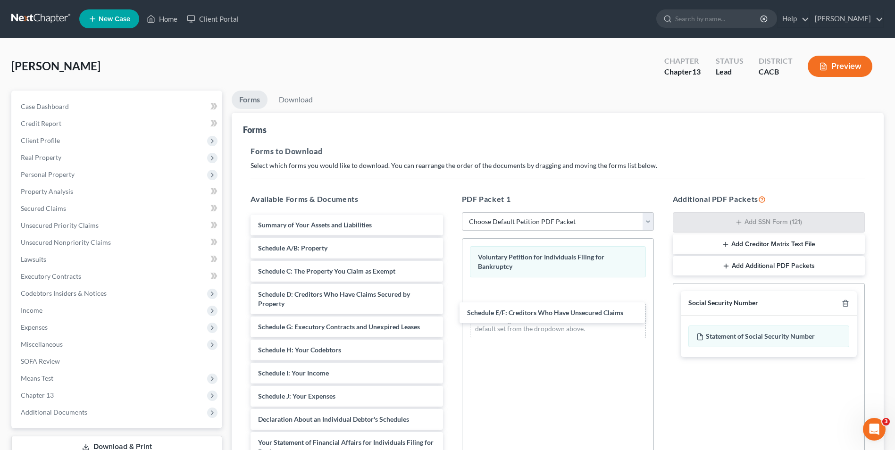
click at [450, 315] on div "Schedule E/F: Creditors Who Have Unsecured Claims Summary of Your Assets and Li…" at bounding box center [346, 401] width 207 height 373
click at [753, 245] on button "Add Creditor Matrix Text File" at bounding box center [769, 244] width 192 height 20
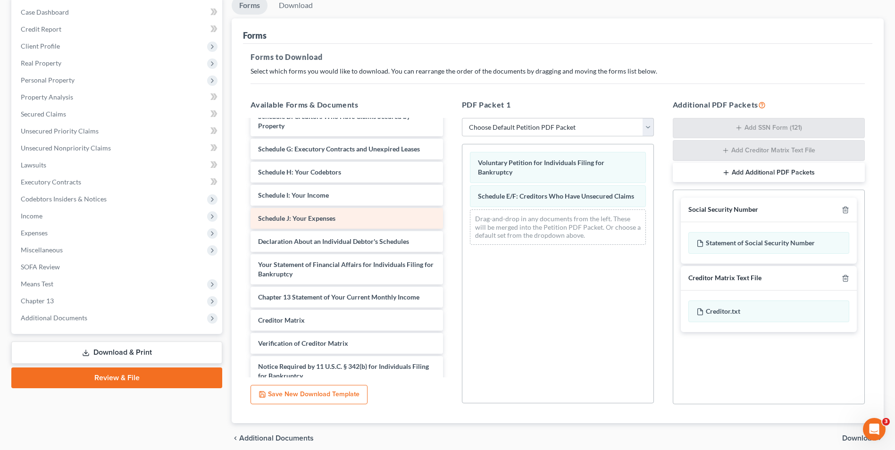
scroll to position [94, 0]
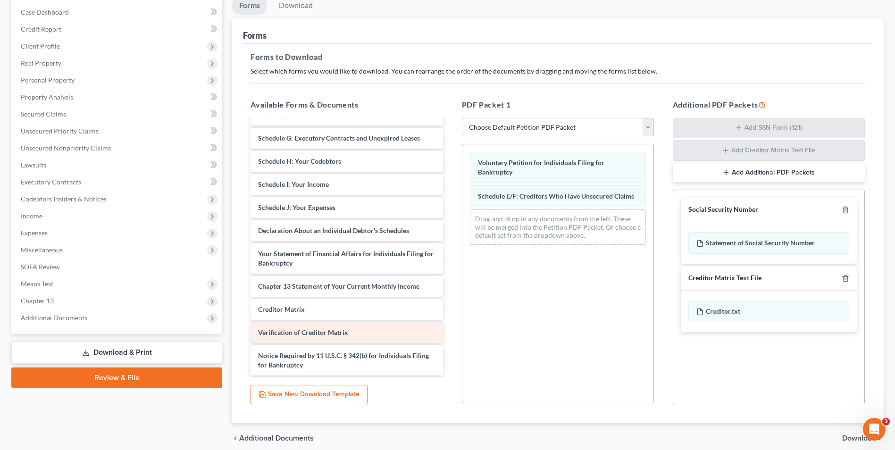
click at [320, 334] on span "Verification of Creditor Matrix" at bounding box center [303, 332] width 90 height 8
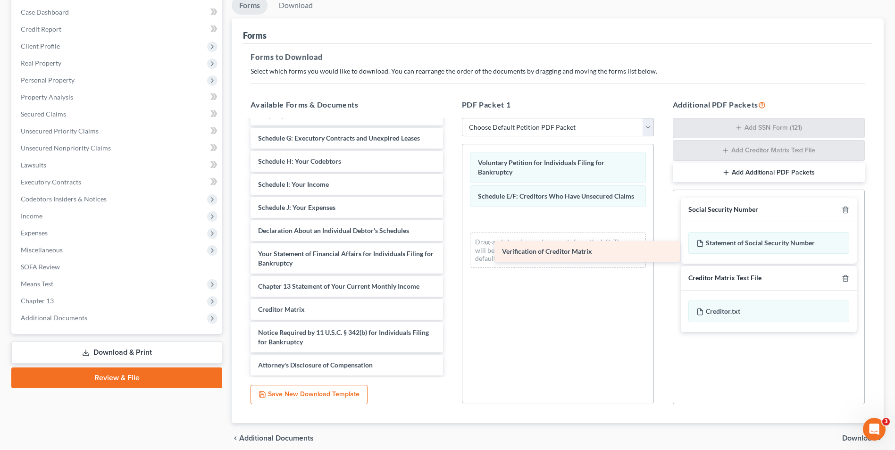
drag, startPoint x: 320, startPoint y: 334, endPoint x: 566, endPoint y: 250, distance: 259.7
click at [450, 250] on div "Verification of Creditor Matrix Summary of Your Assets and Liabilities Schedule…" at bounding box center [346, 201] width 207 height 350
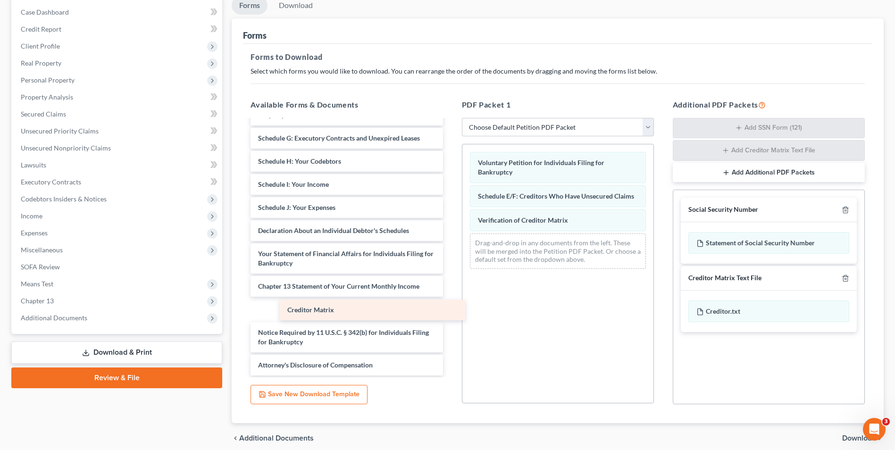
scroll to position [72, 0]
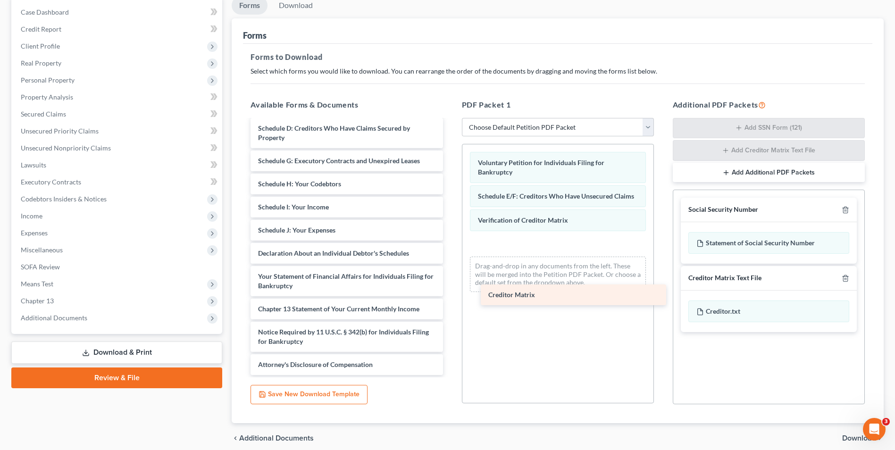
drag, startPoint x: 320, startPoint y: 309, endPoint x: 551, endPoint y: 295, distance: 230.7
click at [450, 295] on div "Creditor Matrix Summary of Your Assets and Liabilities Schedule A/B: Property S…" at bounding box center [346, 212] width 207 height 326
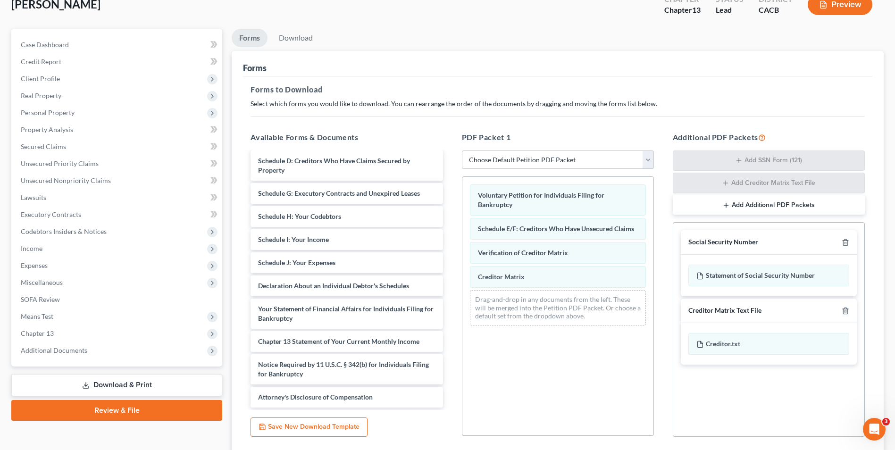
scroll to position [0, 0]
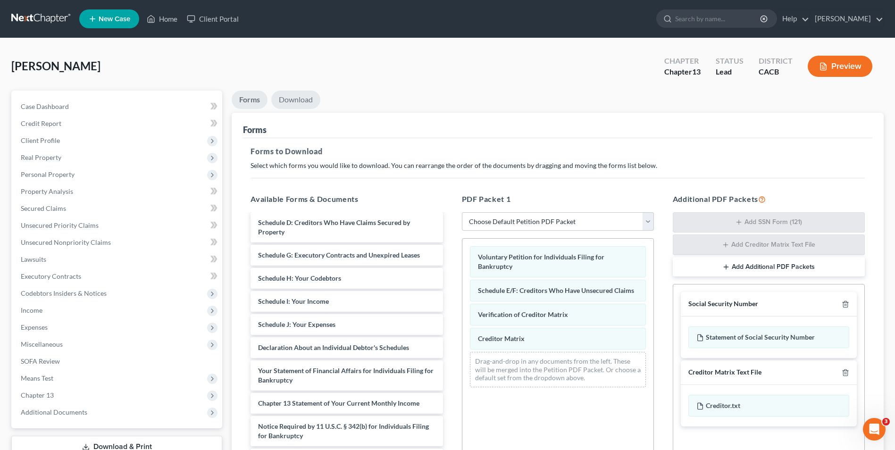
click at [302, 99] on link "Download" at bounding box center [295, 100] width 49 height 18
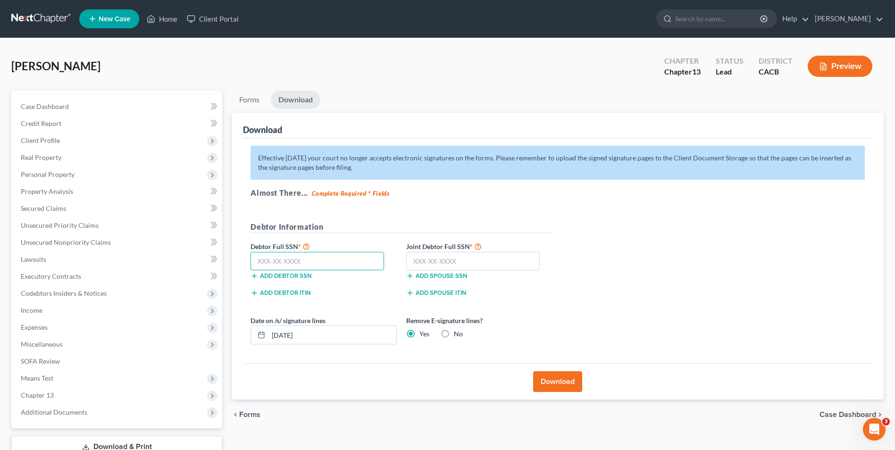
click at [302, 255] on input "text" at bounding box center [317, 261] width 134 height 19
click at [453, 266] on input "text" at bounding box center [473, 261] width 134 height 19
click at [558, 386] on button "Download" at bounding box center [557, 381] width 49 height 21
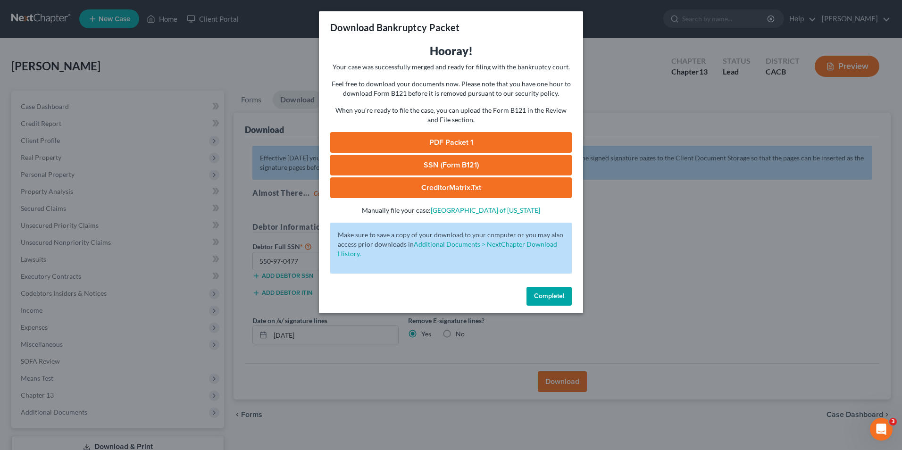
click at [471, 143] on link "PDF Packet 1" at bounding box center [451, 142] width 242 height 21
click at [448, 165] on link "SSN (Form B121)" at bounding box center [451, 165] width 242 height 21
click at [401, 196] on link "CreditorMatrix.txt" at bounding box center [451, 187] width 242 height 21
click at [552, 296] on span "Complete!" at bounding box center [549, 296] width 30 height 8
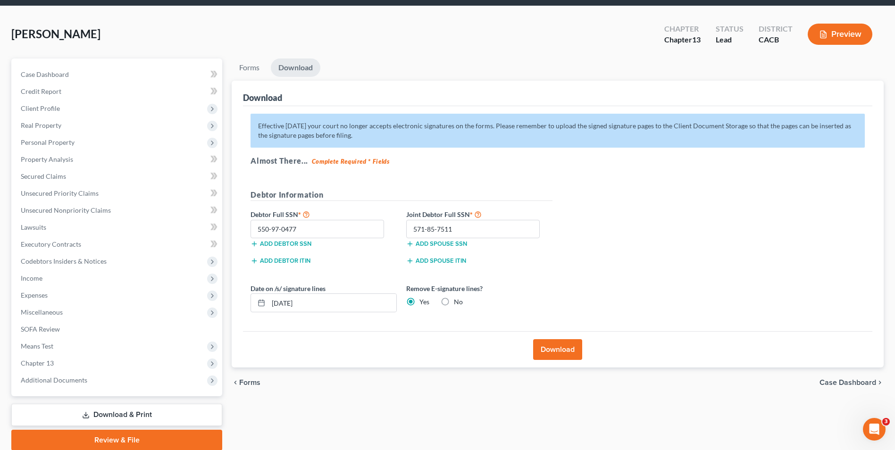
scroll to position [68, 0]
